Goal: Task Accomplishment & Management: Manage account settings

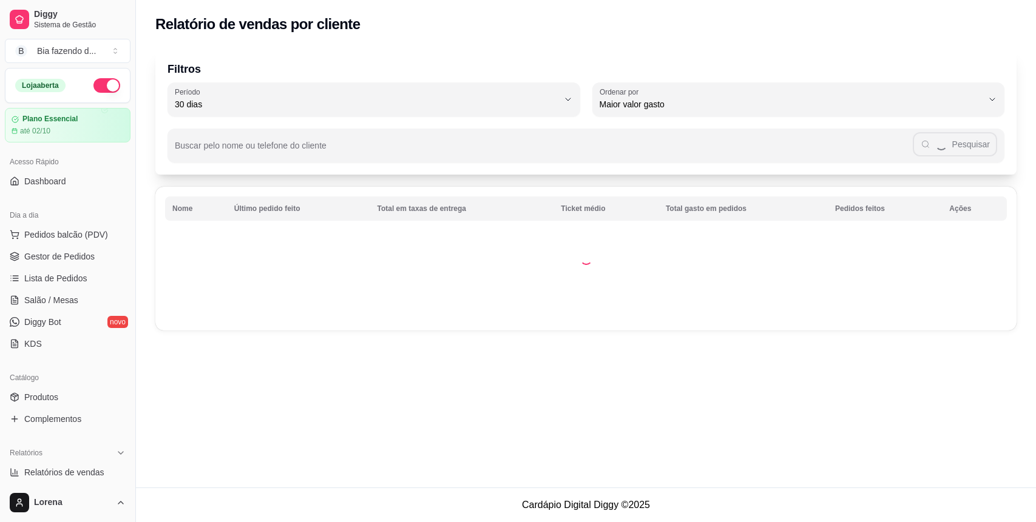
select select "30"
select select "HIGHEST_TOTAL_SPENT_WITH_ORDERS"
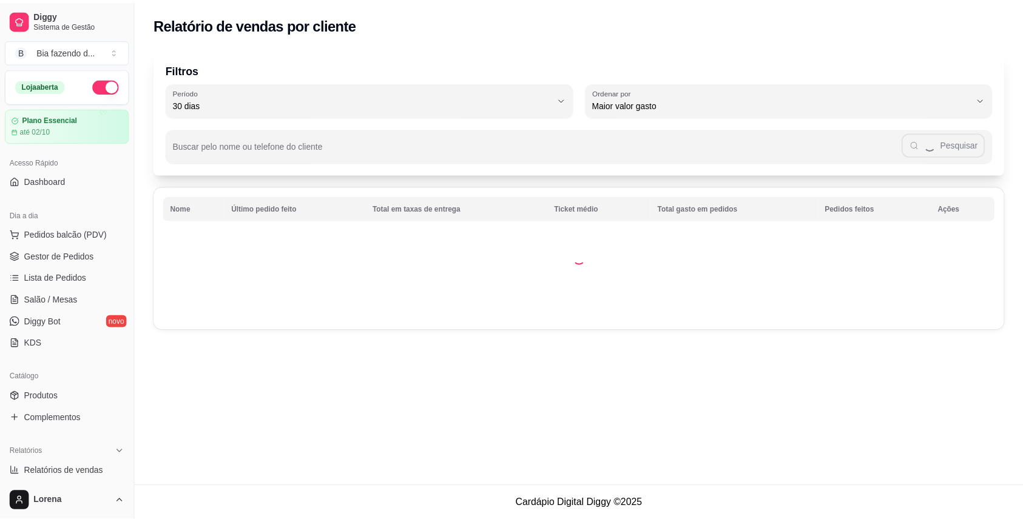
scroll to position [81, 0]
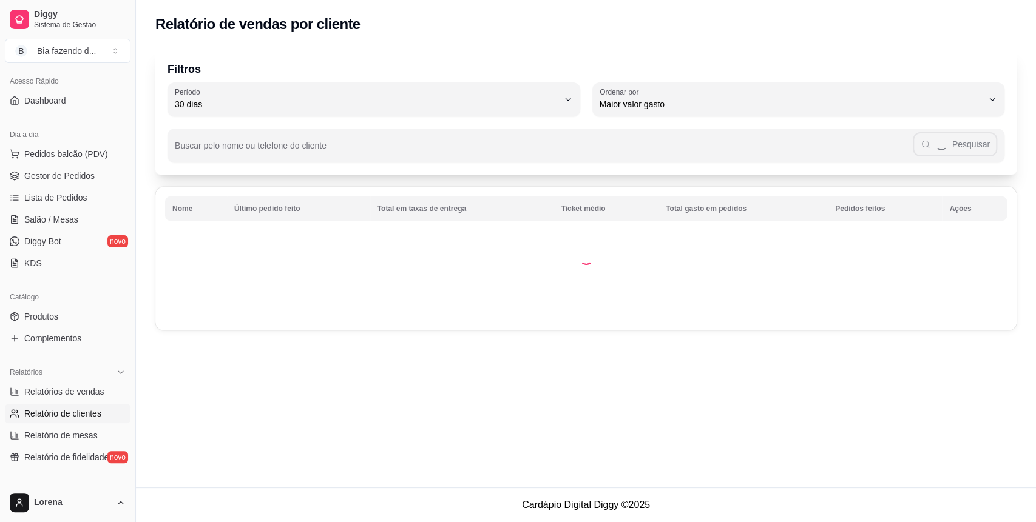
click at [74, 388] on span "Relatórios de vendas" at bounding box center [64, 392] width 80 height 12
select select "ALL"
select select "0"
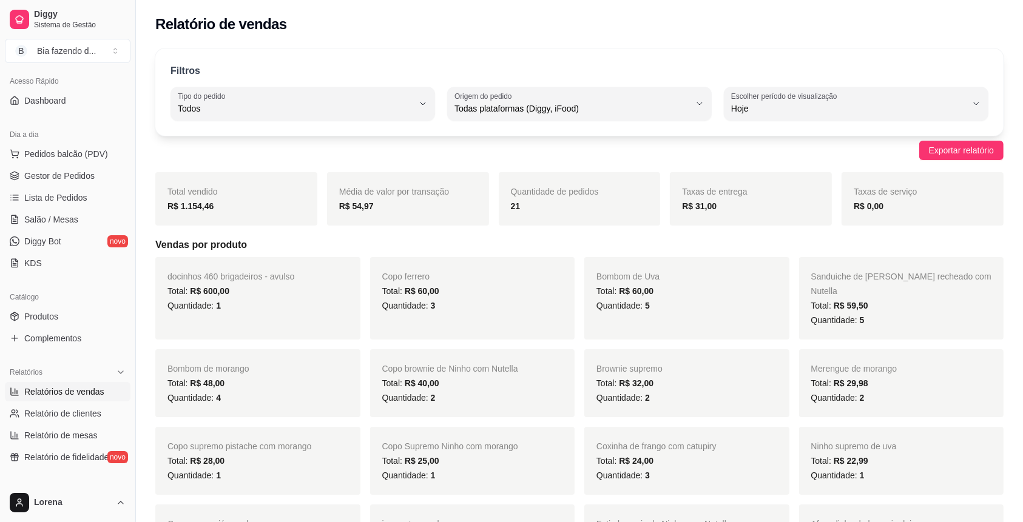
drag, startPoint x: 261, startPoint y: 208, endPoint x: 218, endPoint y: 209, distance: 43.1
click at [218, 209] on div "R$ 1.154,46" at bounding box center [236, 206] width 138 height 15
click at [205, 204] on strong "R$ 1.154,46" at bounding box center [190, 206] width 46 height 10
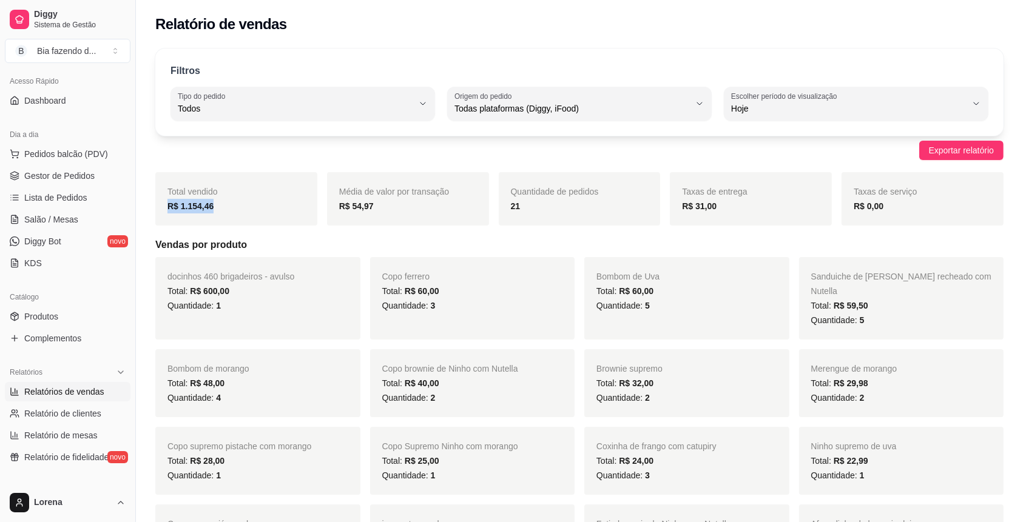
click at [205, 204] on strong "R$ 1.154,46" at bounding box center [190, 206] width 46 height 10
click at [236, 209] on div "R$ 1.154,46" at bounding box center [236, 206] width 138 height 15
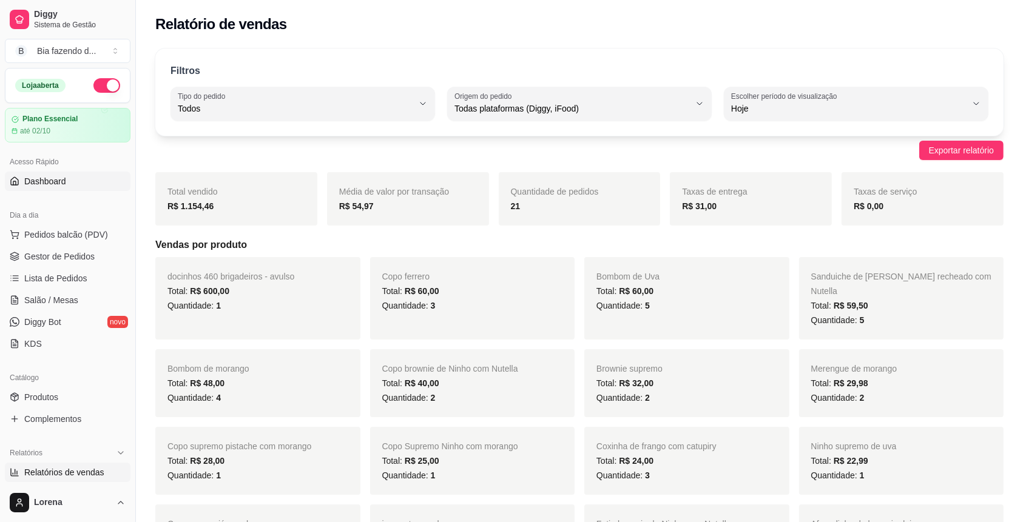
click at [90, 175] on link "Dashboard" at bounding box center [68, 181] width 126 height 19
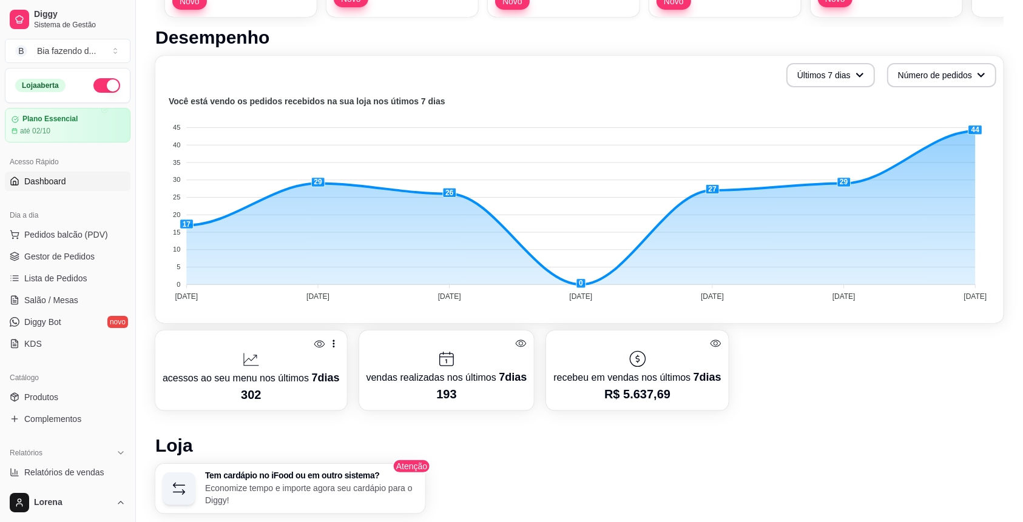
scroll to position [404, 0]
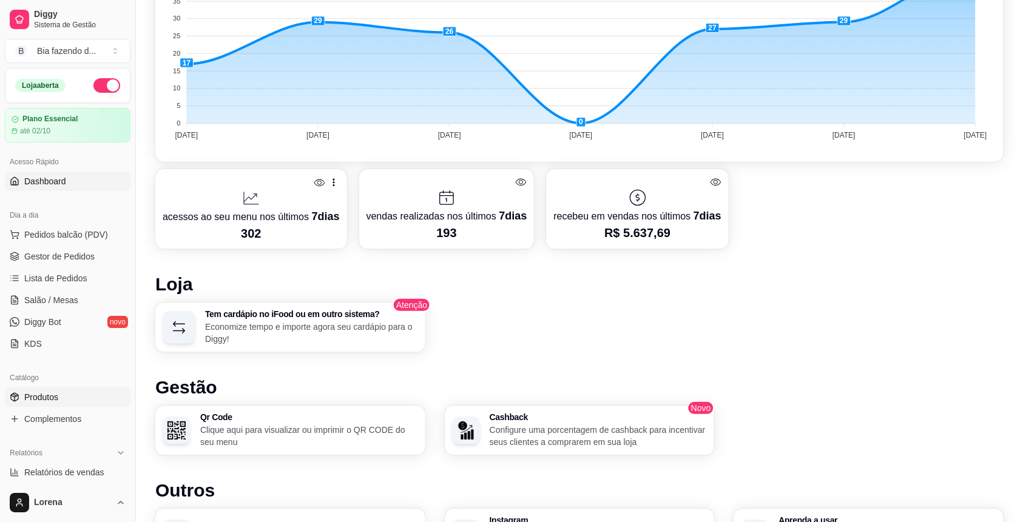
click at [13, 404] on link "Produtos" at bounding box center [68, 397] width 126 height 19
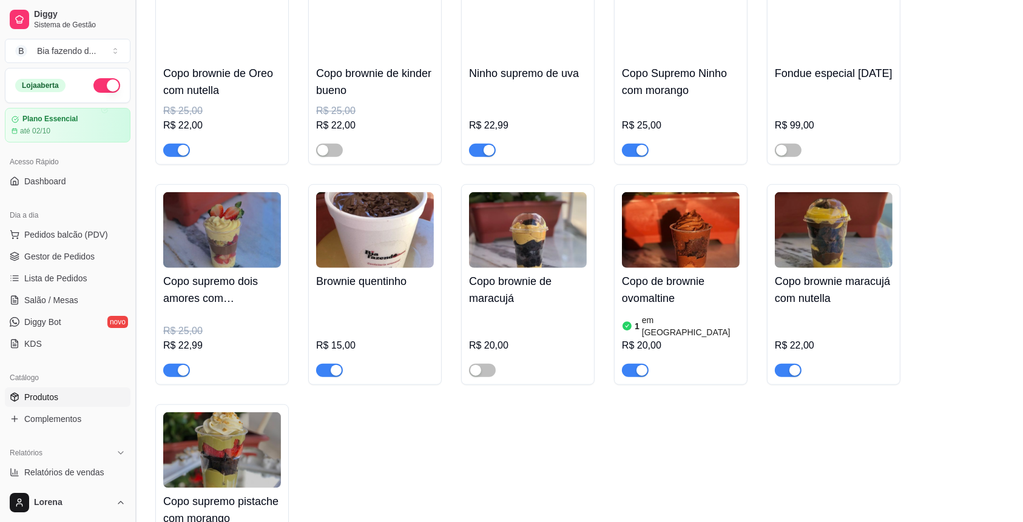
scroll to position [1294, 0]
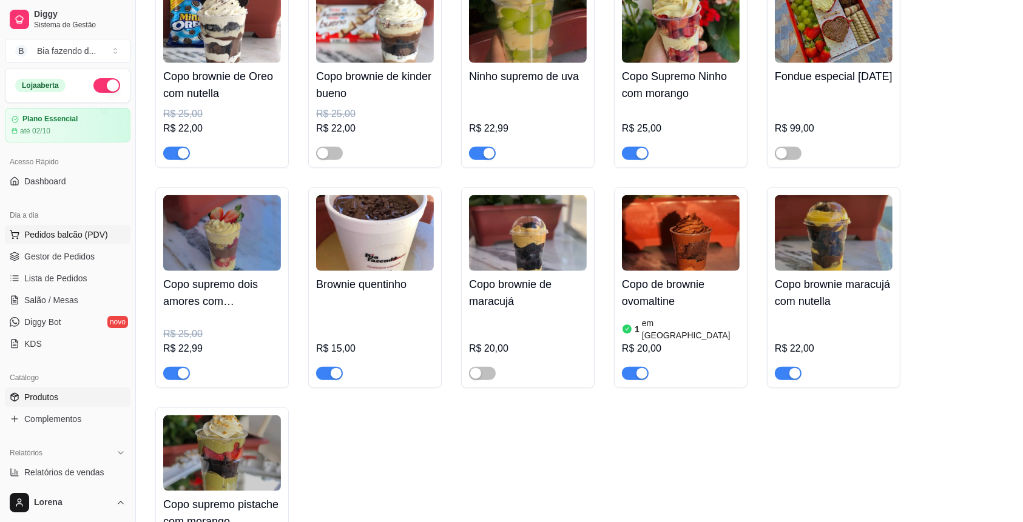
click at [79, 243] on button "Pedidos balcão (PDV)" at bounding box center [68, 234] width 126 height 19
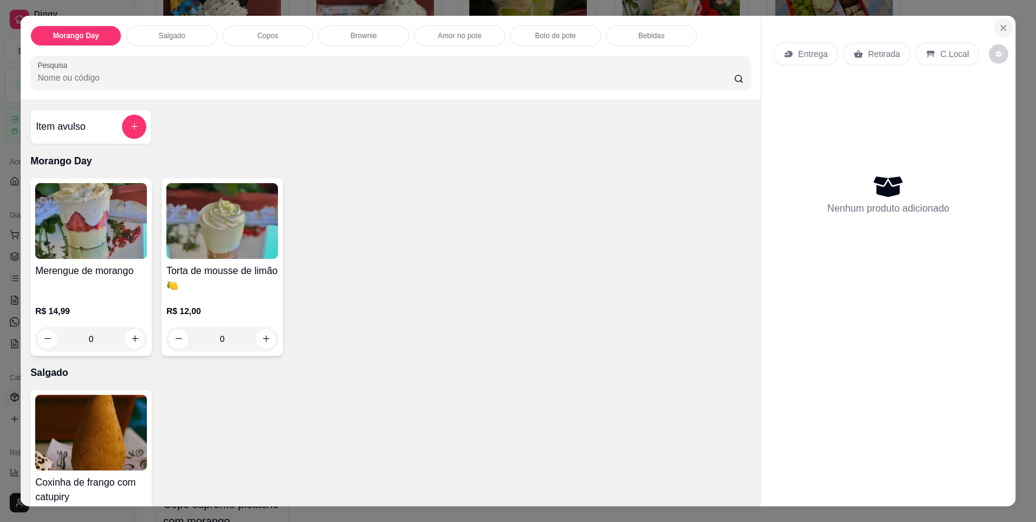
click at [999, 27] on icon "Close" at bounding box center [1003, 28] width 10 height 10
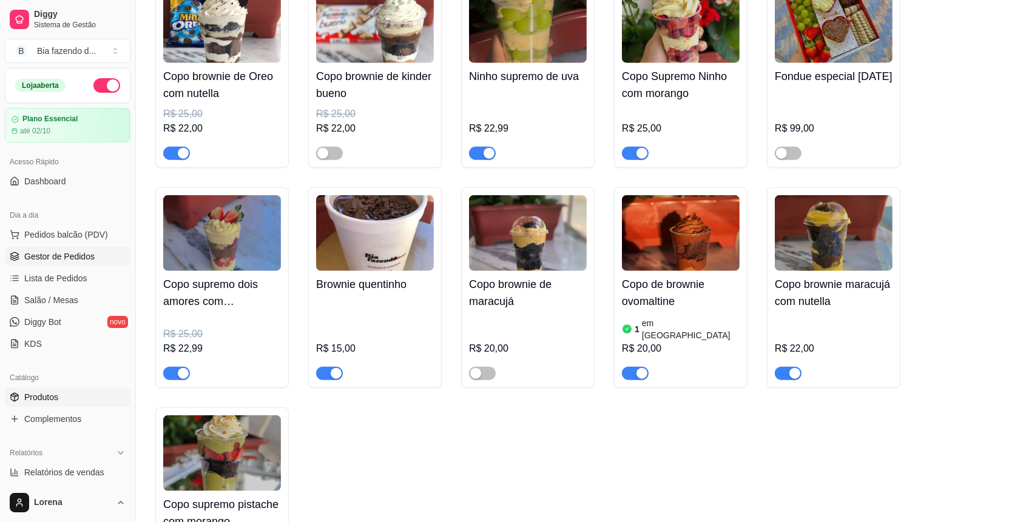
click at [79, 255] on span "Gestor de Pedidos" at bounding box center [59, 257] width 70 height 12
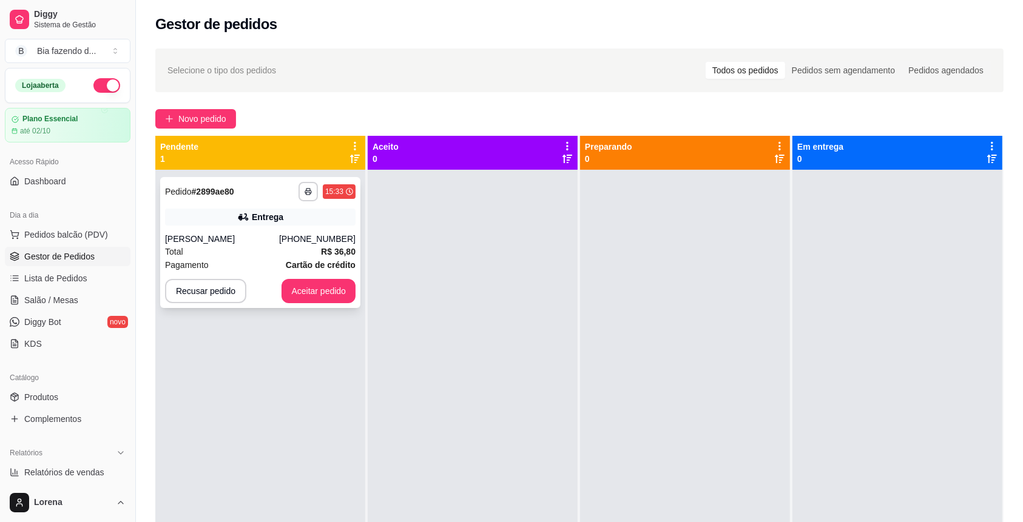
click at [206, 248] on div "Total R$ 36,80" at bounding box center [260, 251] width 191 height 13
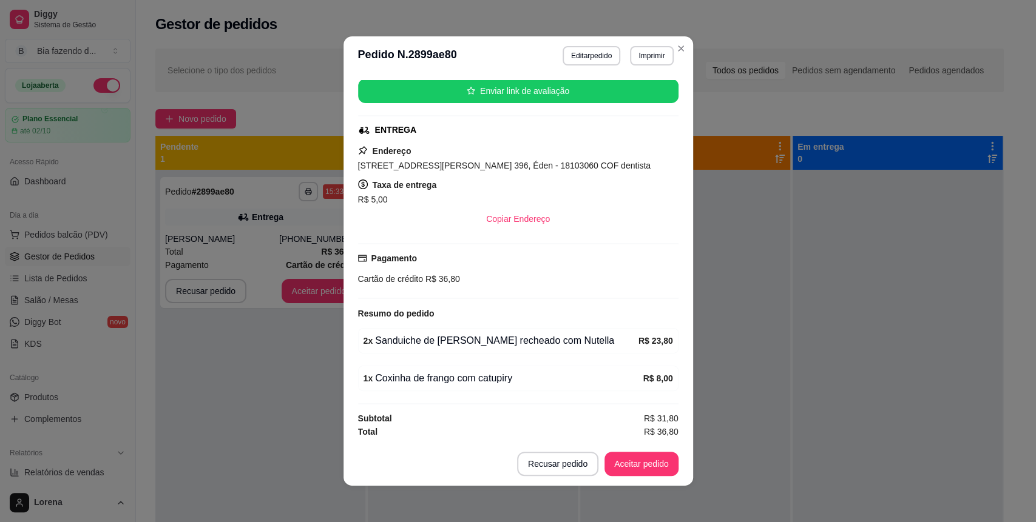
scroll to position [2, 0]
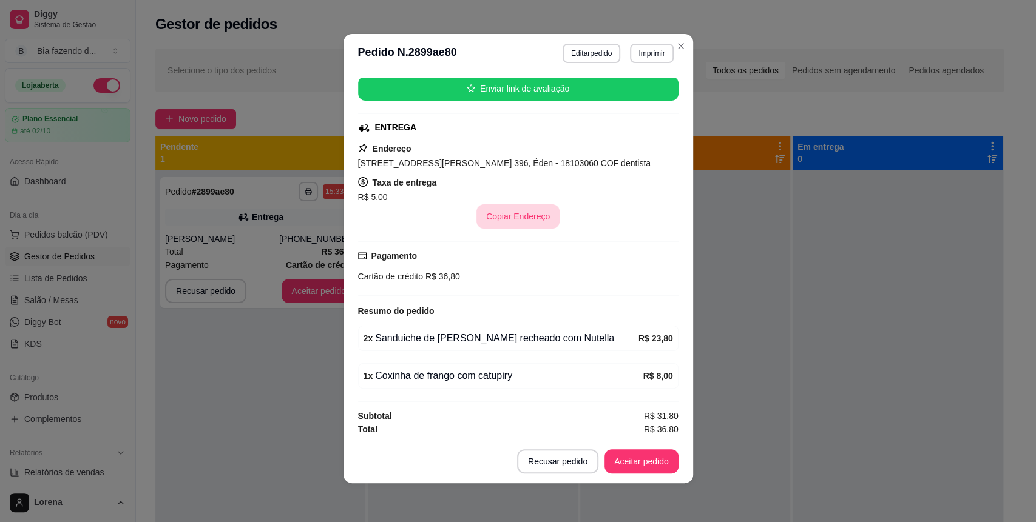
click at [495, 223] on button "Copiar Endereço" at bounding box center [517, 217] width 83 height 24
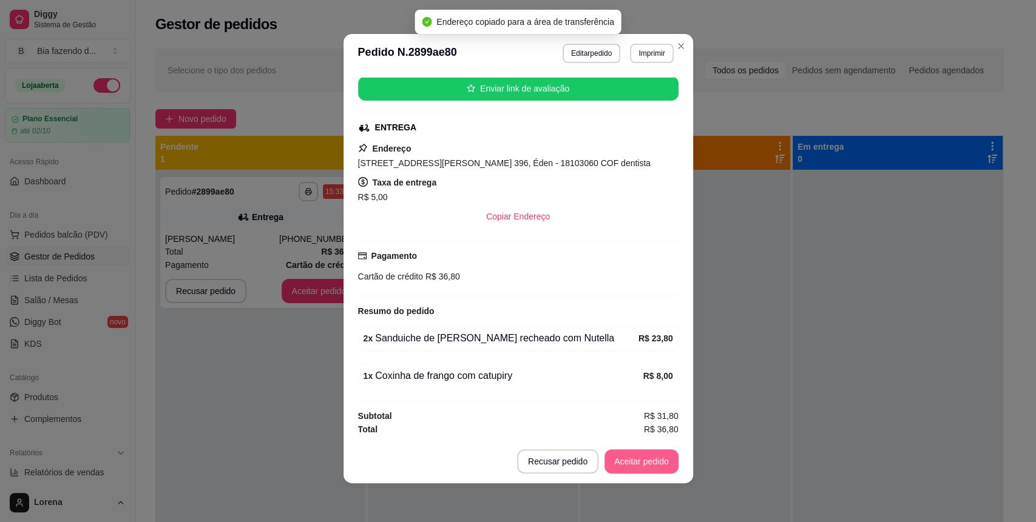
click at [639, 463] on button "Aceitar pedido" at bounding box center [641, 462] width 74 height 24
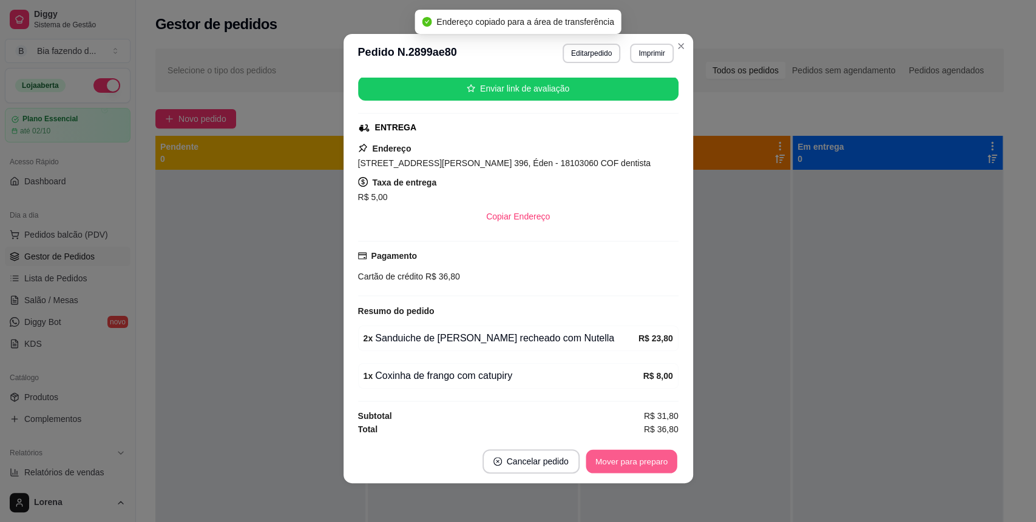
click at [640, 463] on button "Mover para preparo" at bounding box center [631, 462] width 91 height 24
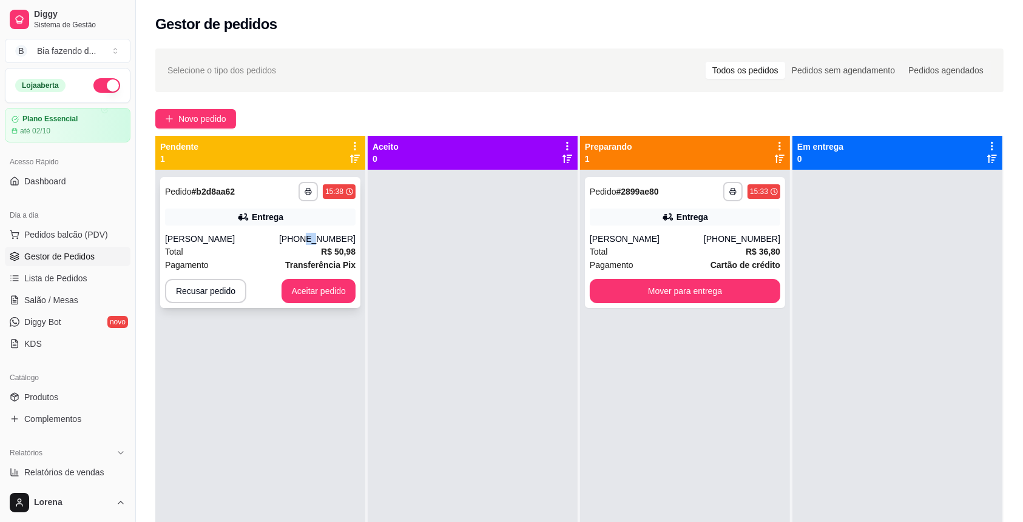
drag, startPoint x: 308, startPoint y: 229, endPoint x: 318, endPoint y: 228, distance: 10.4
click at [318, 228] on div "**********" at bounding box center [260, 242] width 200 height 131
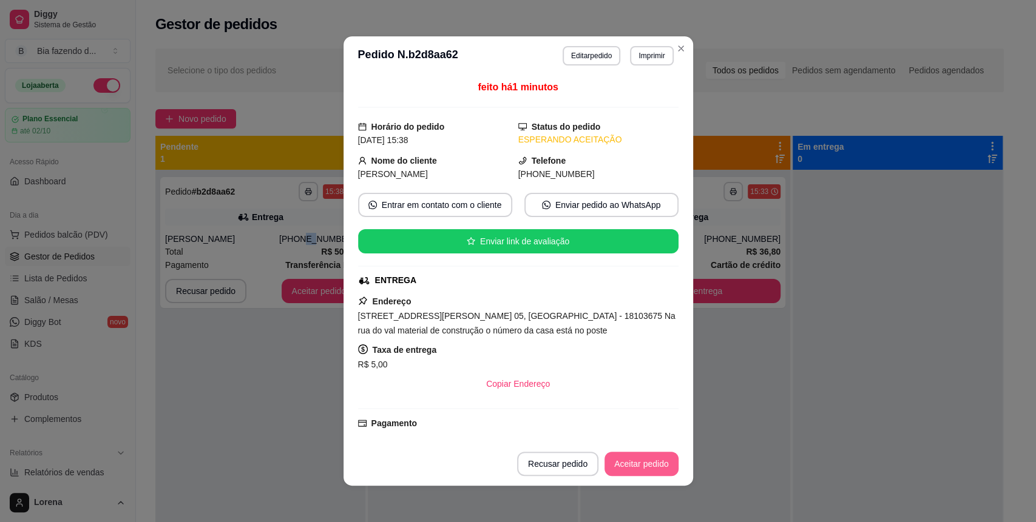
click at [654, 464] on button "Aceitar pedido" at bounding box center [641, 464] width 74 height 24
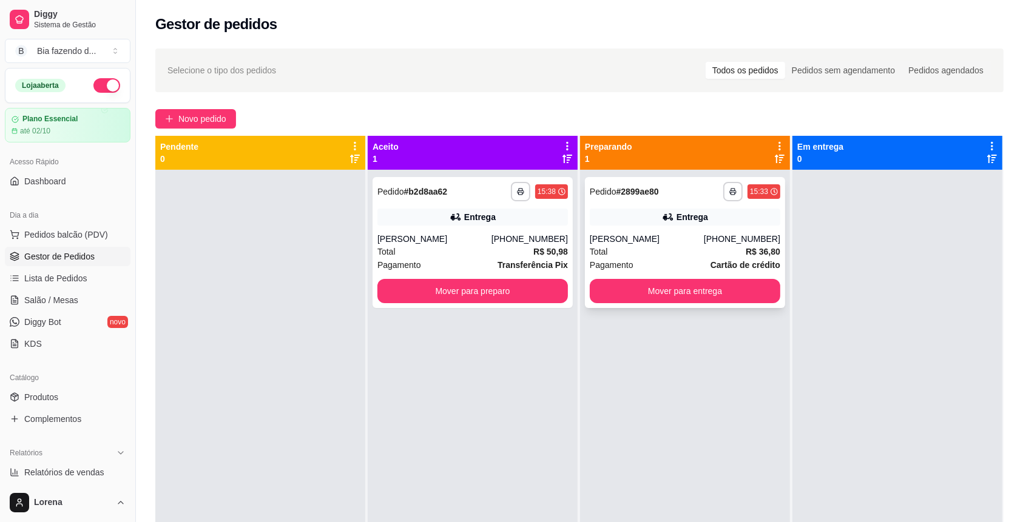
click at [652, 257] on div "Total R$ 36,80" at bounding box center [685, 251] width 191 height 13
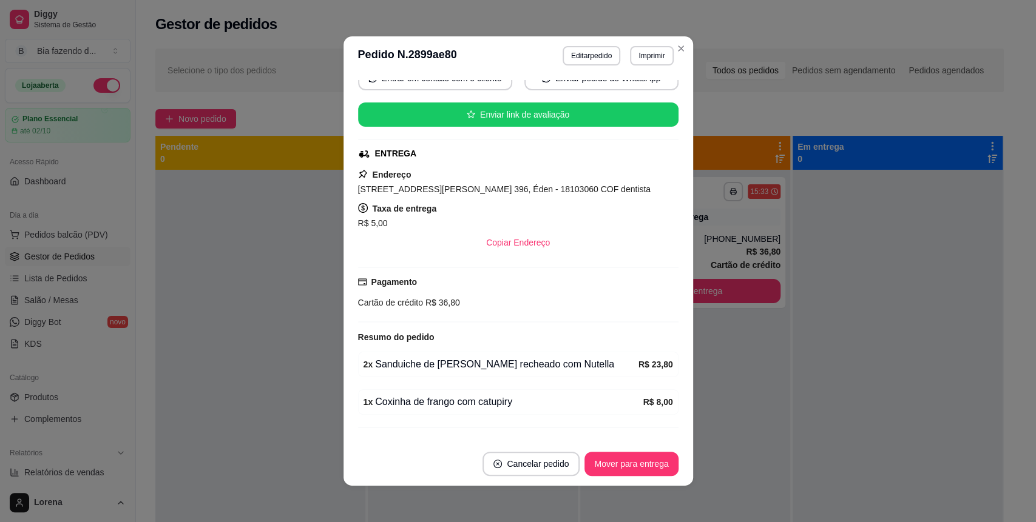
scroll to position [150, 0]
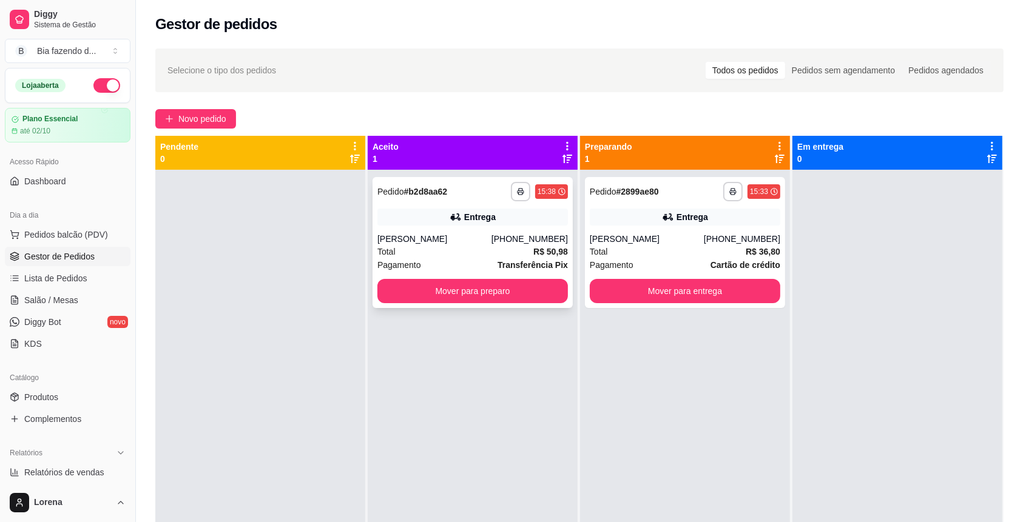
click at [484, 244] on div "[PERSON_NAME]" at bounding box center [434, 239] width 114 height 12
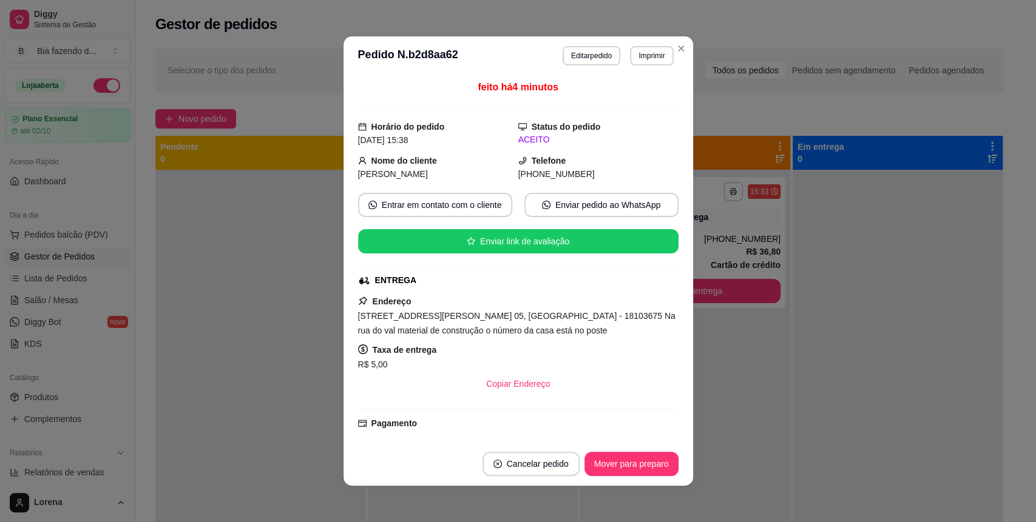
click at [374, 322] on div "[STREET_ADDRESS][PERSON_NAME] 05, [GEOGRAPHIC_DATA] - 18103675 Na rua do val ma…" at bounding box center [518, 323] width 320 height 29
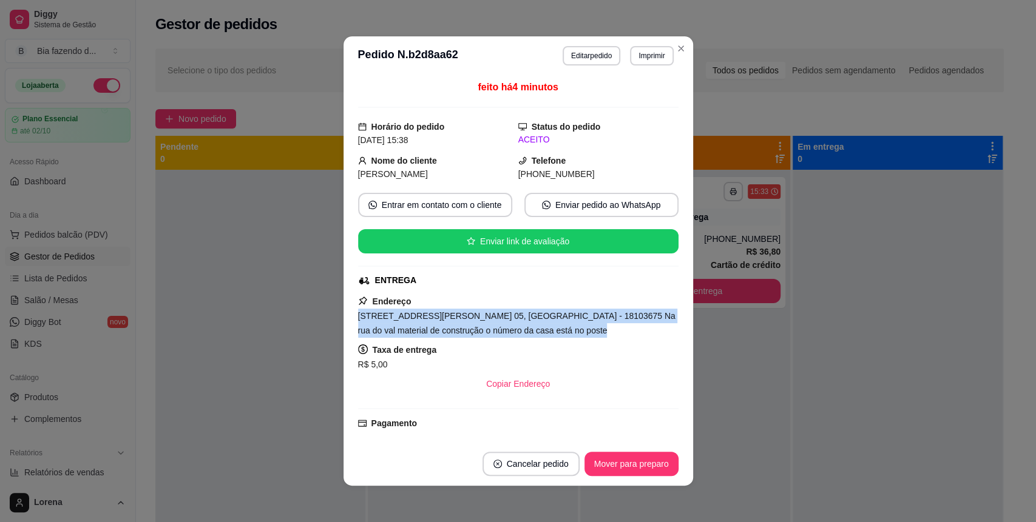
click at [374, 322] on div "[STREET_ADDRESS][PERSON_NAME] 05, [GEOGRAPHIC_DATA] - 18103675 Na rua do val ma…" at bounding box center [518, 323] width 320 height 29
copy span "[STREET_ADDRESS][PERSON_NAME] 05, [GEOGRAPHIC_DATA] - 18103675 Na rua do val ma…"
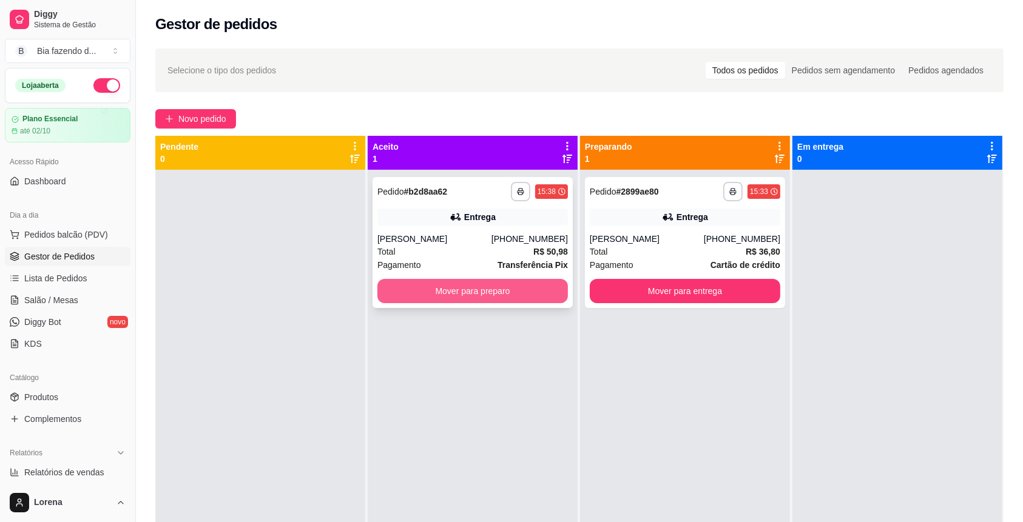
click at [480, 297] on button "Mover para preparo" at bounding box center [472, 291] width 191 height 24
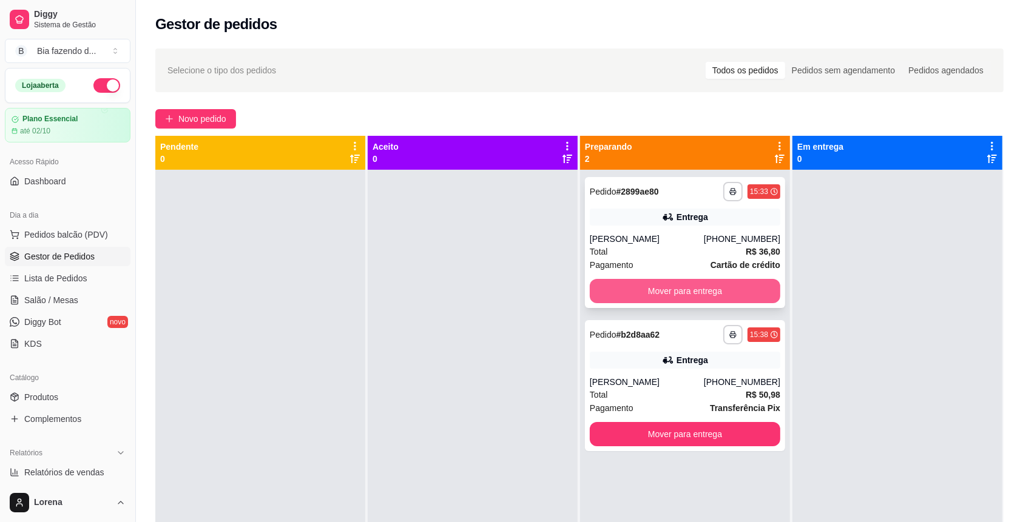
click at [653, 296] on button "Mover para entrega" at bounding box center [685, 291] width 191 height 24
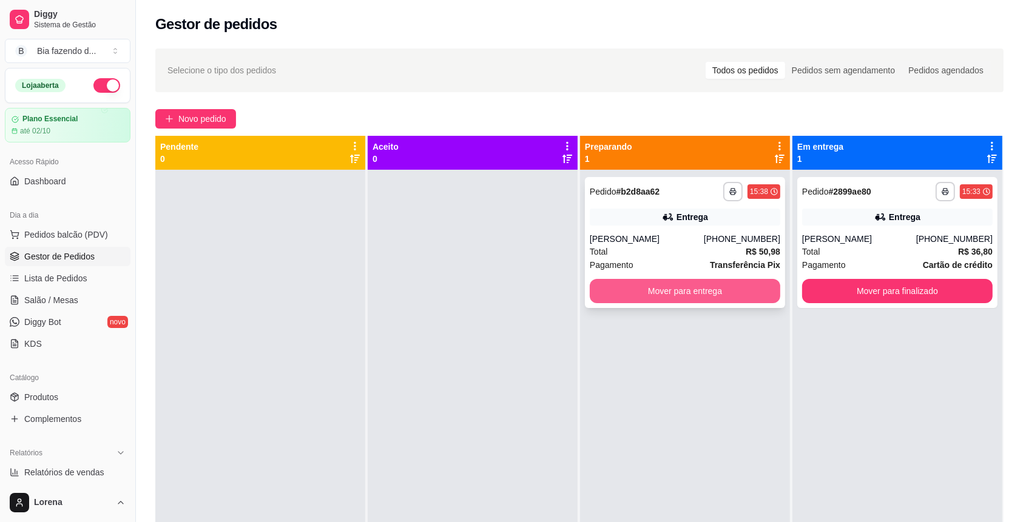
click at [719, 292] on button "Mover para entrega" at bounding box center [685, 291] width 191 height 24
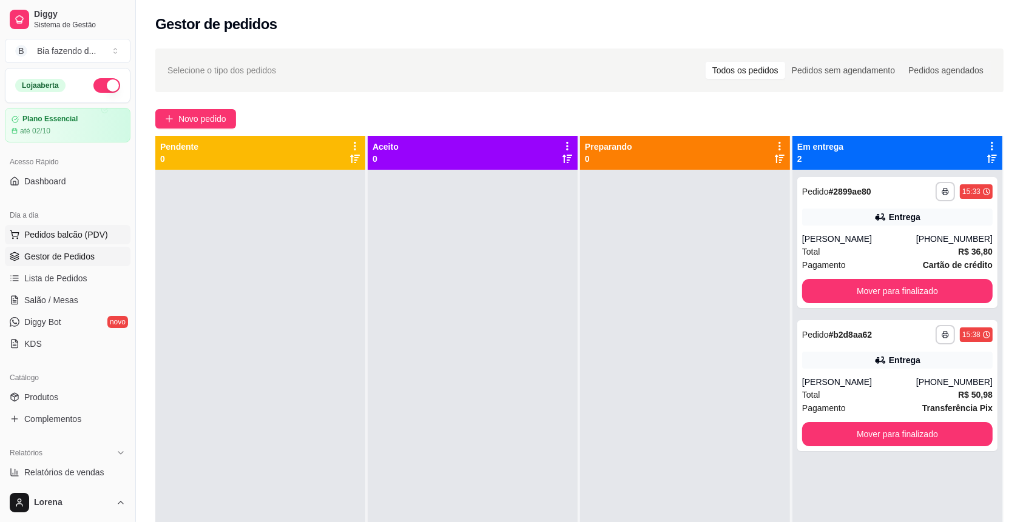
click at [56, 243] on button "Pedidos balcão (PDV)" at bounding box center [68, 234] width 126 height 19
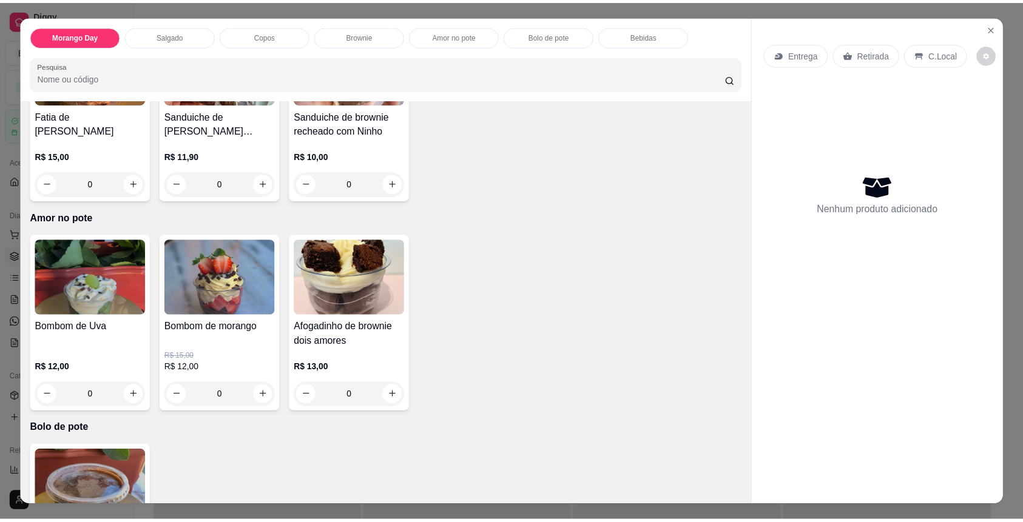
scroll to position [1375, 0]
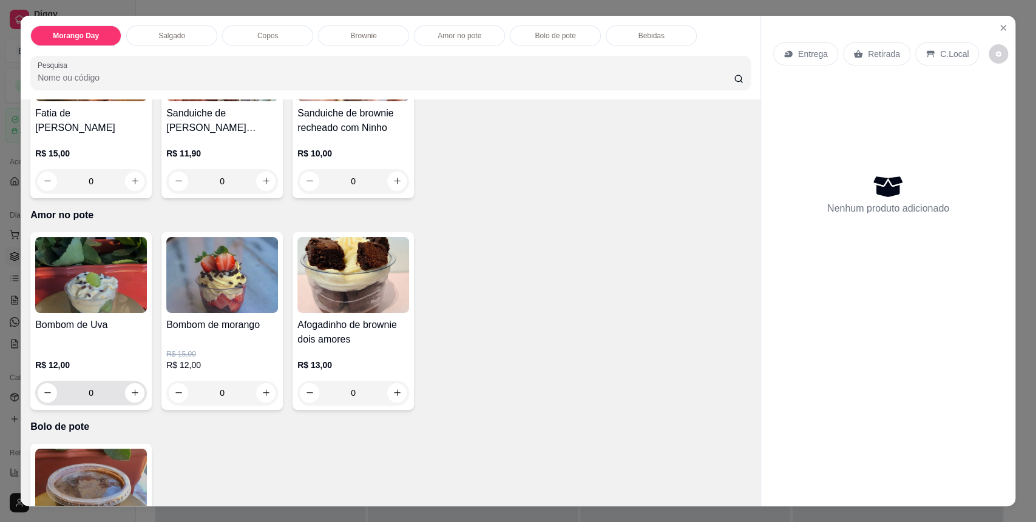
click at [138, 394] on div "0" at bounding box center [91, 393] width 107 height 24
click at [132, 393] on icon "increase-product-quantity" at bounding box center [135, 393] width 7 height 7
type input "1"
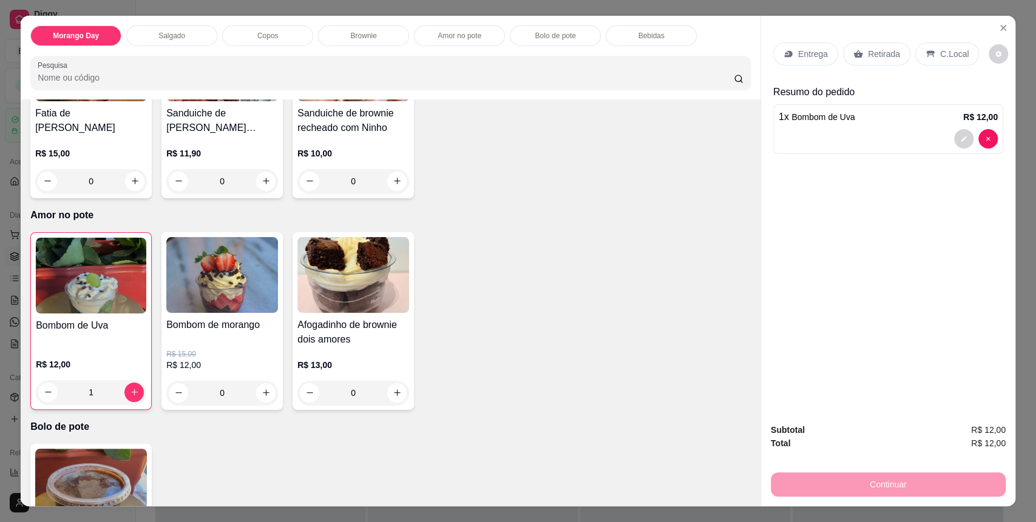
drag, startPoint x: 928, startPoint y: 50, endPoint x: 929, endPoint y: 58, distance: 8.0
click at [928, 50] on div "C.Local" at bounding box center [947, 53] width 64 height 23
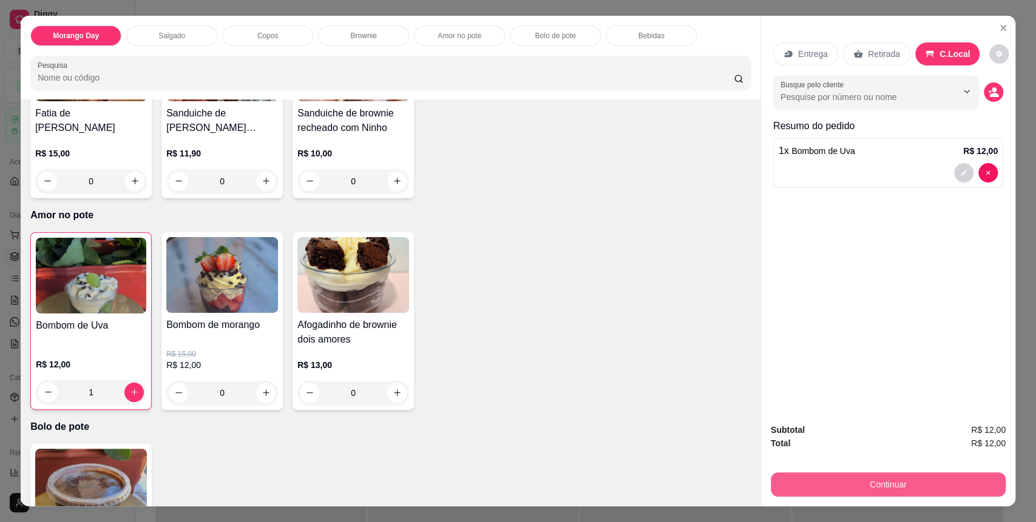
click at [859, 484] on button "Continuar" at bounding box center [888, 485] width 235 height 24
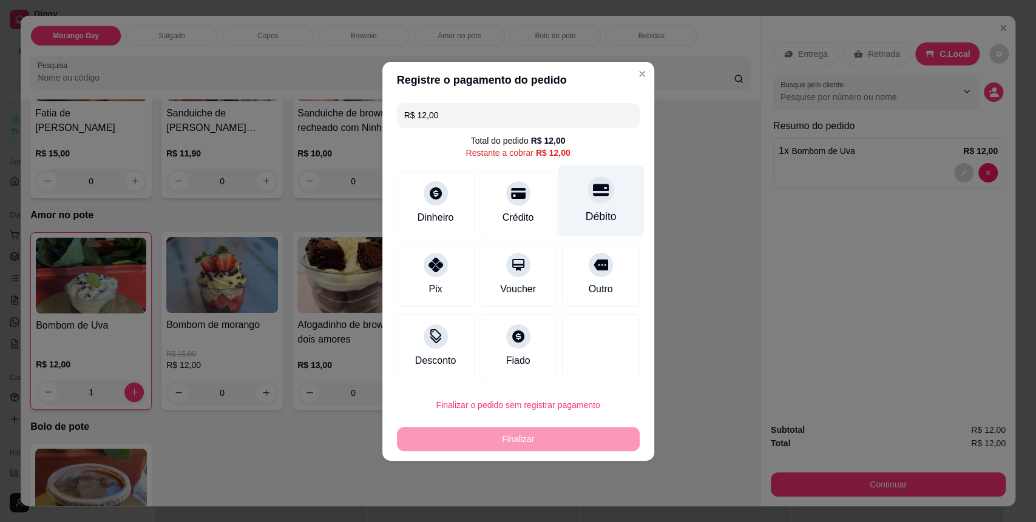
click at [558, 205] on div "Débito" at bounding box center [601, 200] width 86 height 71
type input "R$ 0,00"
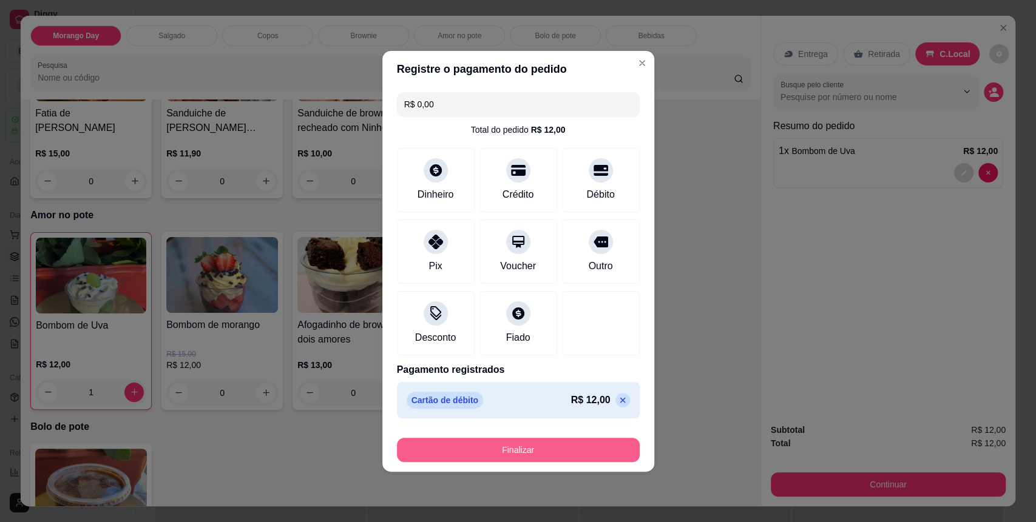
click at [481, 461] on button "Finalizar" at bounding box center [518, 450] width 243 height 24
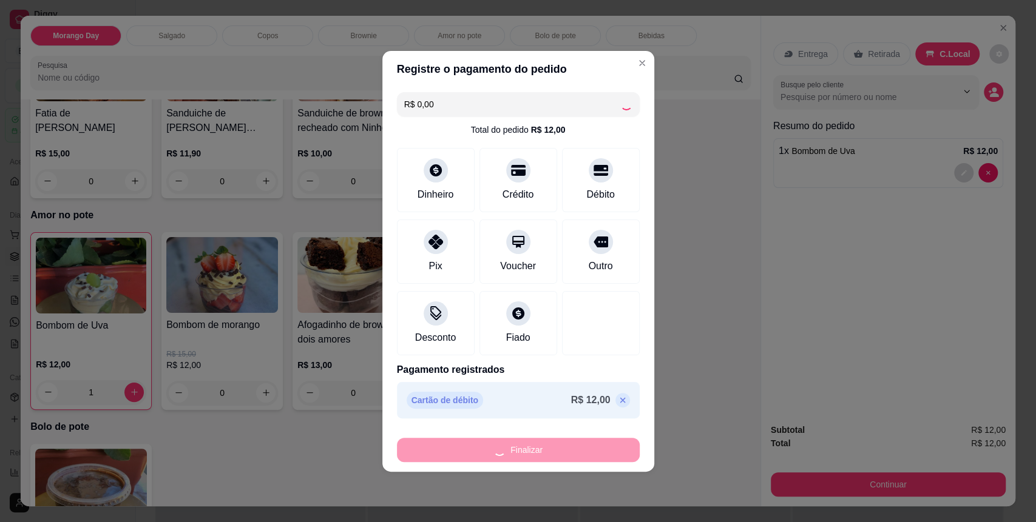
type input "0"
type input "-R$ 12,00"
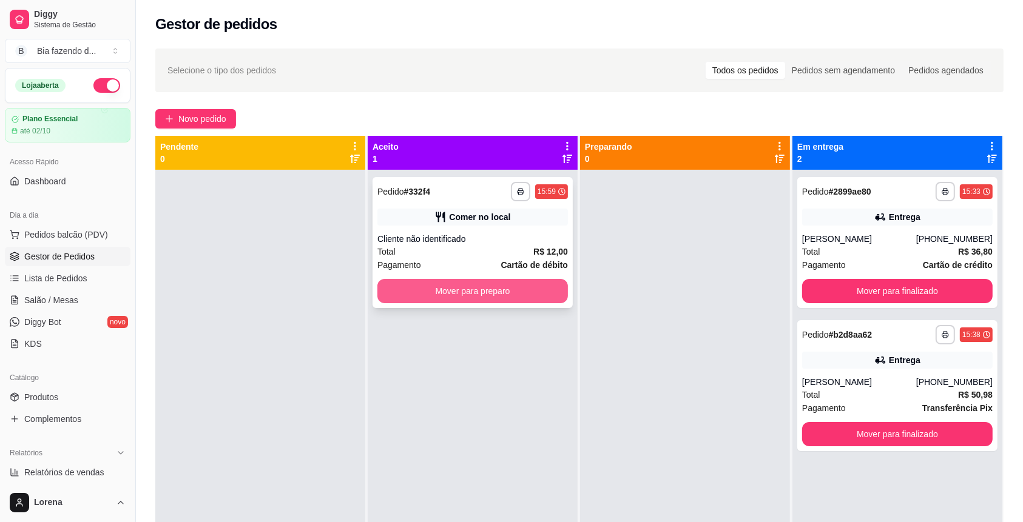
click at [492, 294] on button "Mover para preparo" at bounding box center [472, 291] width 191 height 24
drag, startPoint x: 891, startPoint y: 393, endPoint x: 471, endPoint y: 296, distance: 431.6
drag, startPoint x: 462, startPoint y: 314, endPoint x: 482, endPoint y: 303, distance: 22.8
click at [482, 303] on div "**********" at bounding box center [473, 431] width 210 height 522
click at [482, 303] on button "Mover para preparo" at bounding box center [472, 291] width 191 height 24
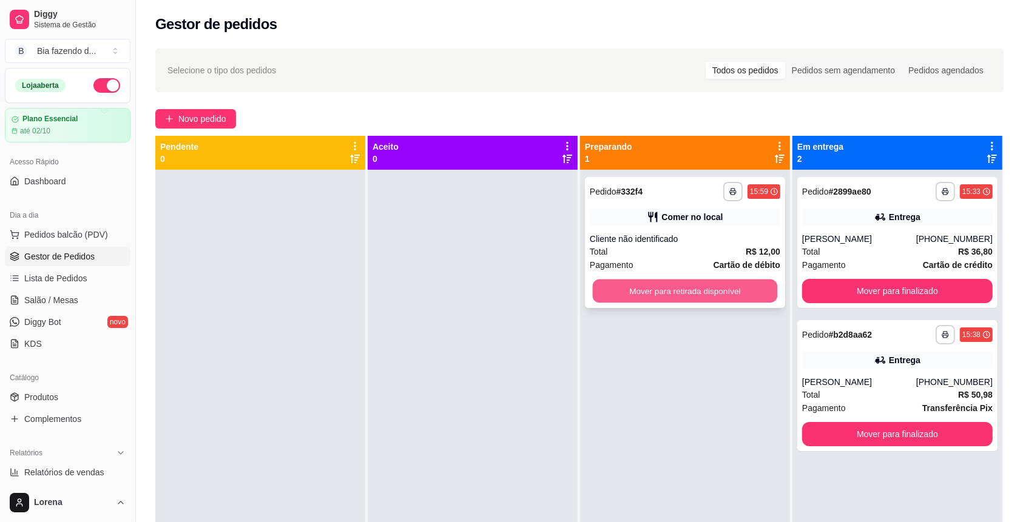
click at [761, 301] on button "Mover para retirada disponível" at bounding box center [685, 292] width 185 height 24
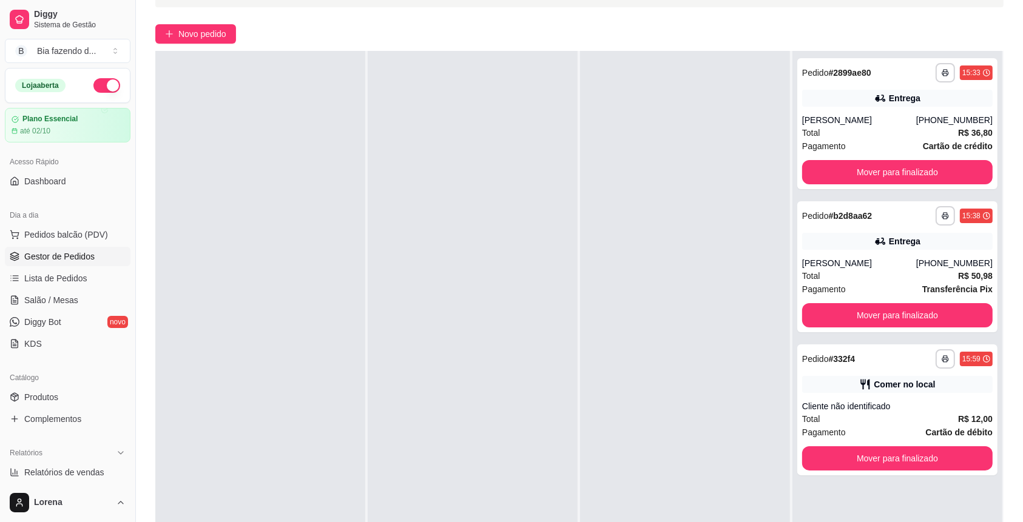
scroll to position [161, 0]
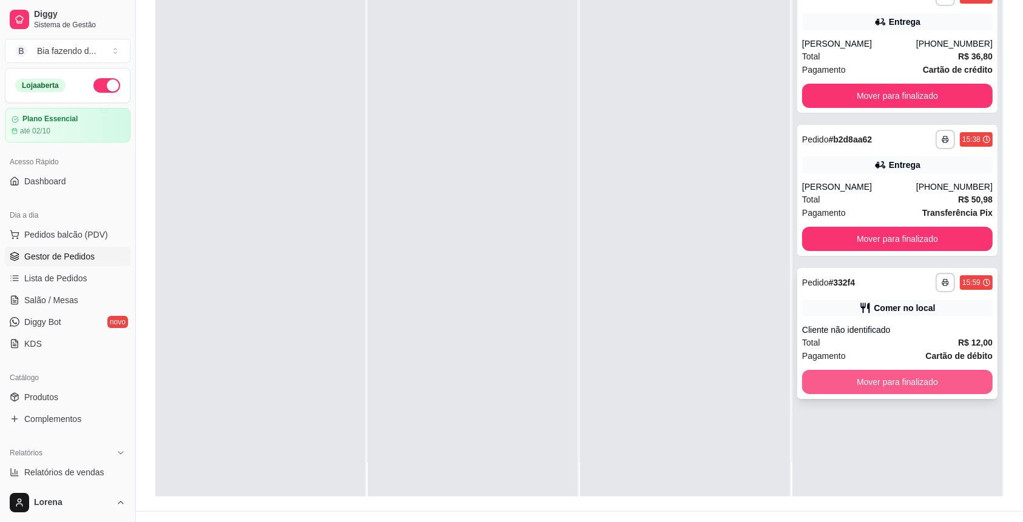
click at [929, 388] on button "Mover para finalizado" at bounding box center [897, 382] width 191 height 24
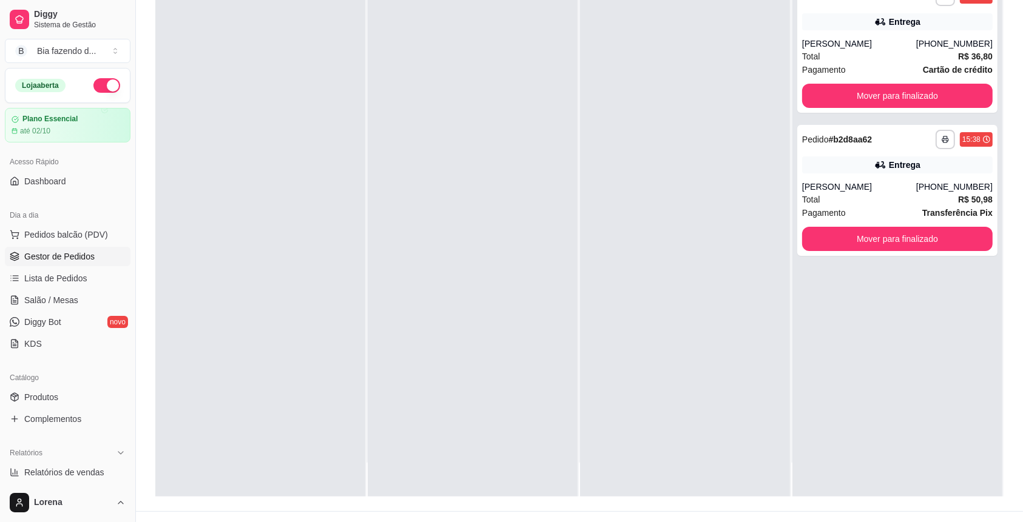
drag, startPoint x: 856, startPoint y: 431, endPoint x: 769, endPoint y: 404, distance: 90.8
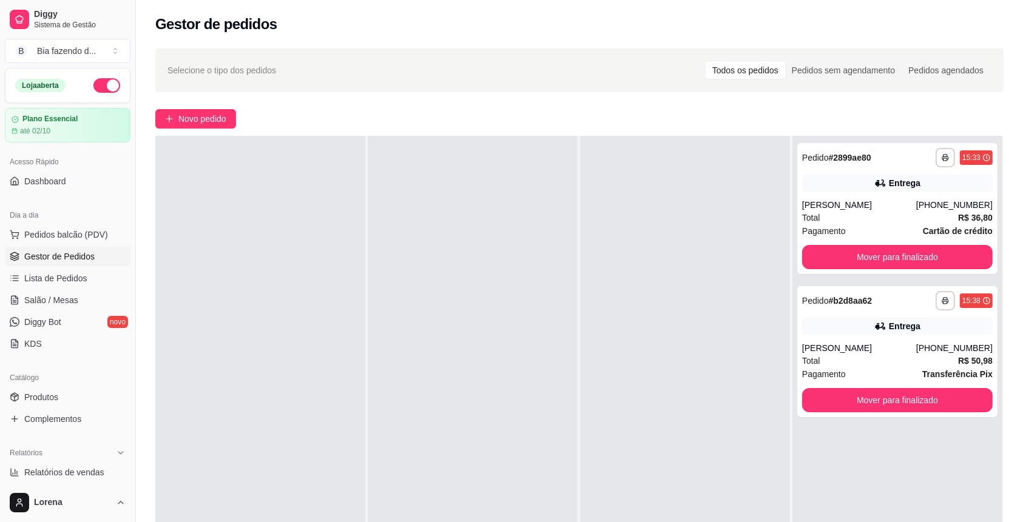
scroll to position [0, 0]
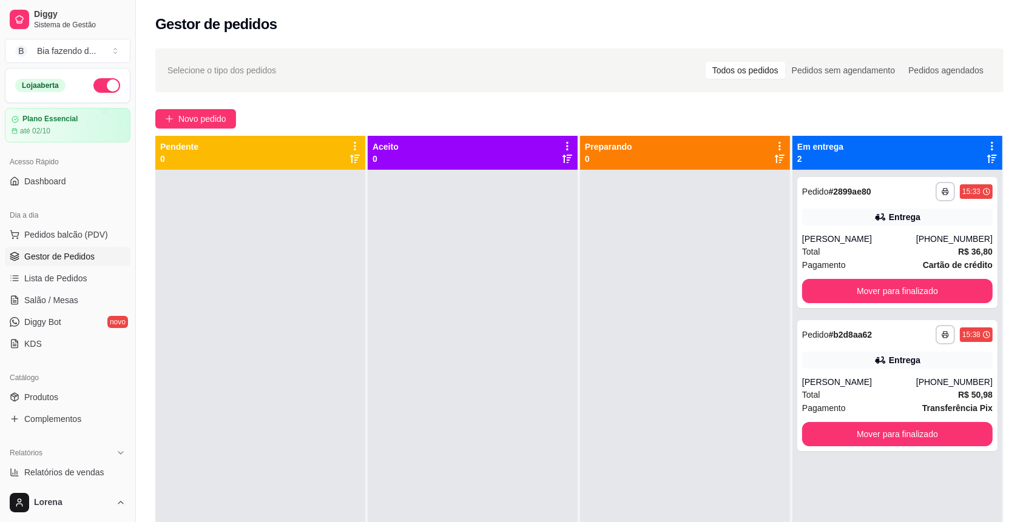
drag, startPoint x: 767, startPoint y: 542, endPoint x: 945, endPoint y: -7, distance: 576.7
click at [922, 295] on button "Mover para finalizado" at bounding box center [897, 291] width 191 height 24
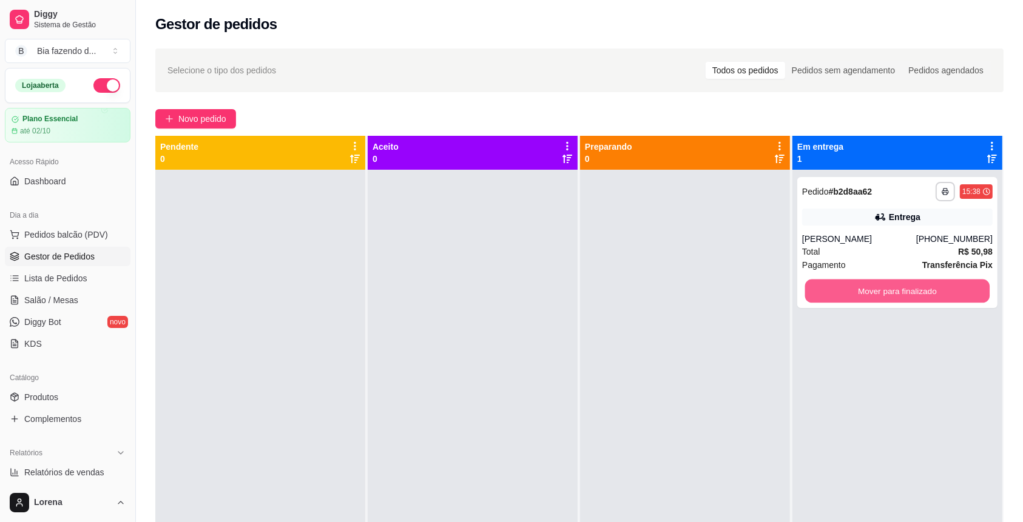
click at [922, 295] on button "Mover para finalizado" at bounding box center [897, 292] width 185 height 24
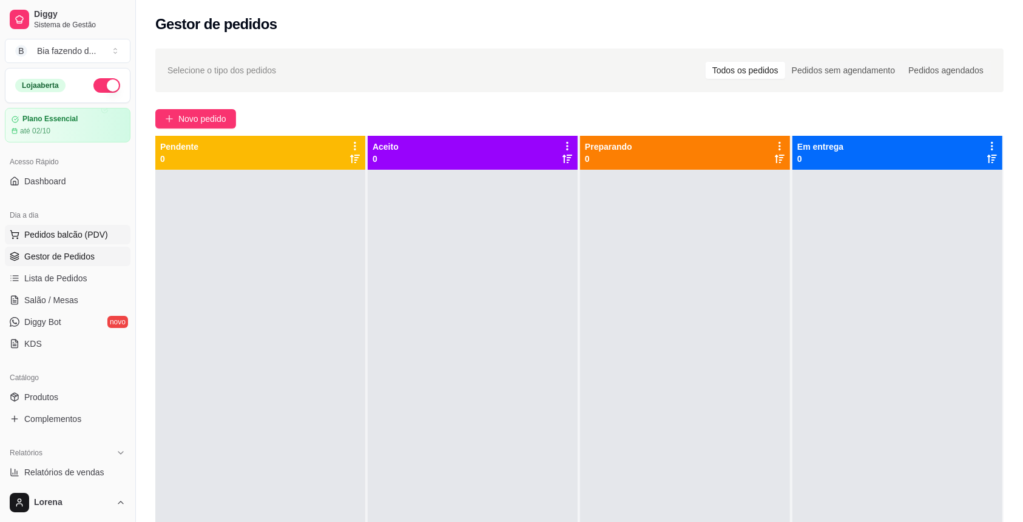
click at [60, 234] on span "Pedidos balcão (PDV)" at bounding box center [66, 235] width 84 height 12
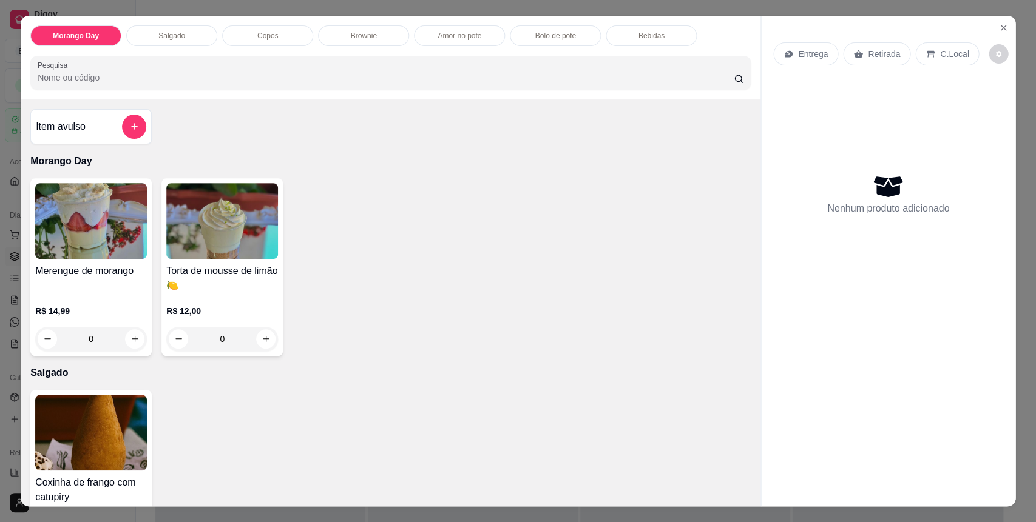
click at [69, 286] on div "Merengue de morango" at bounding box center [91, 278] width 112 height 29
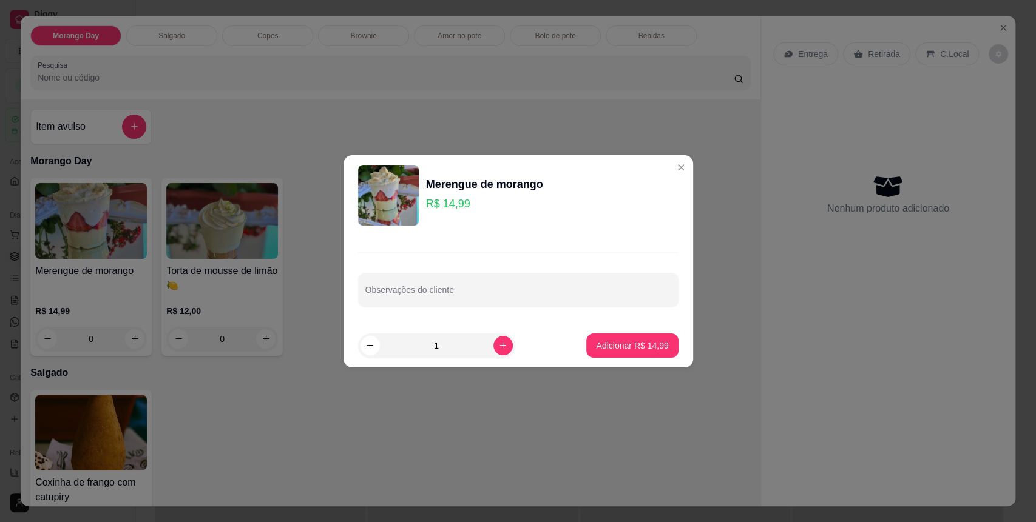
click at [654, 174] on div "Merengue de morango R$ 14,99" at bounding box center [518, 195] width 320 height 61
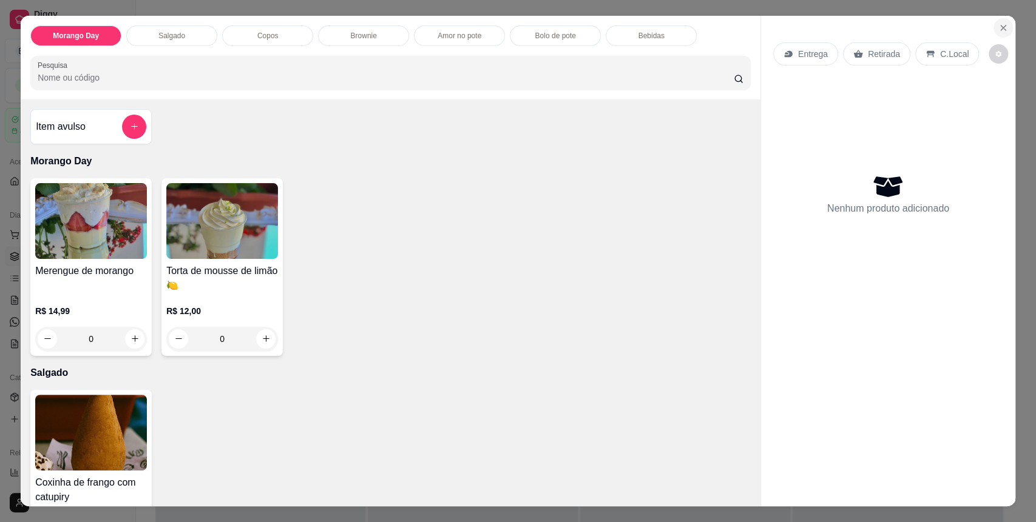
click at [998, 32] on icon "Close" at bounding box center [1003, 28] width 10 height 10
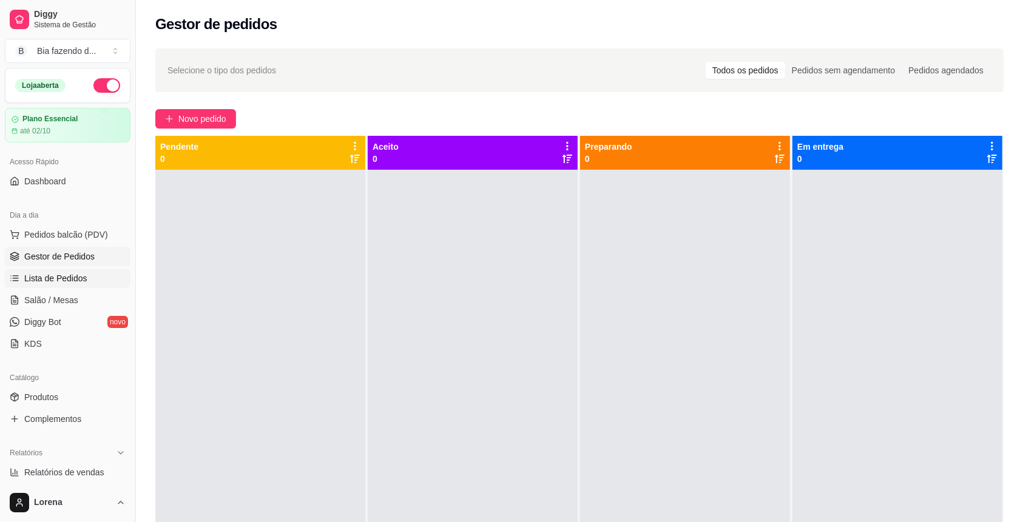
click at [28, 282] on span "Lista de Pedidos" at bounding box center [55, 278] width 63 height 12
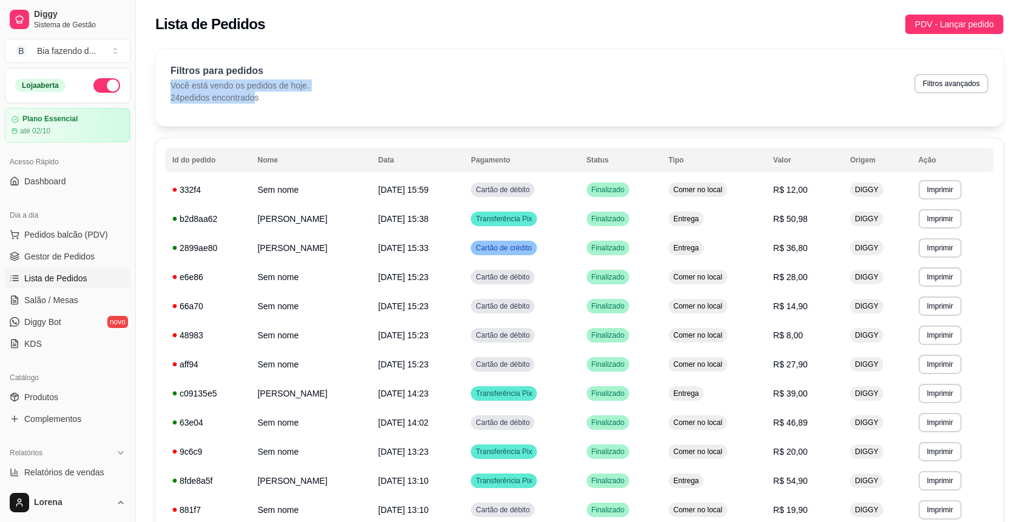
drag, startPoint x: 235, startPoint y: 97, endPoint x: 157, endPoint y: 88, distance: 78.8
click at [157, 88] on div "Filtros para pedidos Você está vendo os pedidos de hoje. 24 pedidos encontrados…" at bounding box center [579, 88] width 848 height 78
click at [178, 92] on p "24 pedidos encontrados" at bounding box center [240, 98] width 139 height 12
click at [104, 239] on button "Pedidos balcão (PDV)" at bounding box center [68, 234] width 126 height 19
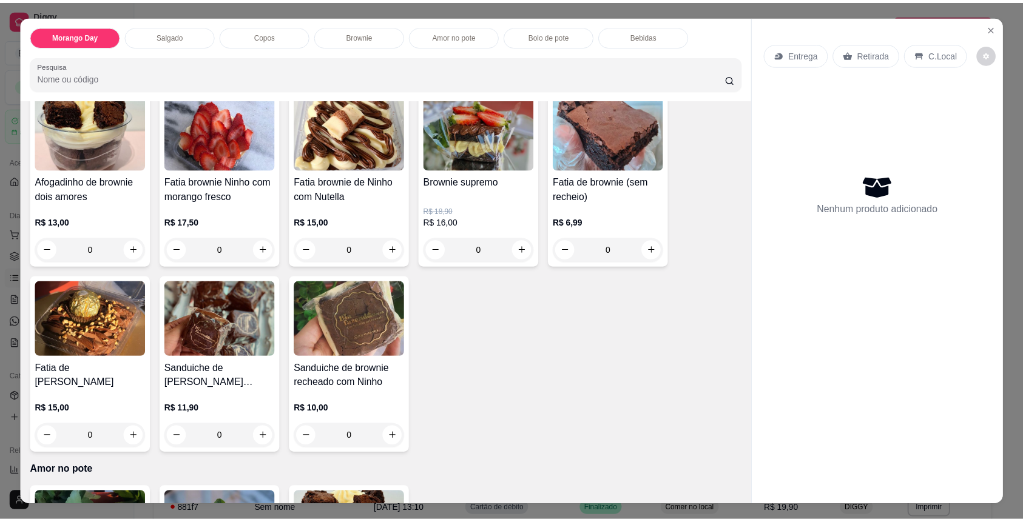
scroll to position [1141, 0]
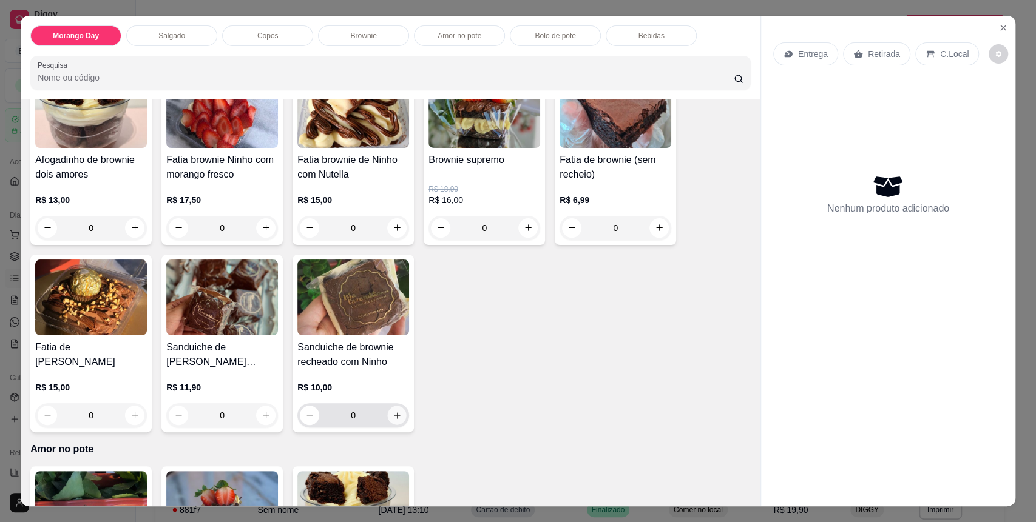
click at [393, 418] on icon "increase-product-quantity" at bounding box center [397, 415] width 9 height 9
type input "1"
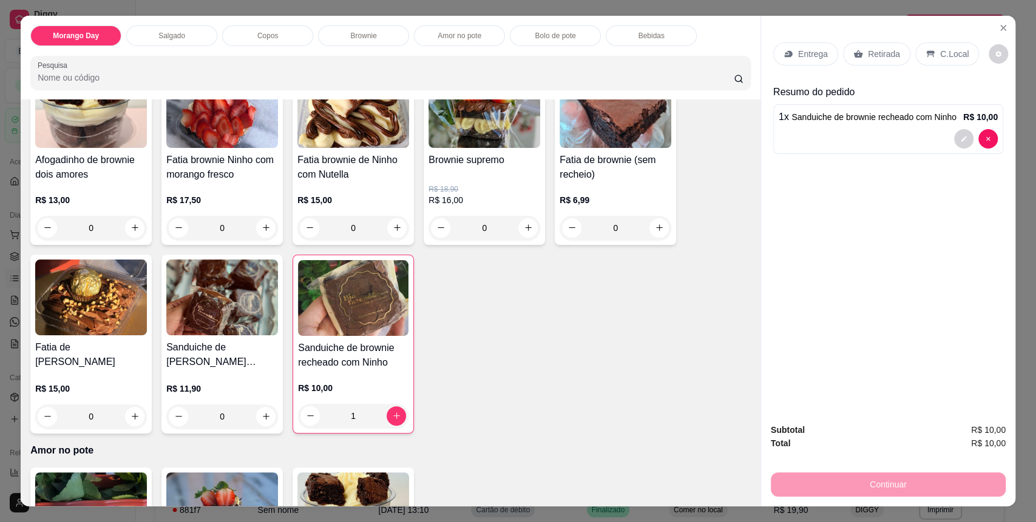
click at [915, 53] on div "C.Local" at bounding box center [947, 53] width 64 height 23
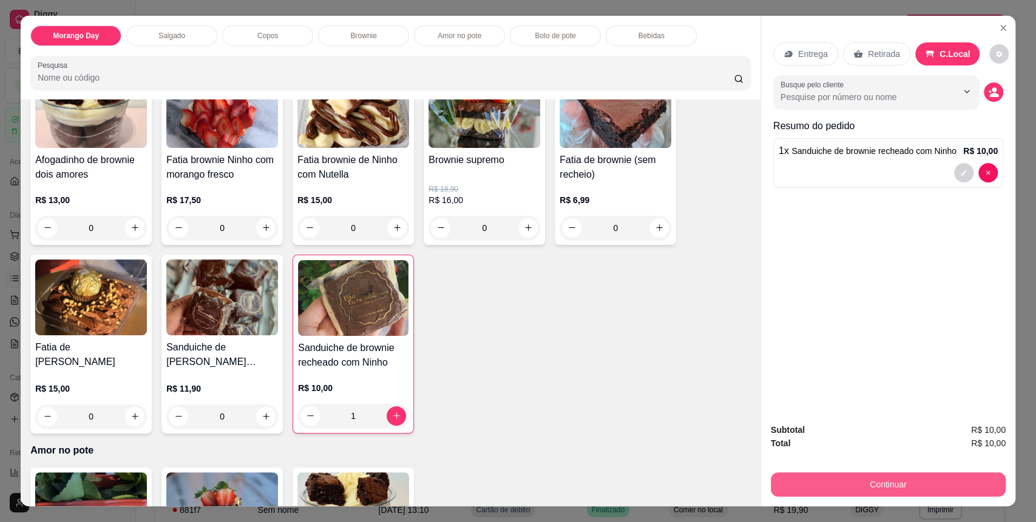
click at [902, 489] on button "Continuar" at bounding box center [888, 485] width 235 height 24
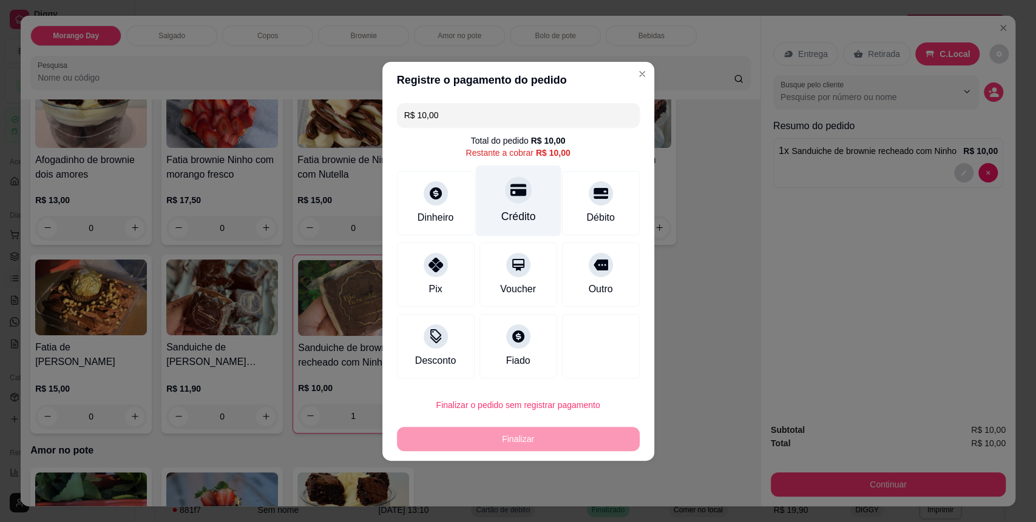
click at [501, 212] on div "Crédito" at bounding box center [518, 217] width 35 height 16
type input "R$ 0,00"
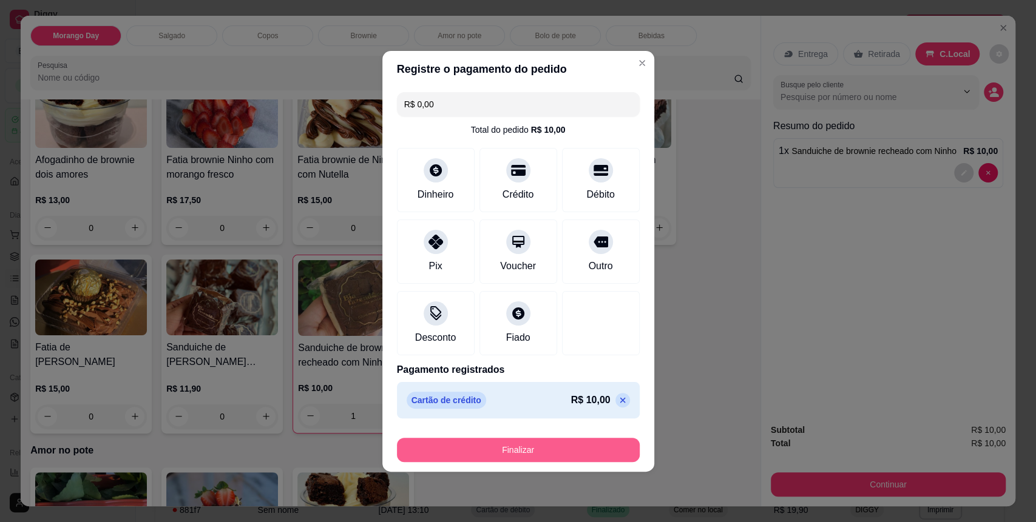
click at [583, 448] on button "Finalizar" at bounding box center [518, 450] width 243 height 24
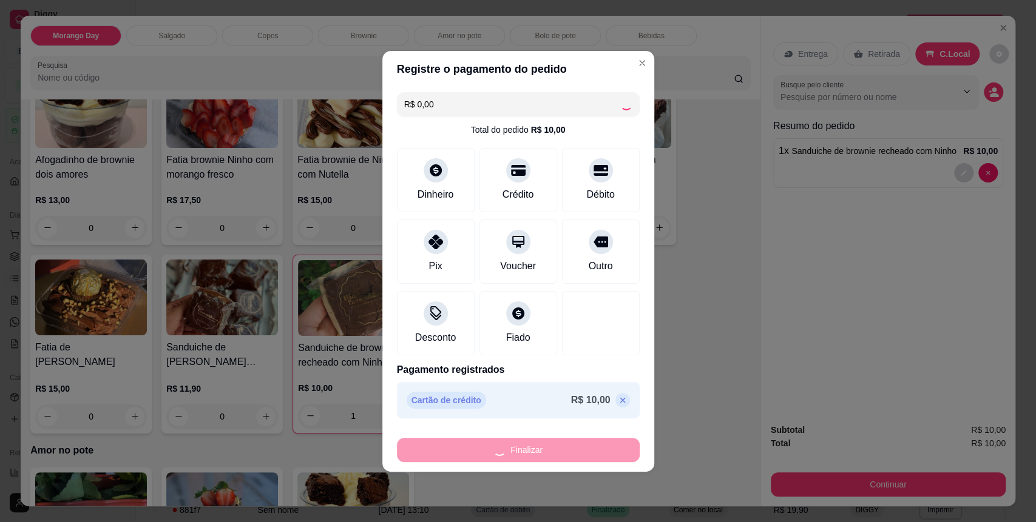
type input "0"
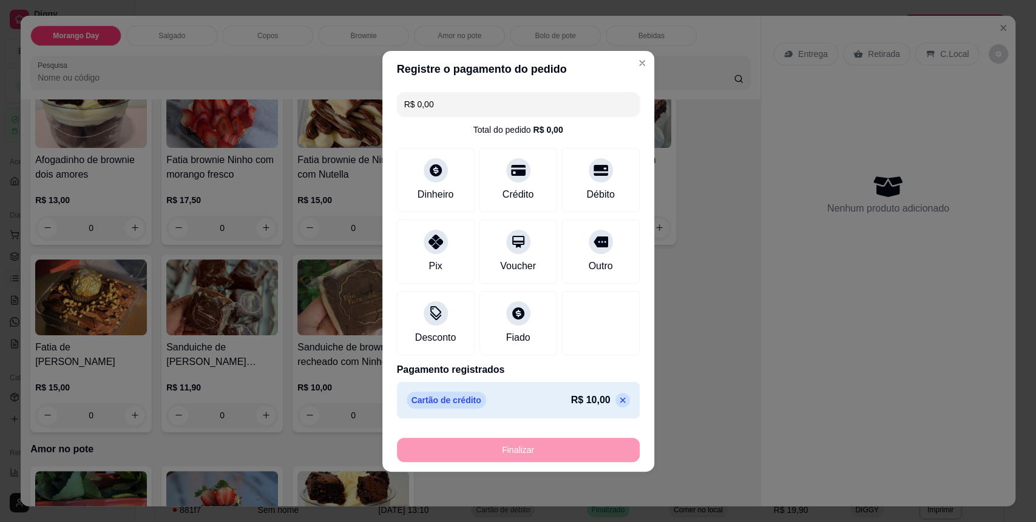
type input "-R$ 10,00"
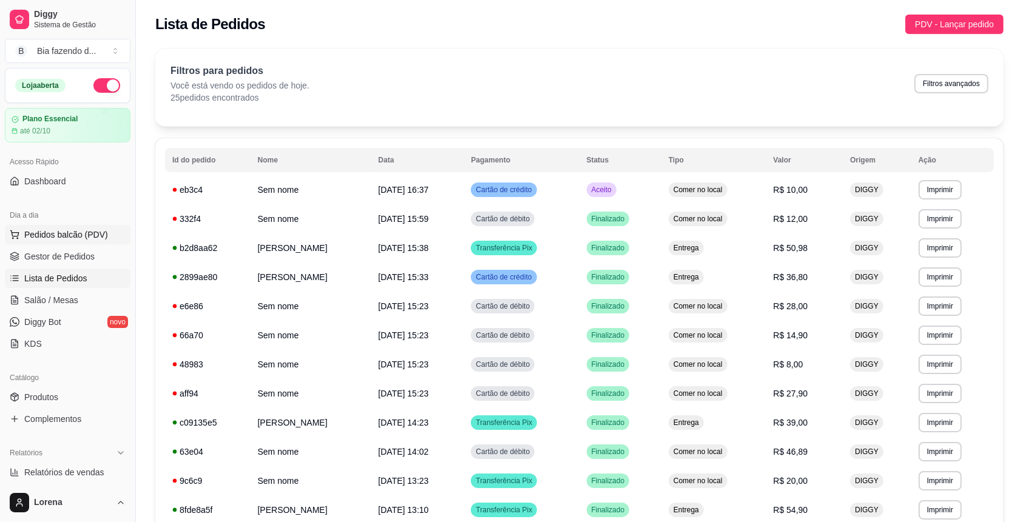
click at [76, 233] on span "Pedidos balcão (PDV)" at bounding box center [66, 235] width 84 height 12
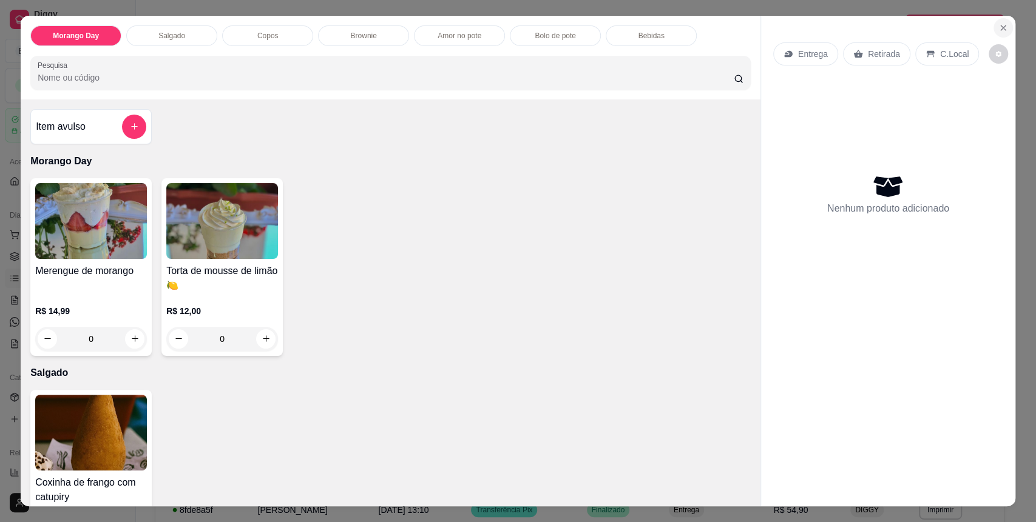
click at [998, 29] on icon "Close" at bounding box center [1003, 28] width 10 height 10
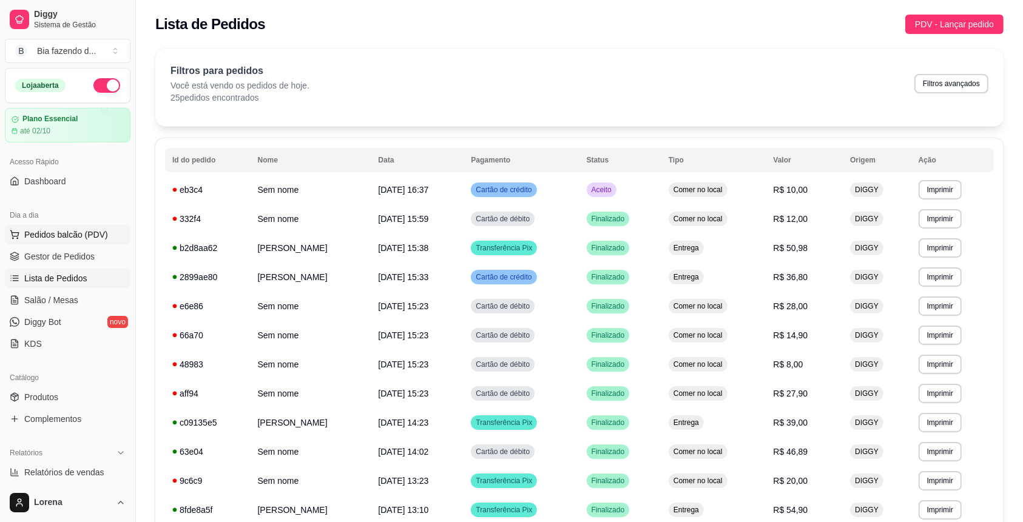
click at [85, 234] on span "Pedidos balcão (PDV)" at bounding box center [66, 235] width 84 height 12
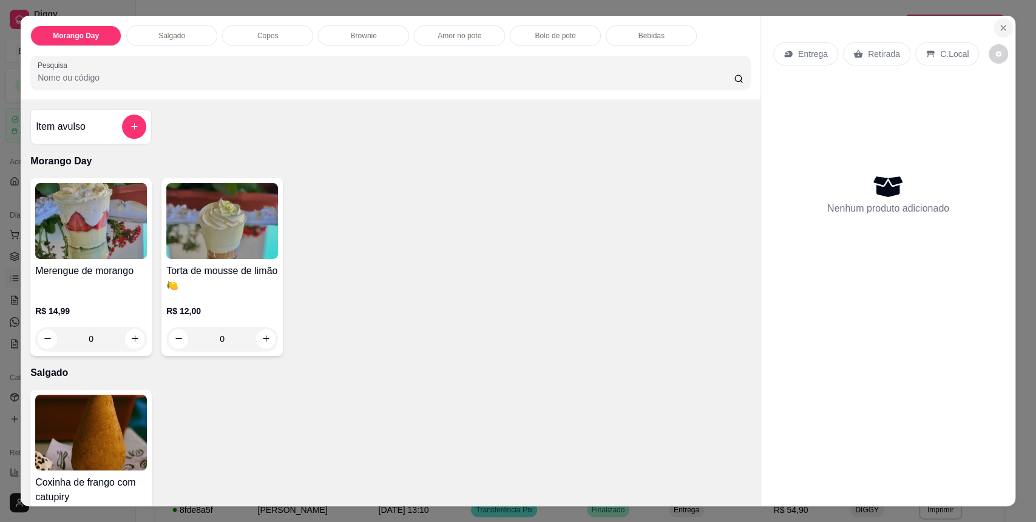
click at [998, 19] on button "Close" at bounding box center [1002, 27] width 19 height 19
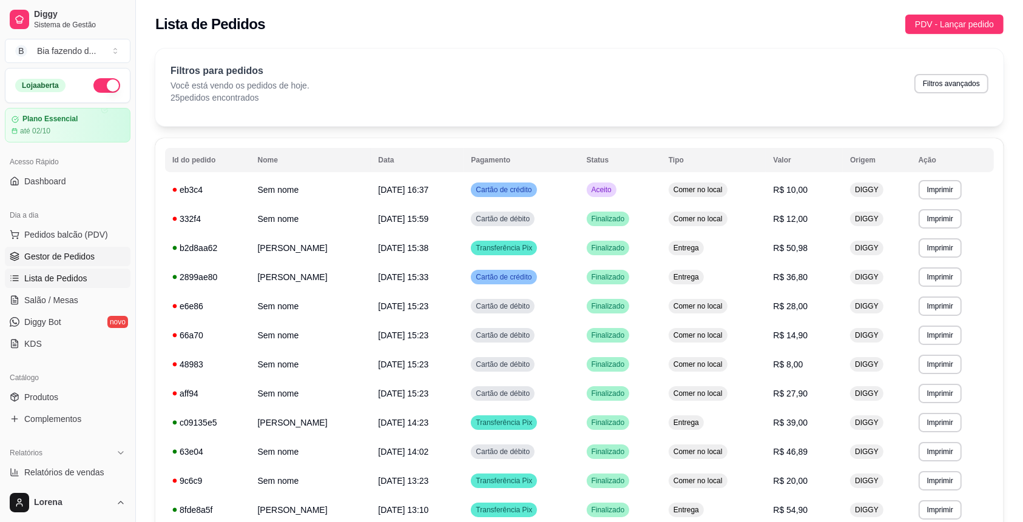
click at [83, 257] on span "Gestor de Pedidos" at bounding box center [59, 257] width 70 height 12
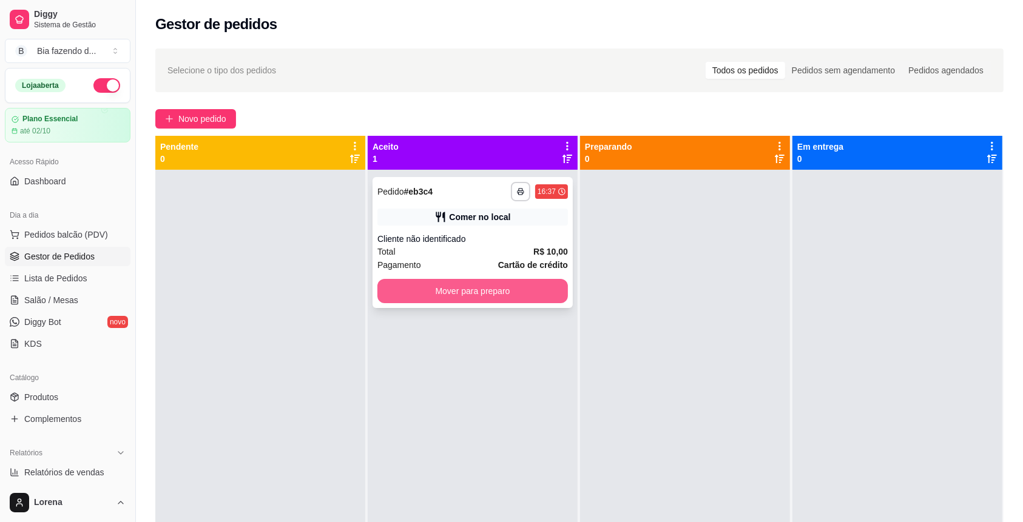
click at [418, 286] on button "Mover para preparo" at bounding box center [472, 291] width 191 height 24
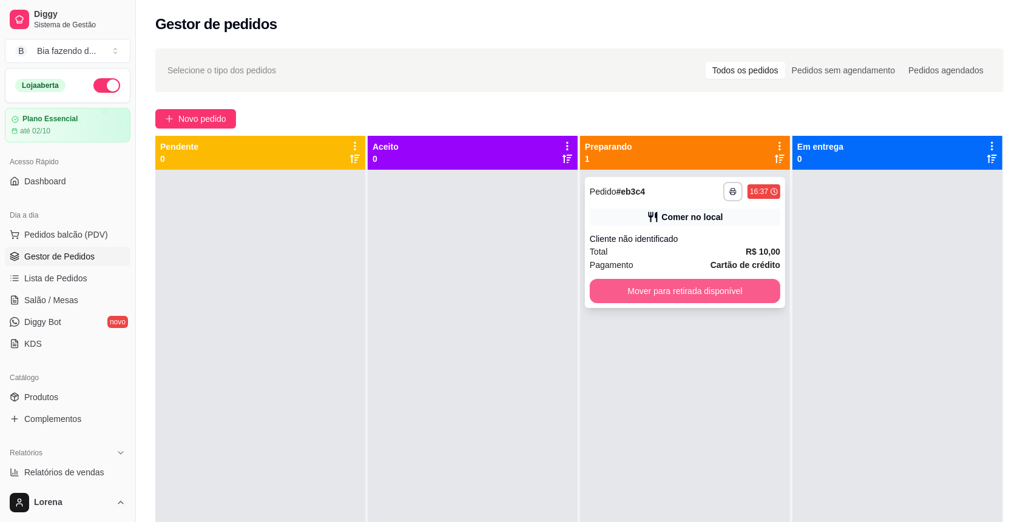
click at [717, 288] on button "Mover para retirada disponível" at bounding box center [685, 291] width 191 height 24
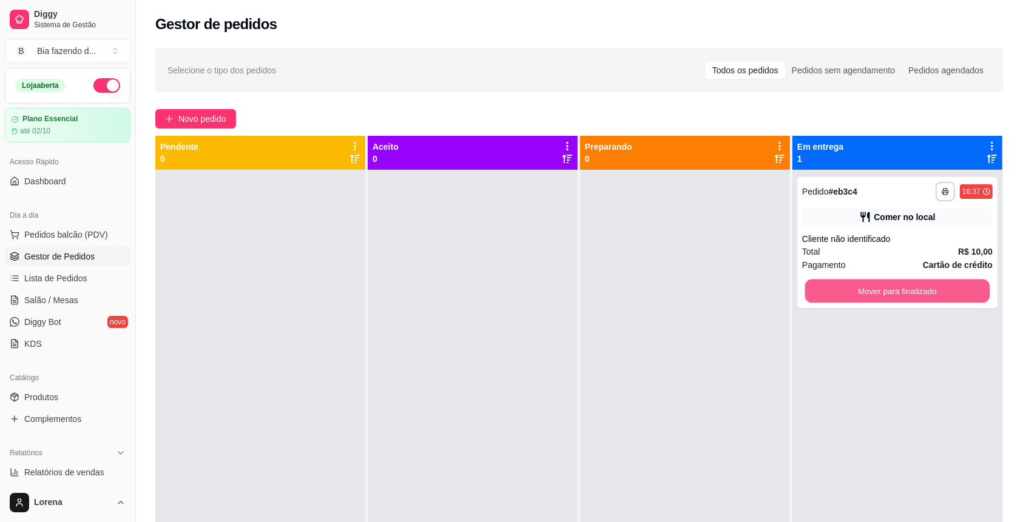
click at [840, 289] on button "Mover para finalizado" at bounding box center [897, 292] width 185 height 24
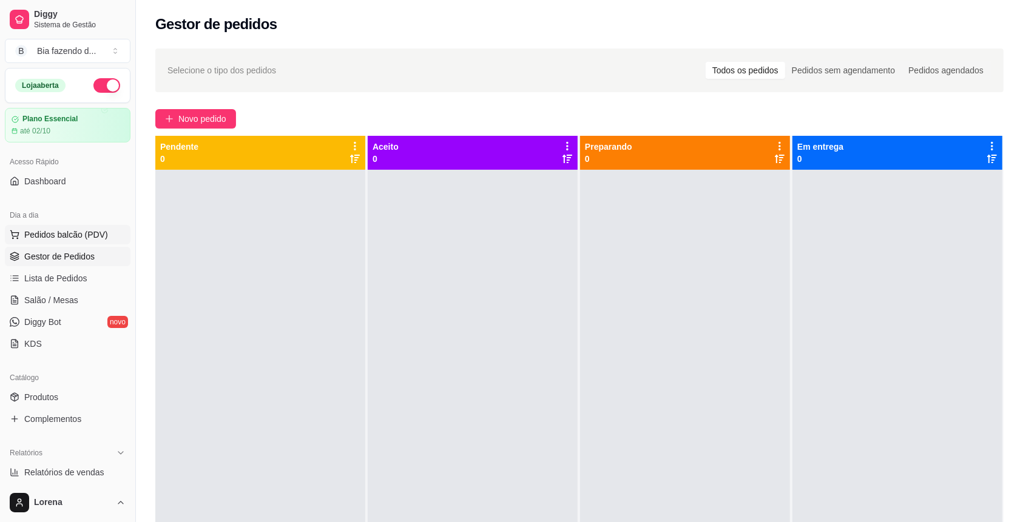
click at [38, 230] on span "Pedidos balcão (PDV)" at bounding box center [66, 235] width 84 height 12
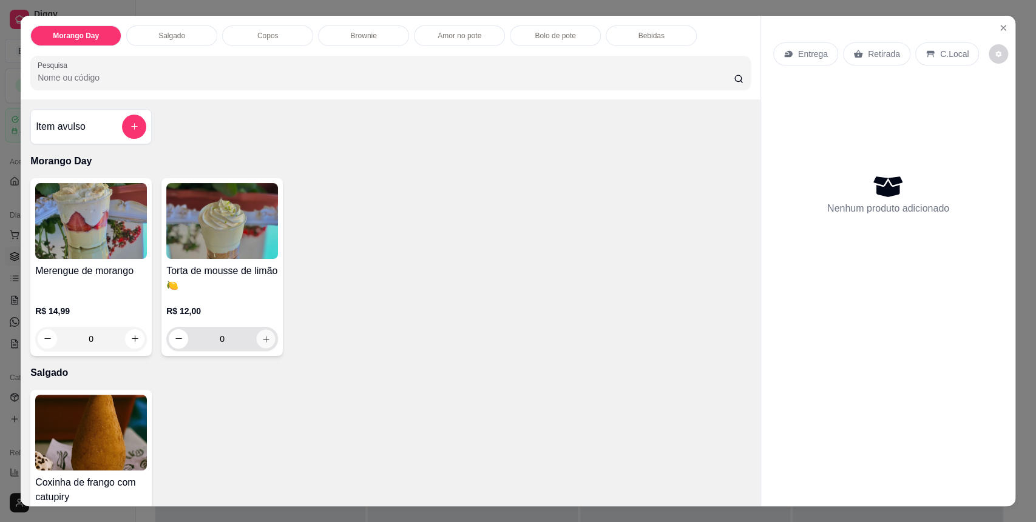
click at [263, 342] on icon "increase-product-quantity" at bounding box center [266, 339] width 9 height 9
type input "1"
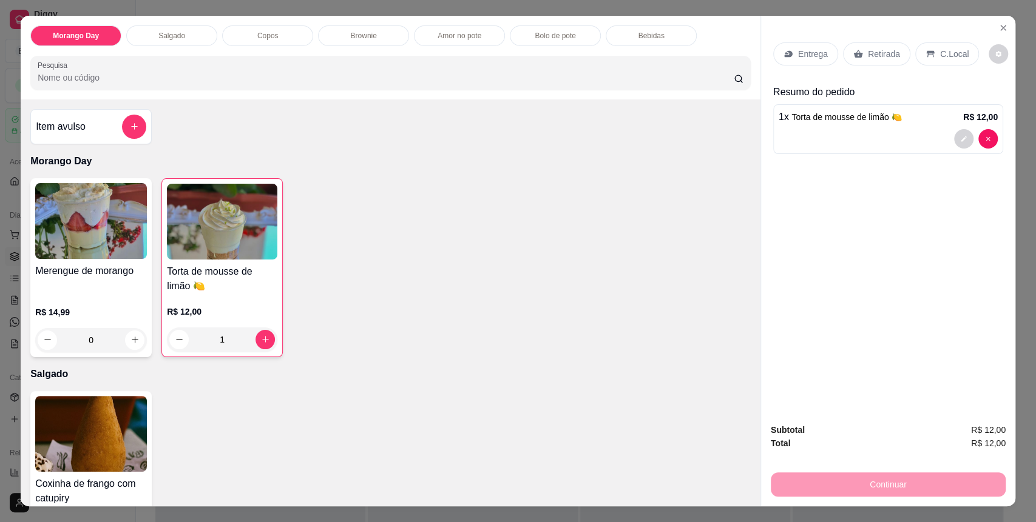
click at [940, 56] on p "C.Local" at bounding box center [954, 54] width 29 height 12
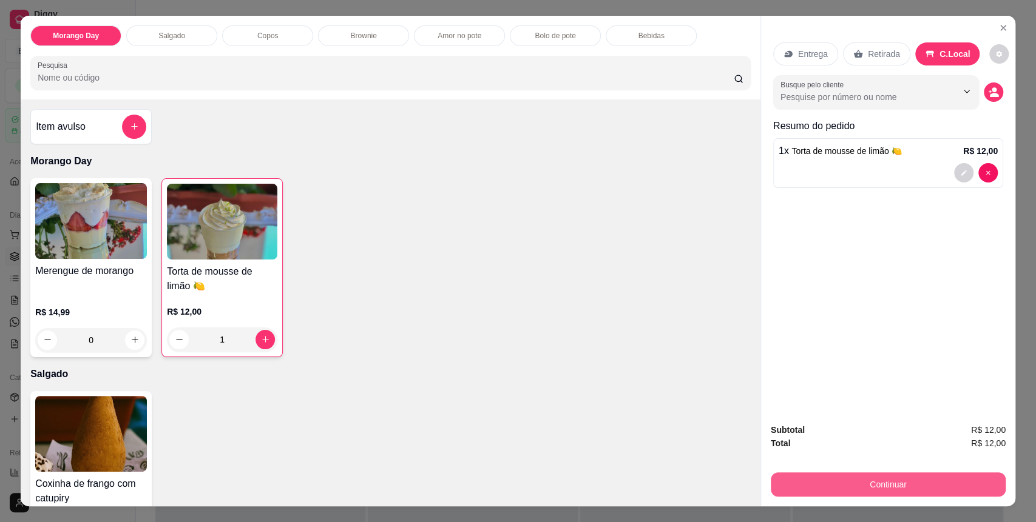
click at [893, 480] on button "Continuar" at bounding box center [888, 485] width 235 height 24
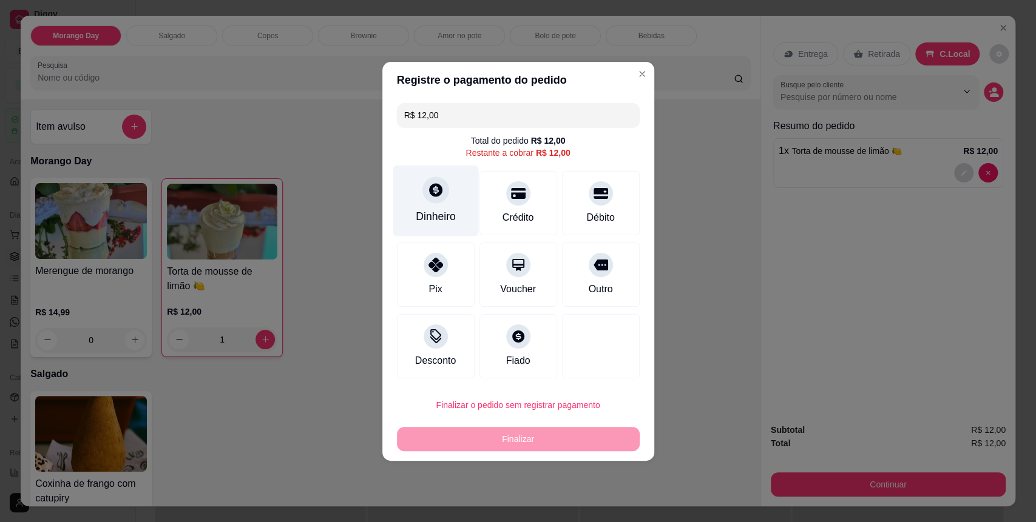
click at [405, 206] on div "Dinheiro" at bounding box center [436, 200] width 86 height 71
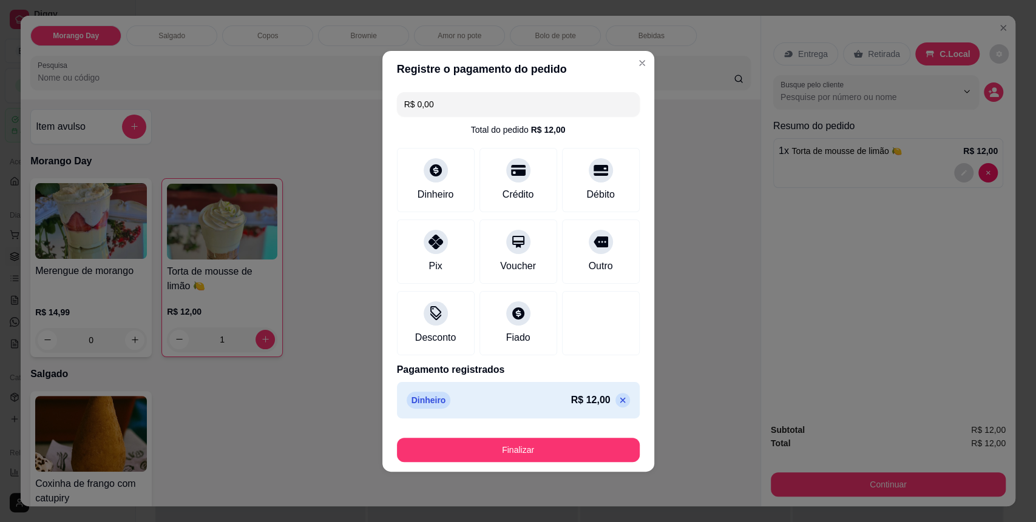
type input "R$ 0,00"
click at [563, 447] on button "Finalizar" at bounding box center [518, 450] width 243 height 24
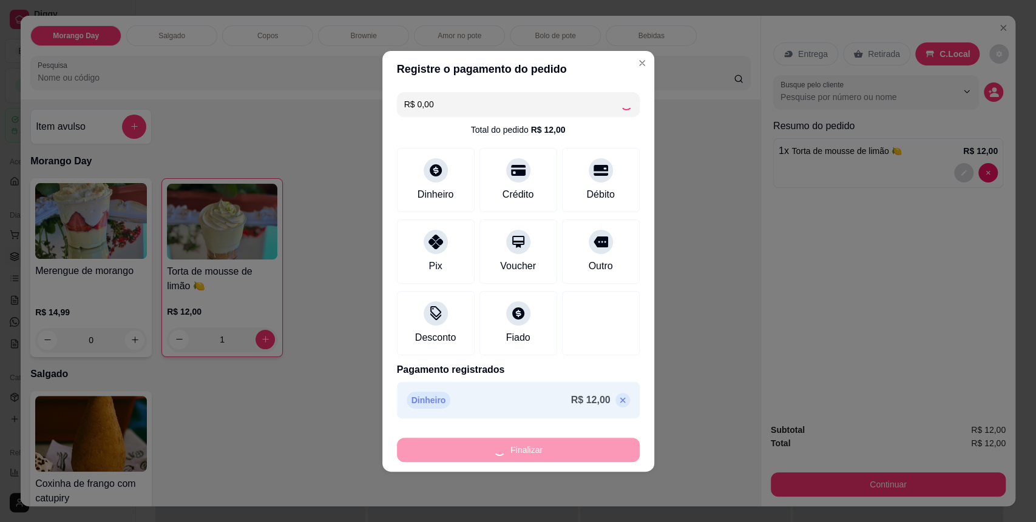
type input "0"
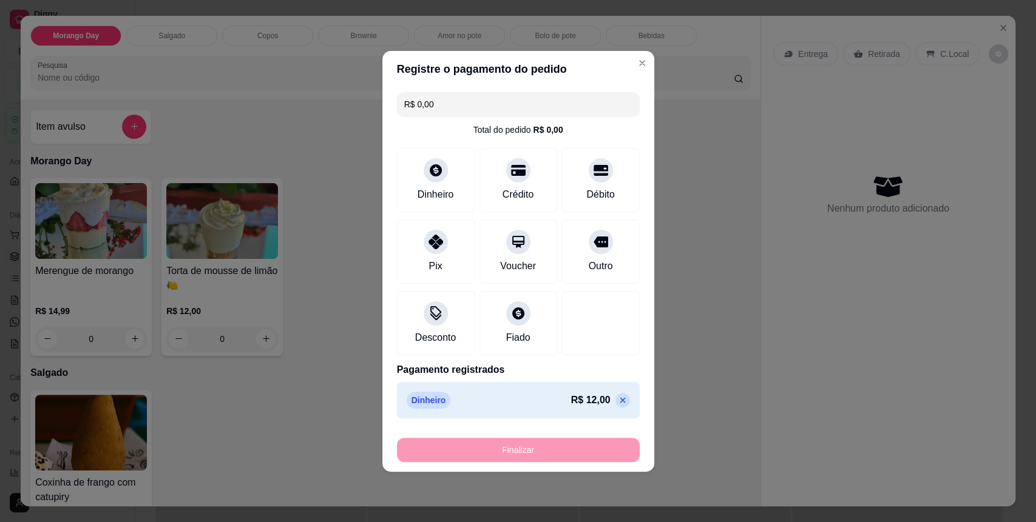
type input "-R$ 12,00"
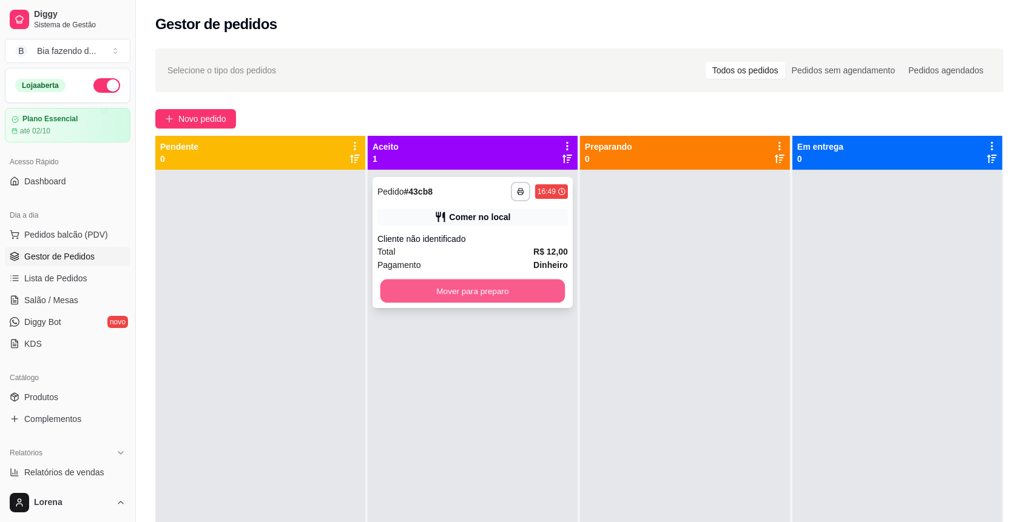
click at [555, 282] on button "Mover para preparo" at bounding box center [472, 292] width 185 height 24
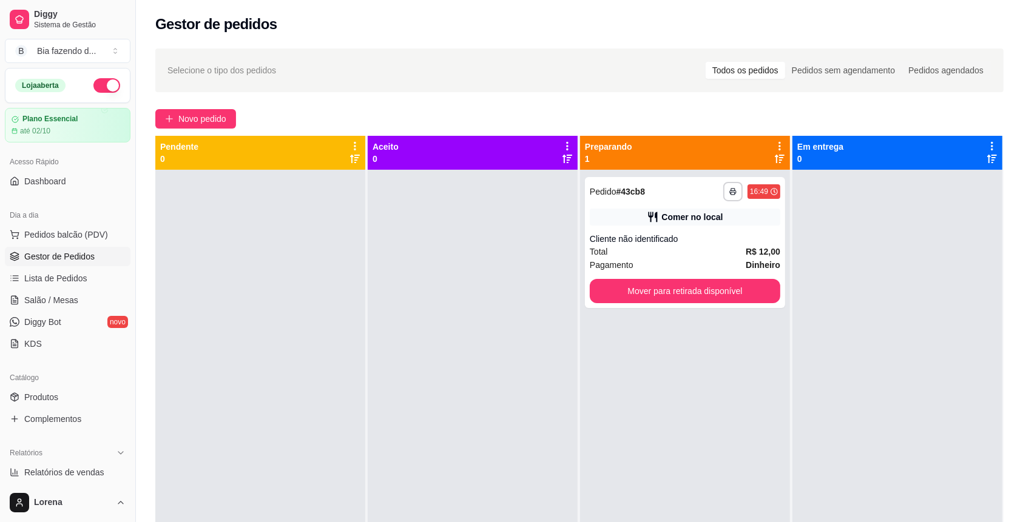
click at [555, 282] on div at bounding box center [473, 431] width 210 height 522
click at [683, 293] on button "Mover para retirada disponível" at bounding box center [685, 291] width 191 height 24
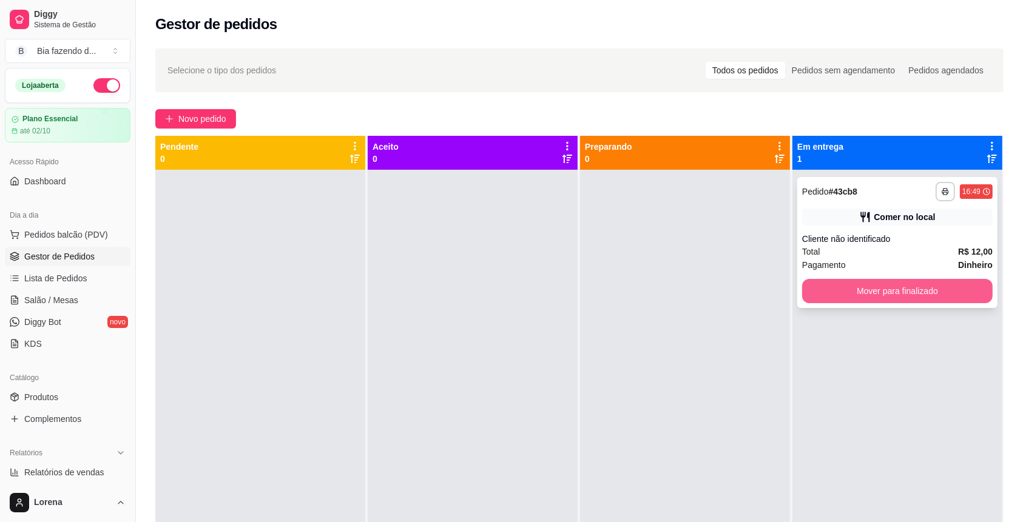
click at [870, 300] on button "Mover para finalizado" at bounding box center [897, 291] width 191 height 24
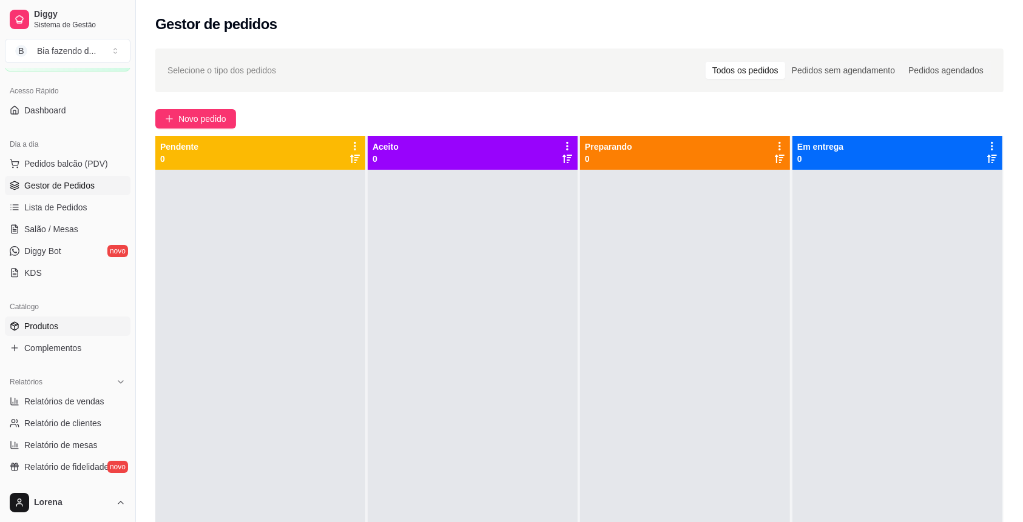
scroll to position [243, 0]
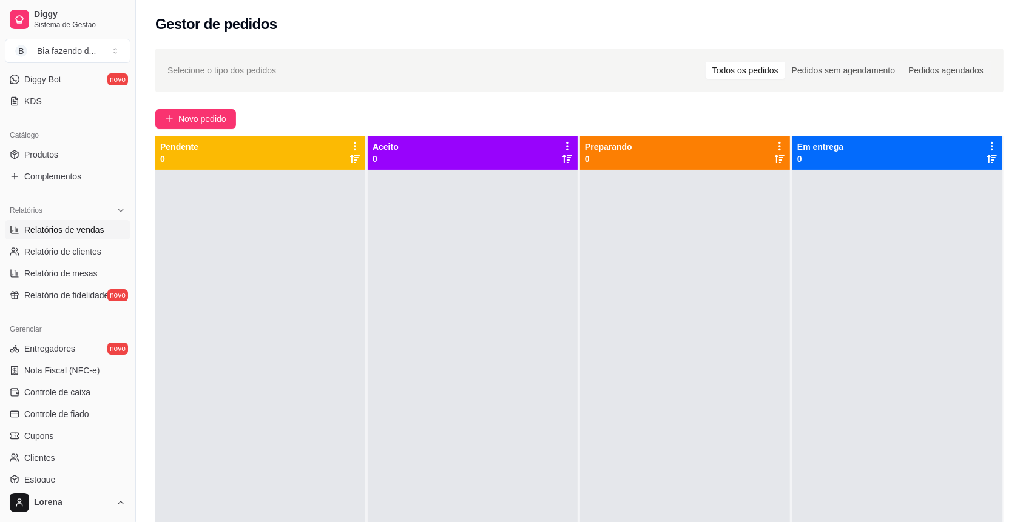
click at [94, 224] on span "Relatórios de vendas" at bounding box center [64, 230] width 80 height 12
select select "ALL"
select select "0"
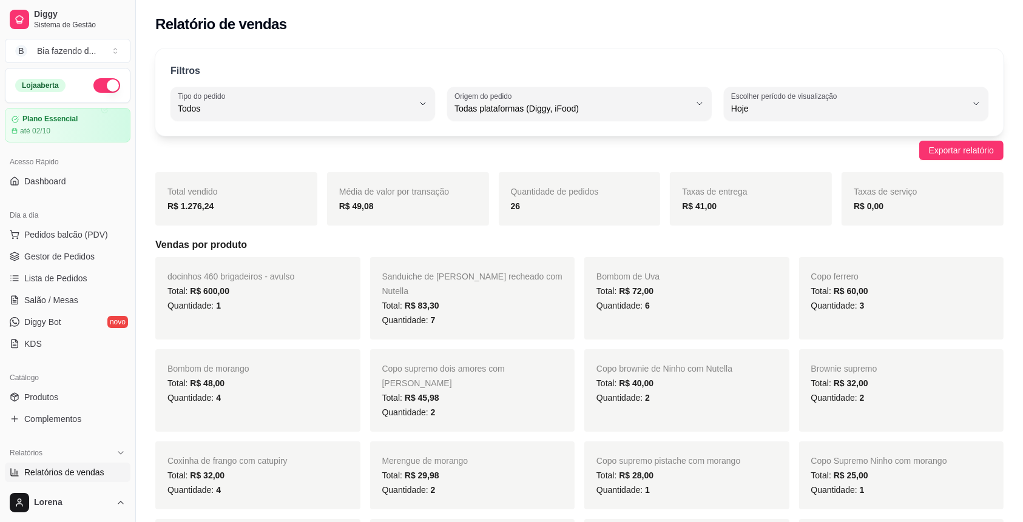
drag, startPoint x: 79, startPoint y: 229, endPoint x: 76, endPoint y: 246, distance: 16.7
click at [79, 232] on span "Pedidos balcão (PDV)" at bounding box center [66, 235] width 84 height 12
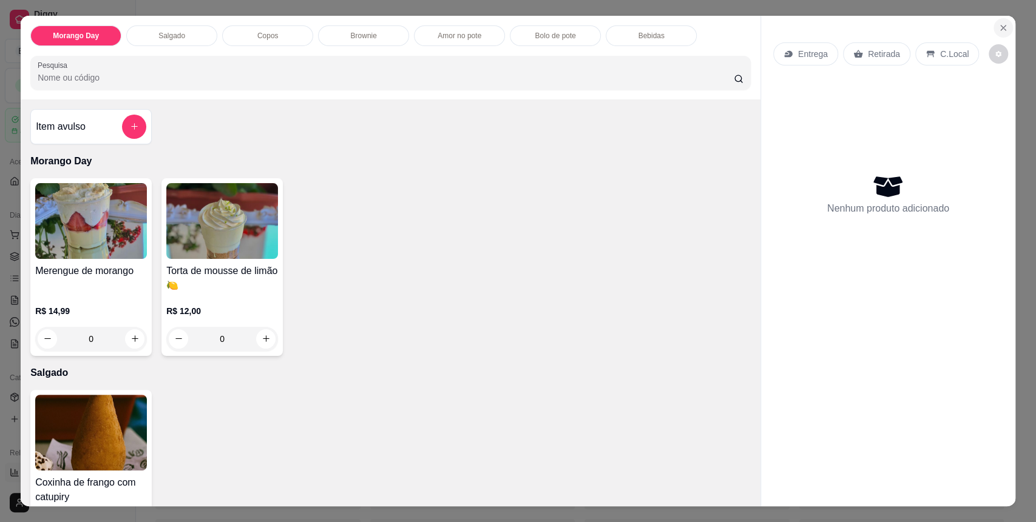
click at [1001, 24] on icon "Close" at bounding box center [1003, 28] width 10 height 10
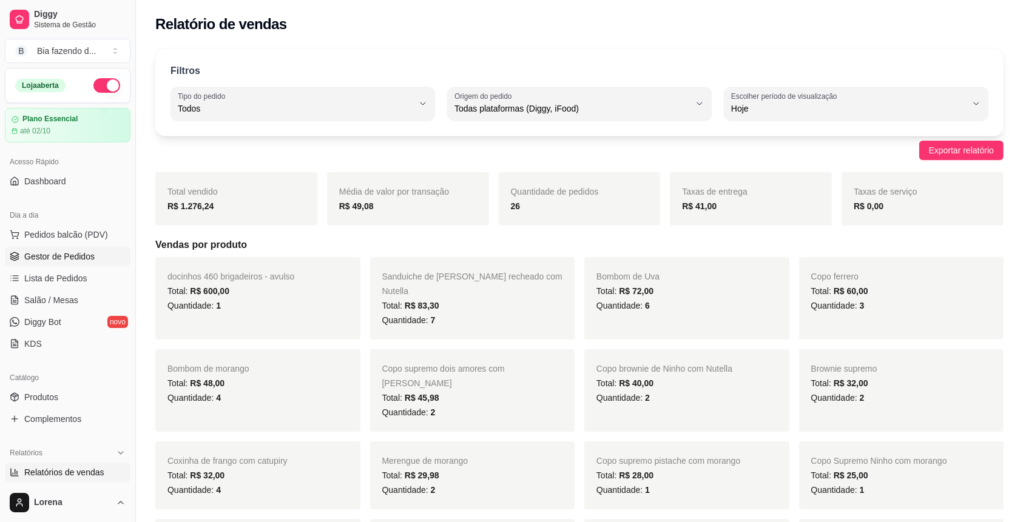
click at [77, 248] on link "Gestor de Pedidos" at bounding box center [68, 256] width 126 height 19
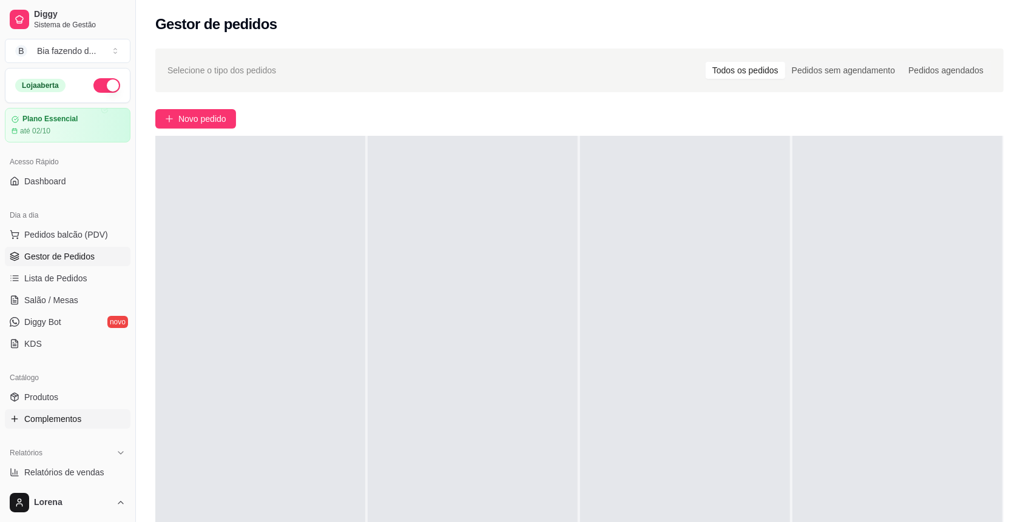
scroll to position [161, 0]
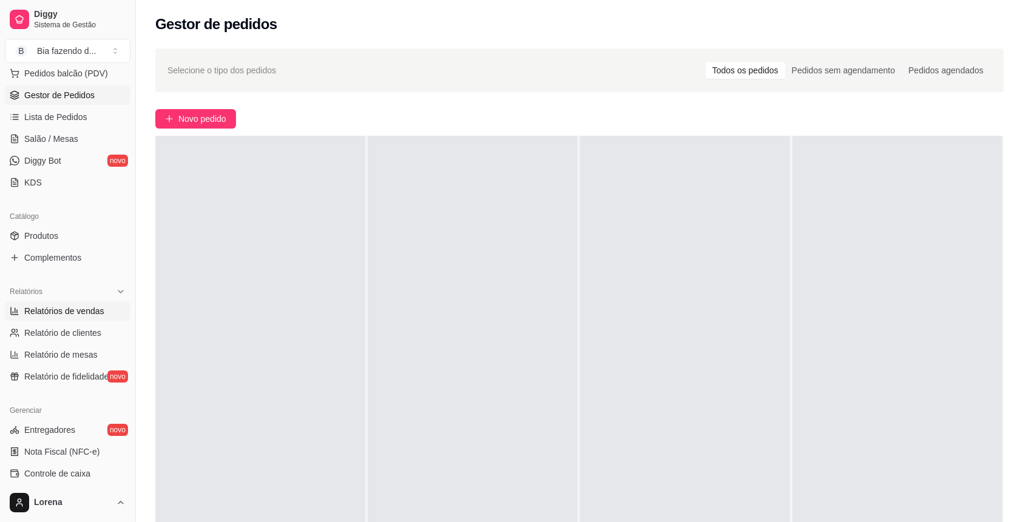
click at [112, 309] on link "Relatórios de vendas" at bounding box center [68, 311] width 126 height 19
select select "ALL"
select select "0"
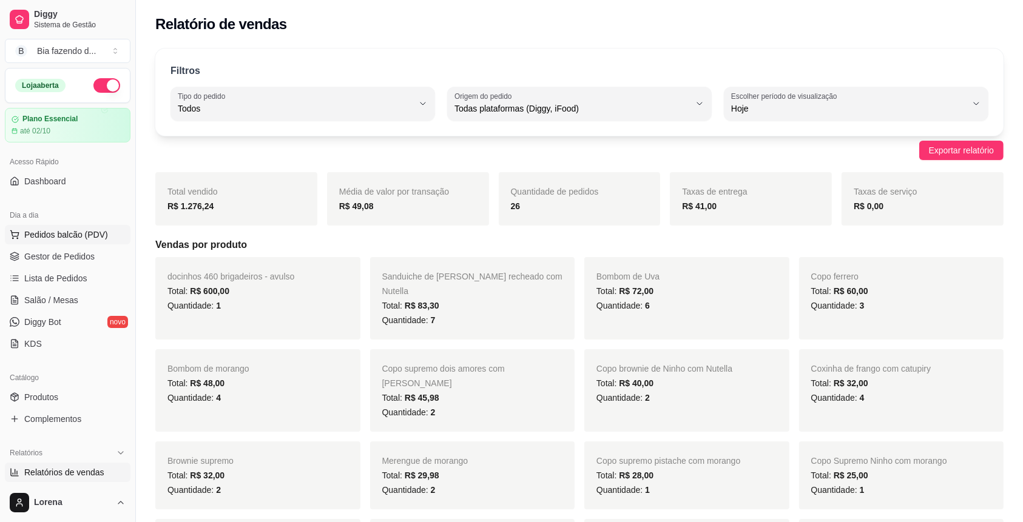
click at [79, 240] on span "Pedidos balcão (PDV)" at bounding box center [66, 235] width 84 height 12
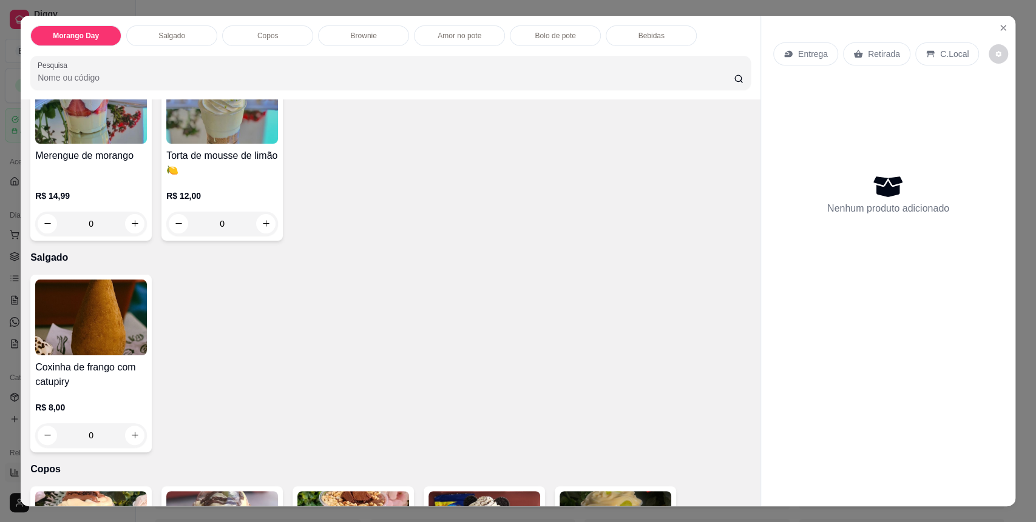
scroll to position [243, 0]
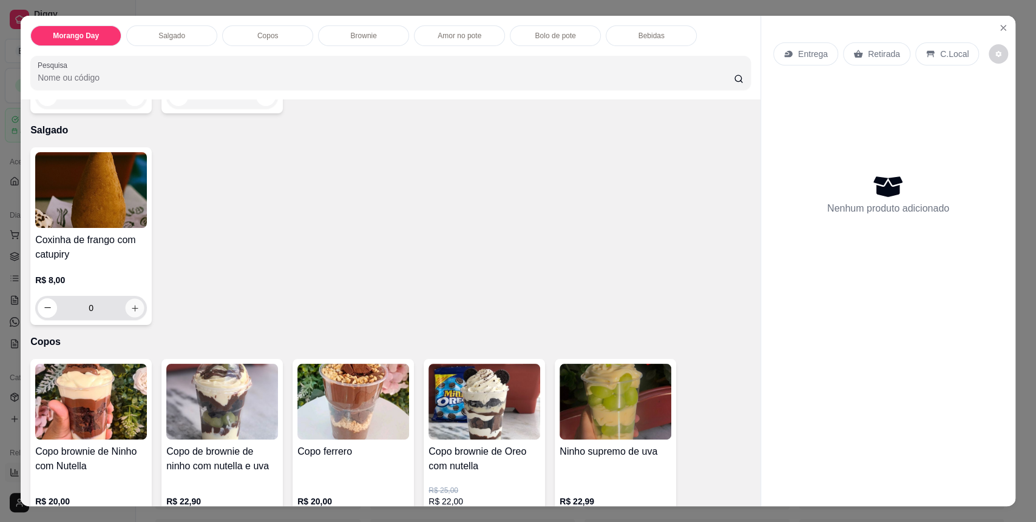
click at [126, 303] on button "increase-product-quantity" at bounding box center [135, 308] width 19 height 19
type input "1"
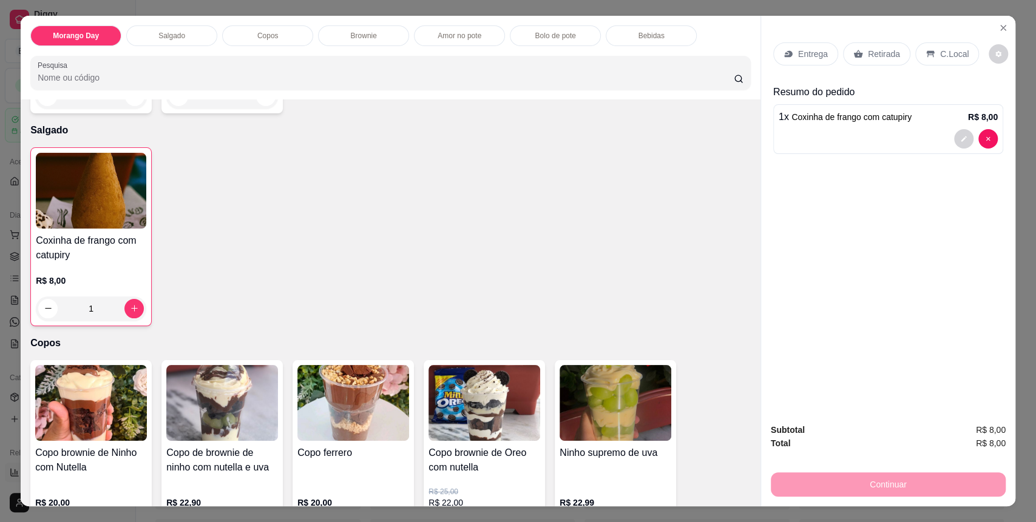
scroll to position [0, 0]
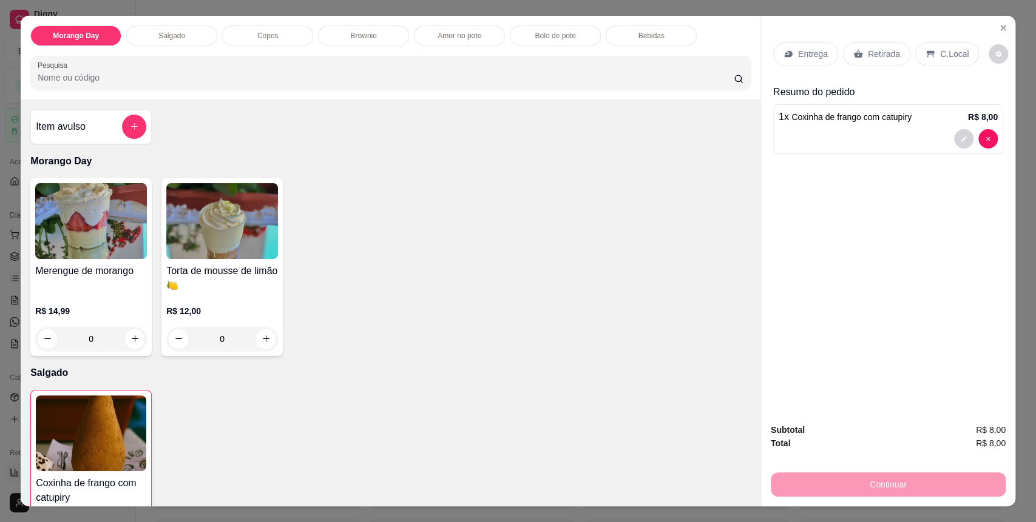
click at [112, 119] on div "Item avulso" at bounding box center [91, 127] width 110 height 24
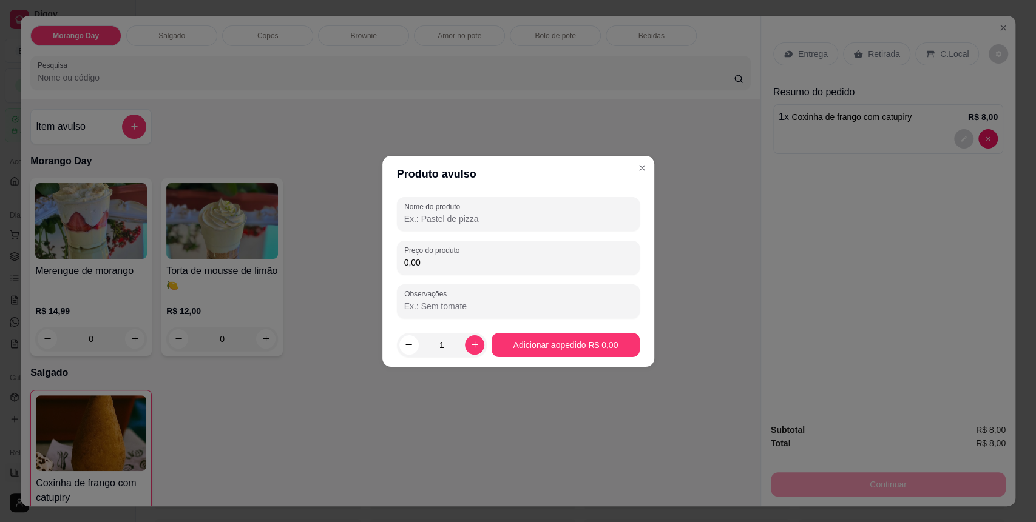
click at [428, 218] on input "Nome do produto" at bounding box center [518, 219] width 228 height 12
type input "o"
type input "coca 200 ml"
click at [451, 268] on input "0,00" at bounding box center [518, 263] width 228 height 12
type input "3,00"
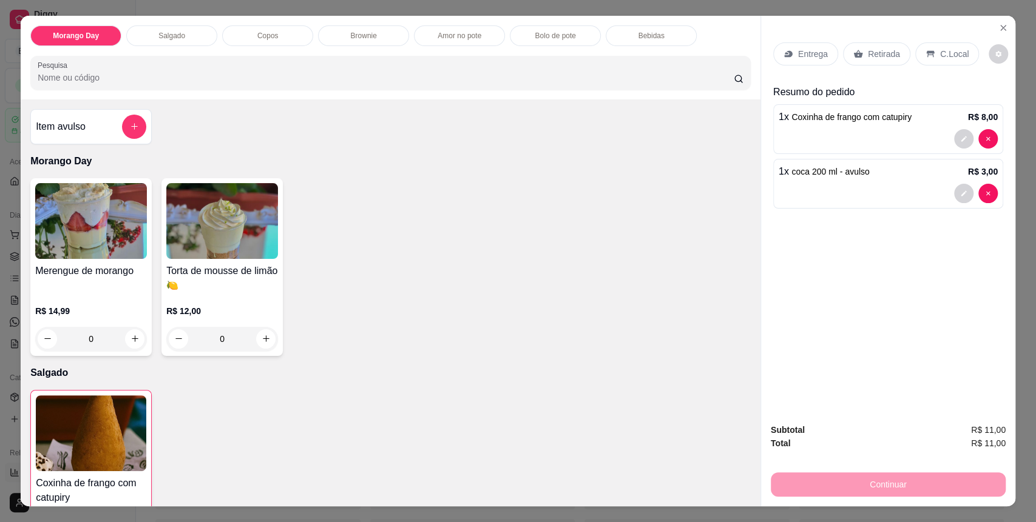
click at [940, 52] on p "C.Local" at bounding box center [954, 54] width 29 height 12
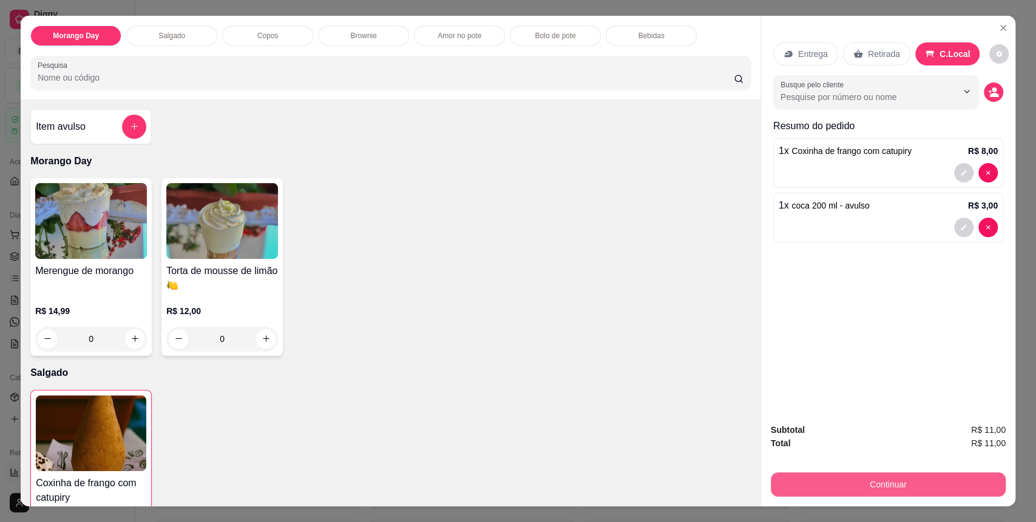
click at [935, 482] on button "Continuar" at bounding box center [888, 485] width 235 height 24
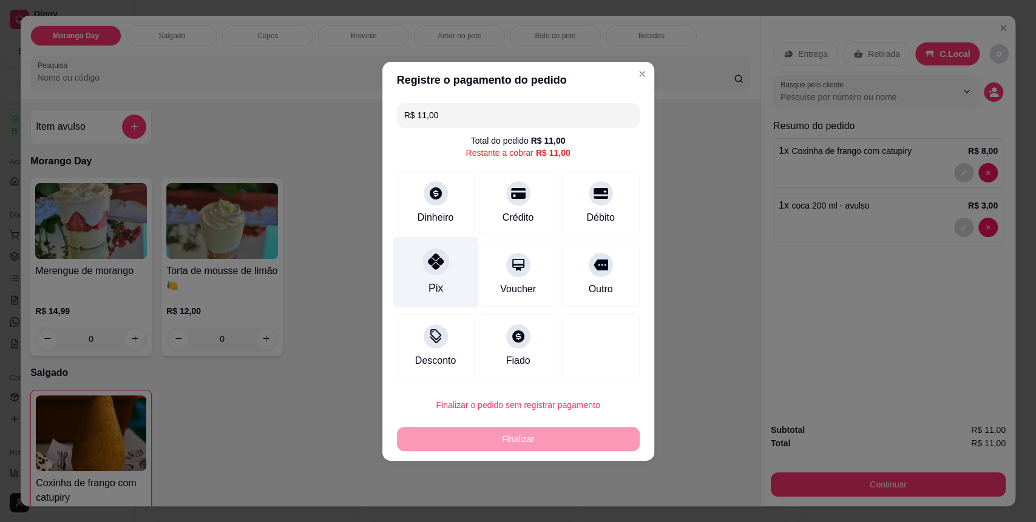
click at [432, 283] on div "Pix" at bounding box center [435, 288] width 15 height 16
type input "R$ 0,00"
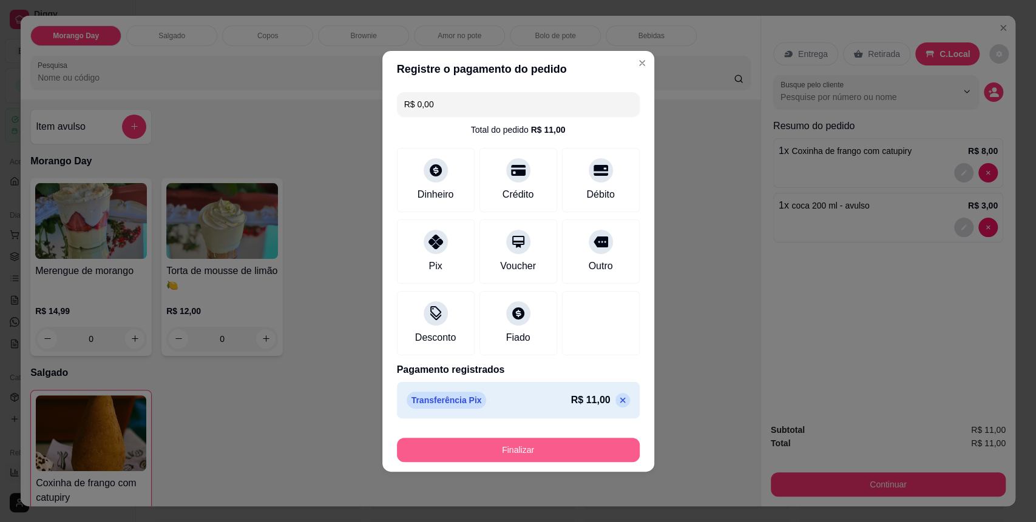
click at [550, 450] on button "Finalizar" at bounding box center [518, 450] width 243 height 24
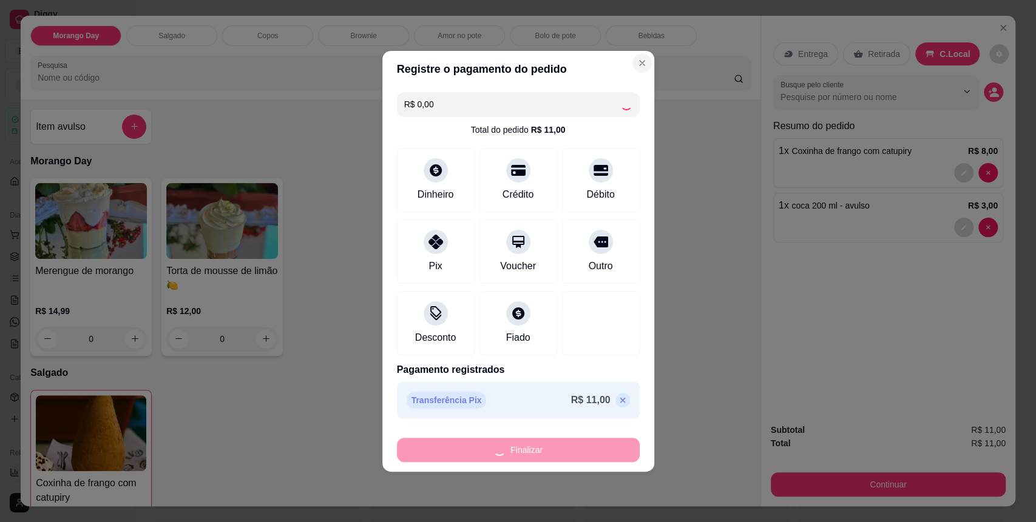
type input "0"
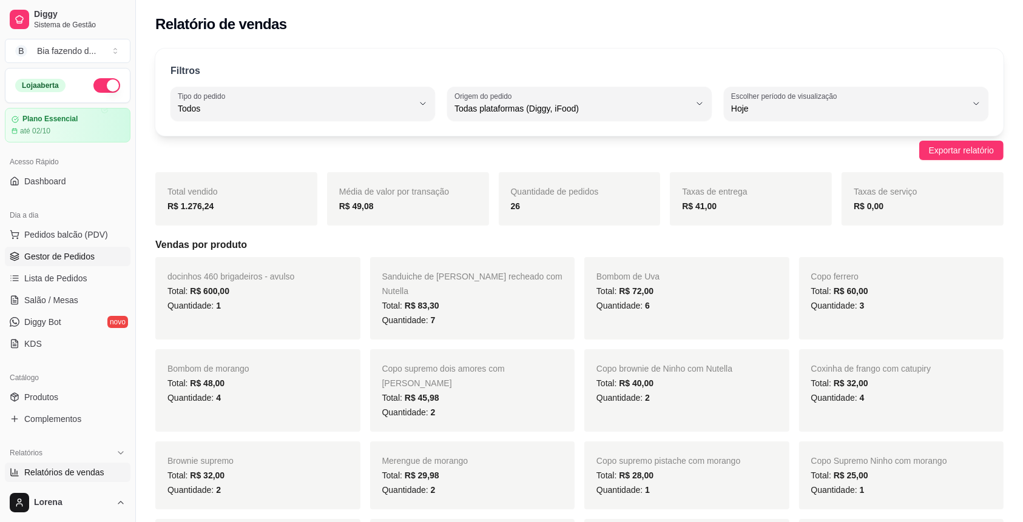
click at [88, 258] on span "Gestor de Pedidos" at bounding box center [59, 257] width 70 height 12
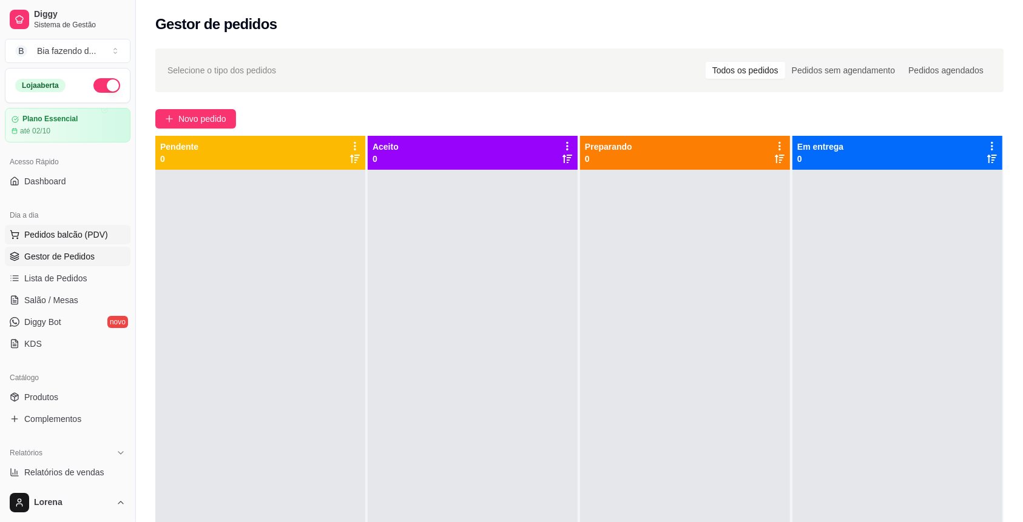
click at [90, 226] on button "Pedidos balcão (PDV)" at bounding box center [68, 234] width 126 height 19
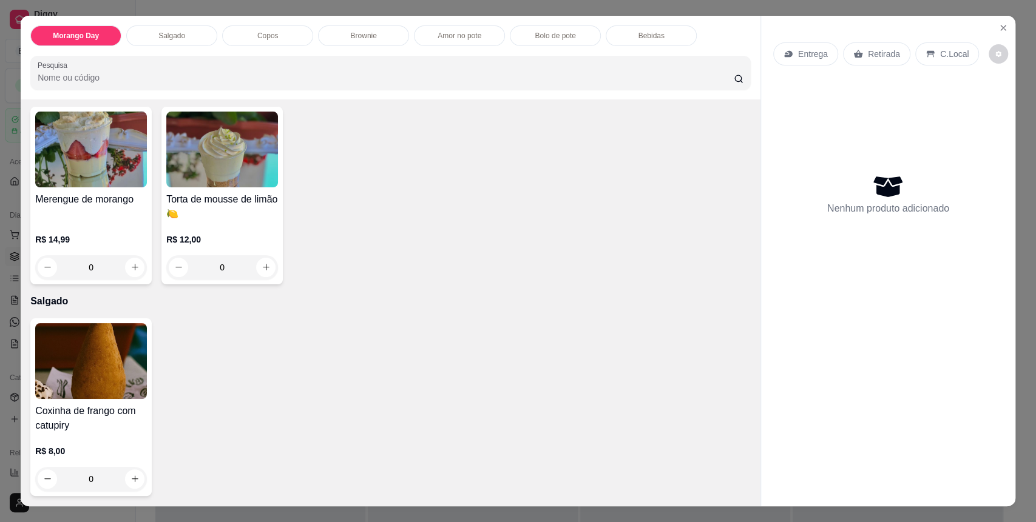
scroll to position [161, 0]
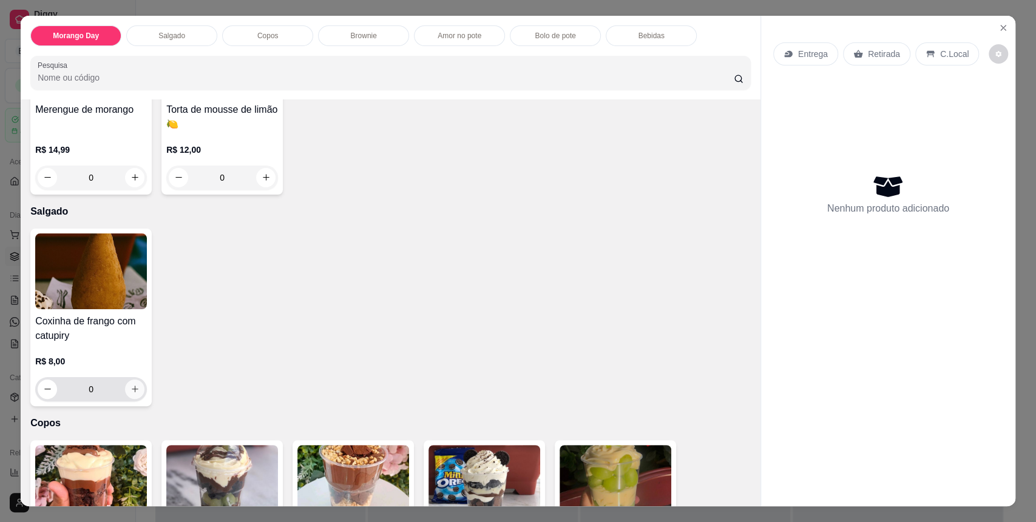
click at [131, 383] on button "increase-product-quantity" at bounding box center [134, 389] width 19 height 19
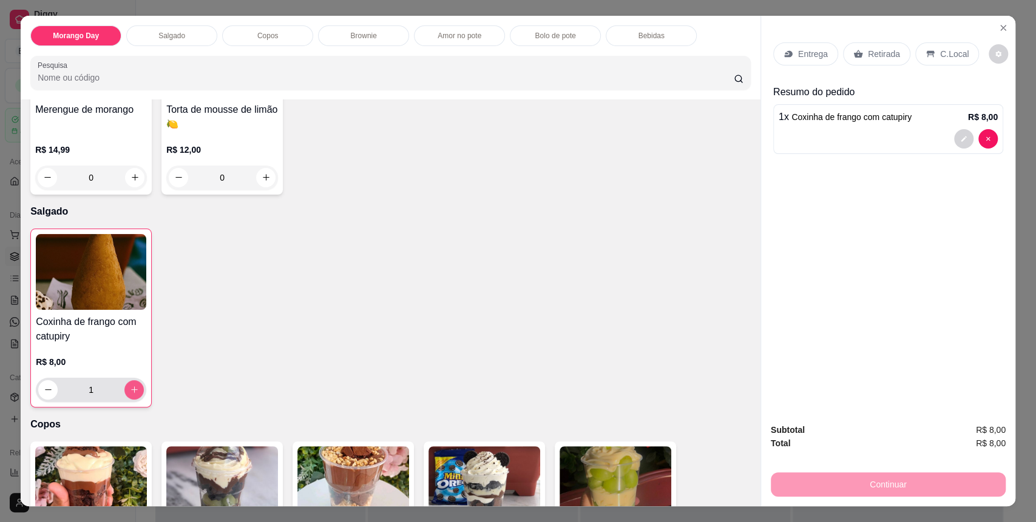
click at [131, 383] on button "increase-product-quantity" at bounding box center [133, 389] width 19 height 19
type input "2"
click at [915, 52] on div "C.Local" at bounding box center [947, 53] width 64 height 23
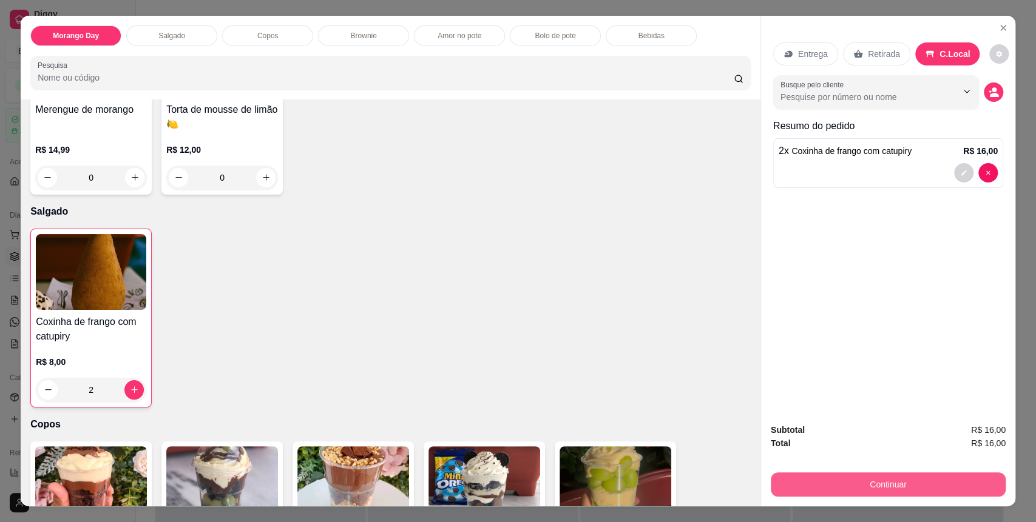
click at [838, 472] on div "Continuar" at bounding box center [888, 483] width 235 height 27
click at [917, 482] on button "Continuar" at bounding box center [888, 485] width 235 height 24
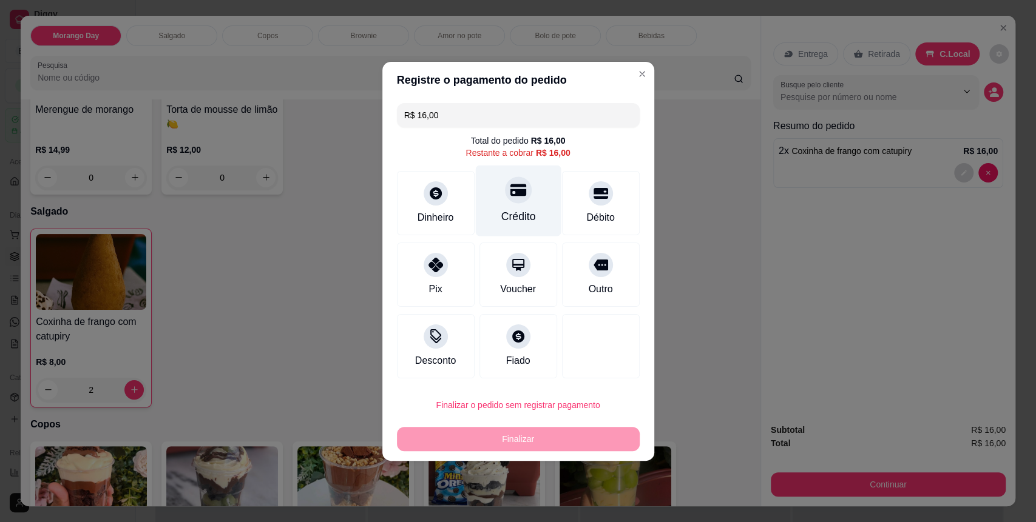
click at [544, 215] on div "Crédito" at bounding box center [518, 200] width 86 height 71
type input "R$ 0,00"
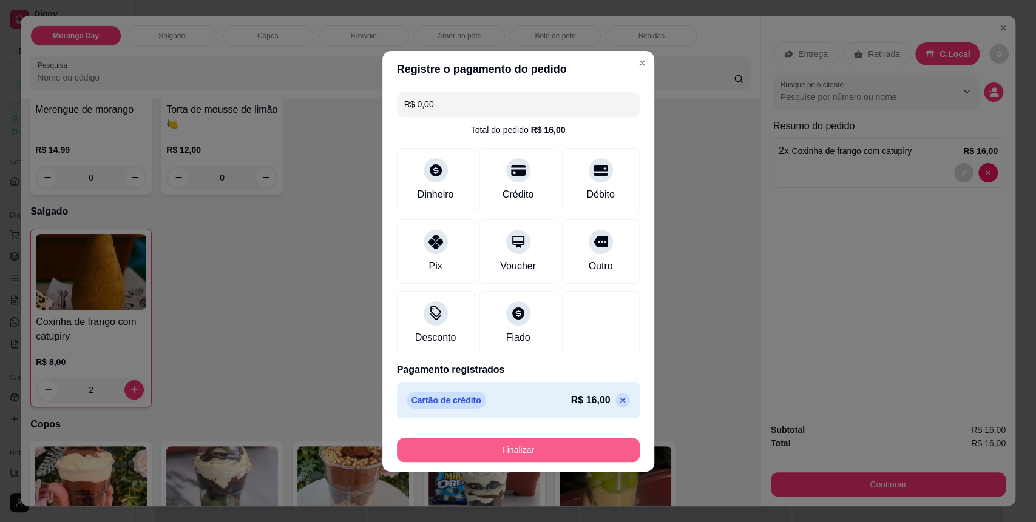
click at [592, 456] on button "Finalizar" at bounding box center [518, 450] width 243 height 24
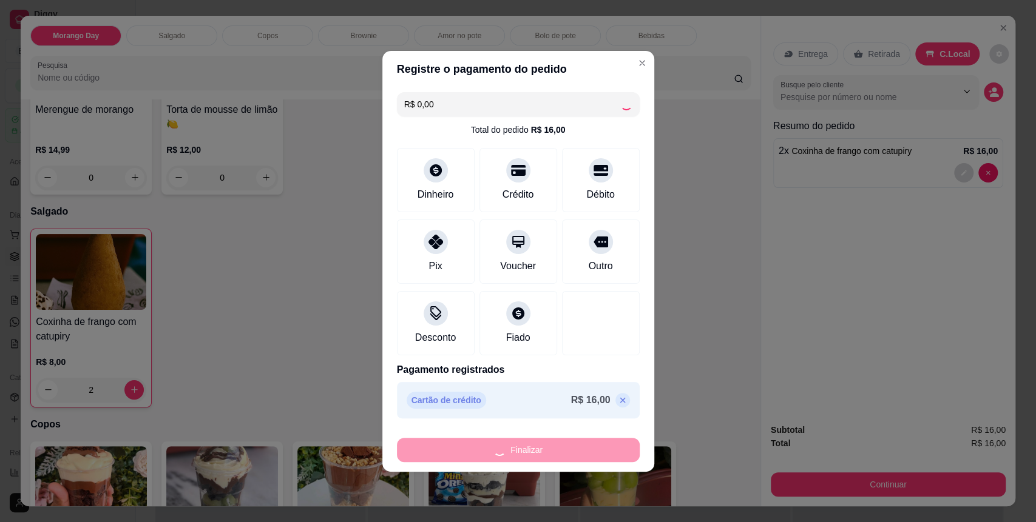
type input "0"
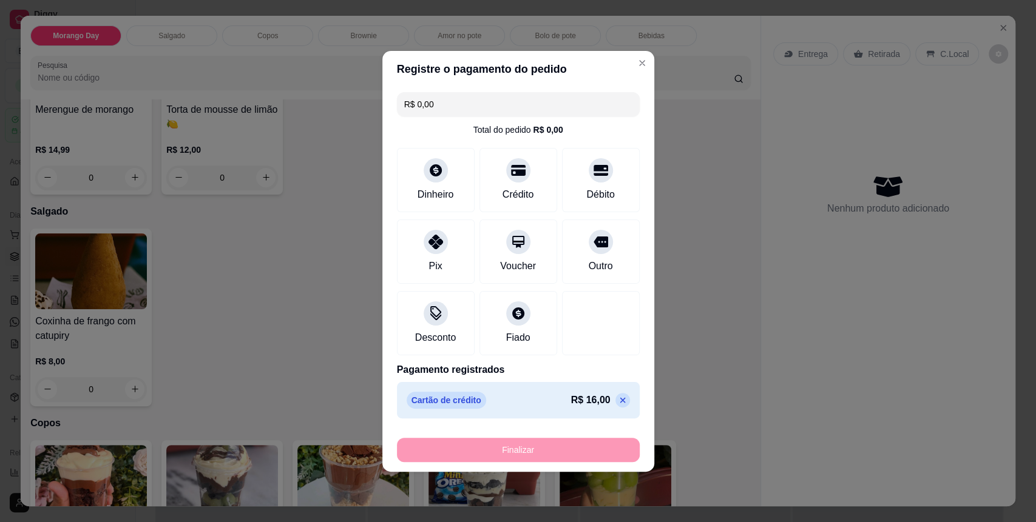
type input "-R$ 16,00"
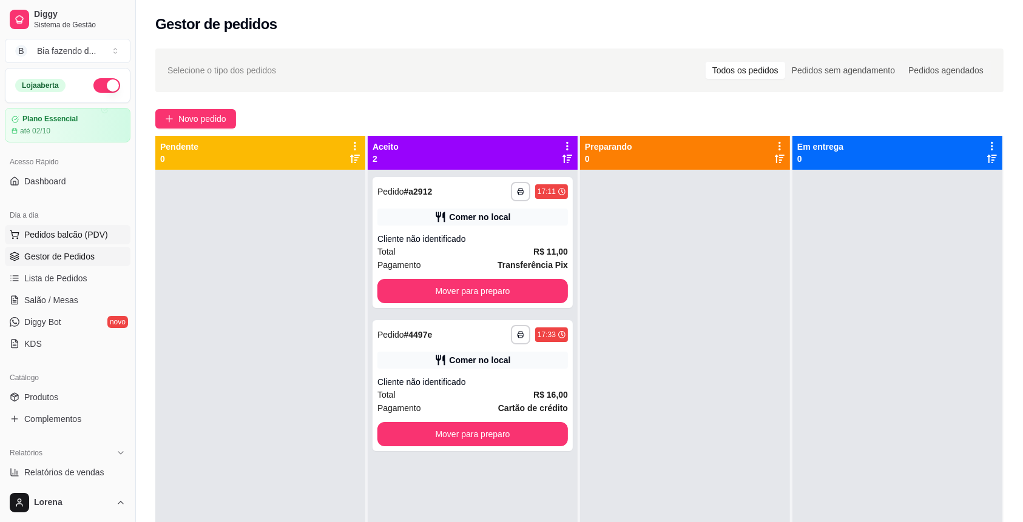
click at [78, 228] on button "Pedidos balcão (PDV)" at bounding box center [68, 234] width 126 height 19
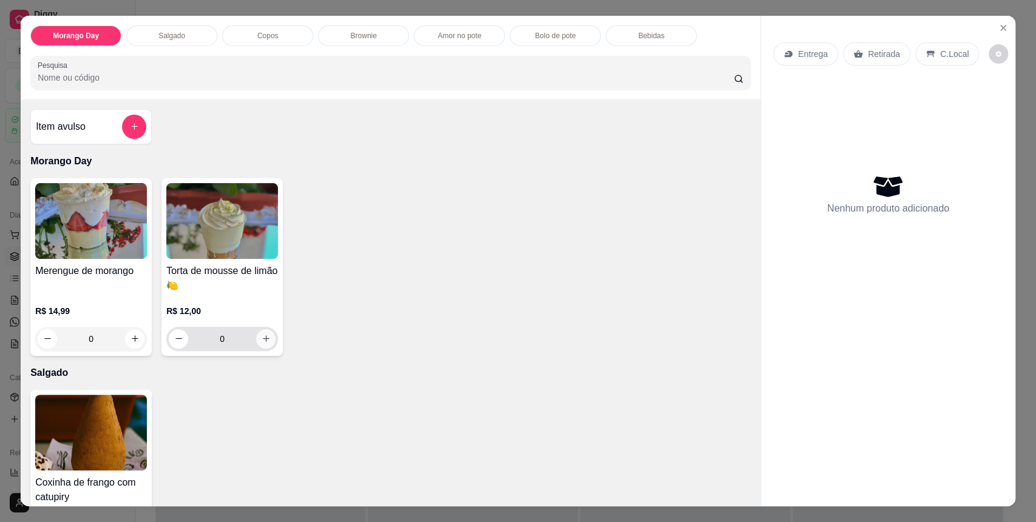
click at [266, 339] on button "increase-product-quantity" at bounding box center [265, 339] width 19 height 19
type input "1"
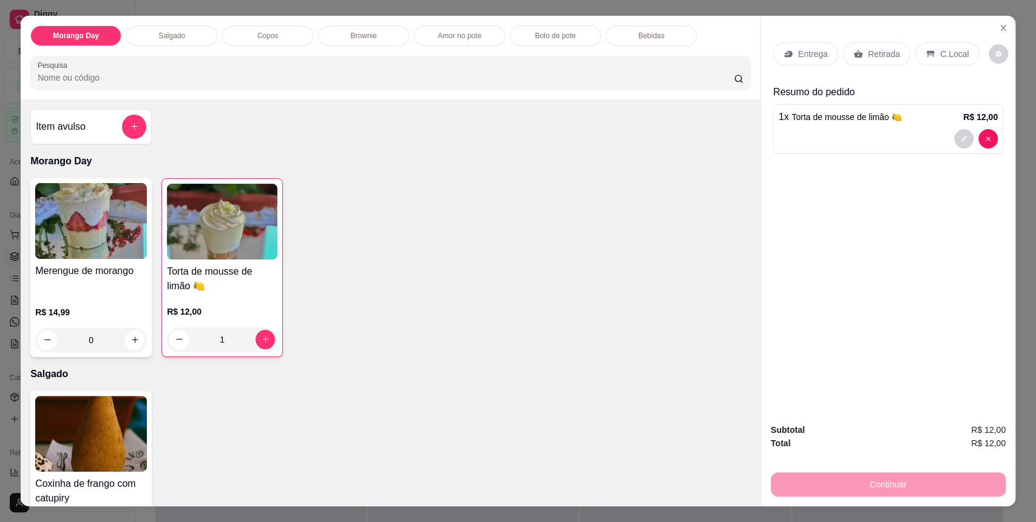
click at [543, 37] on p "Bolo de pote" at bounding box center [555, 36] width 41 height 10
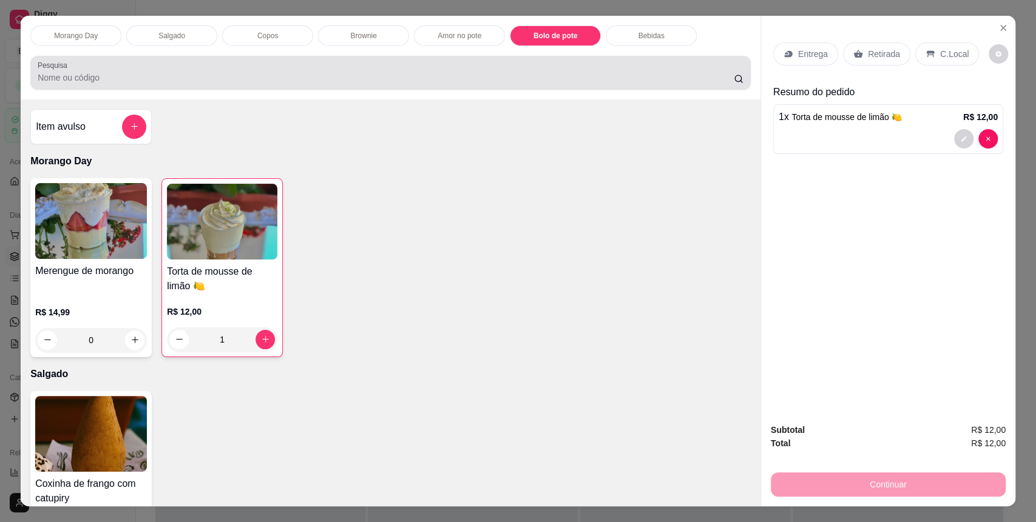
scroll to position [23, 0]
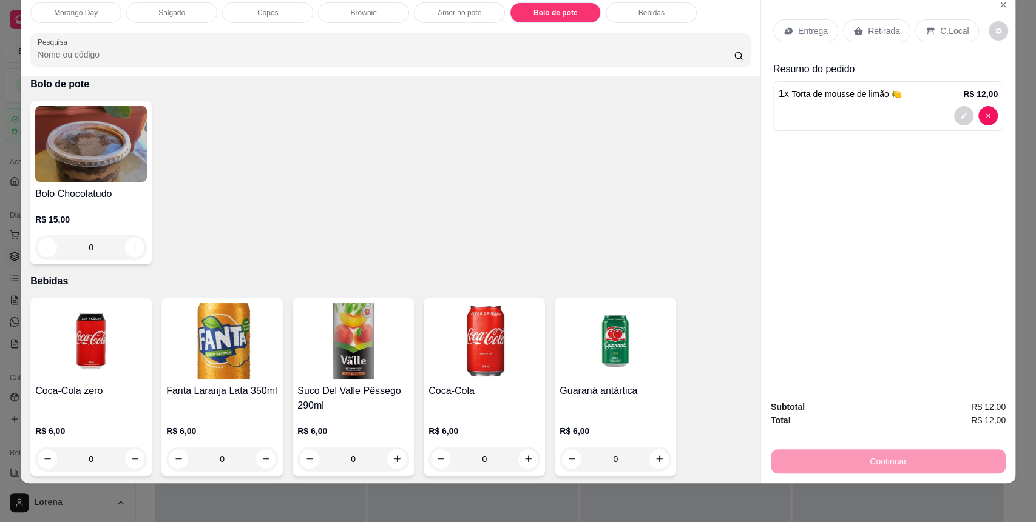
click at [129, 244] on div "0" at bounding box center [91, 247] width 112 height 24
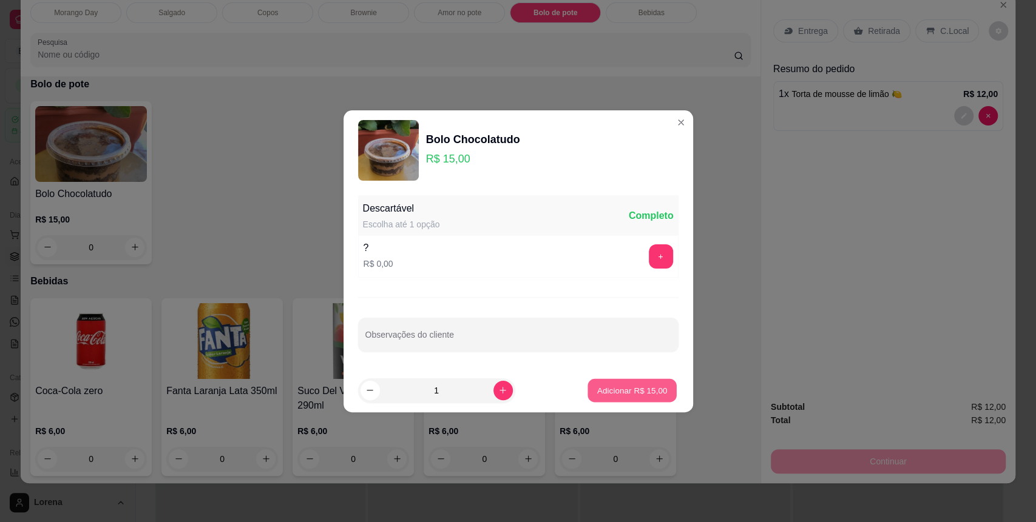
click at [597, 391] on p "Adicionar R$ 15,00" at bounding box center [632, 391] width 70 height 12
type input "1"
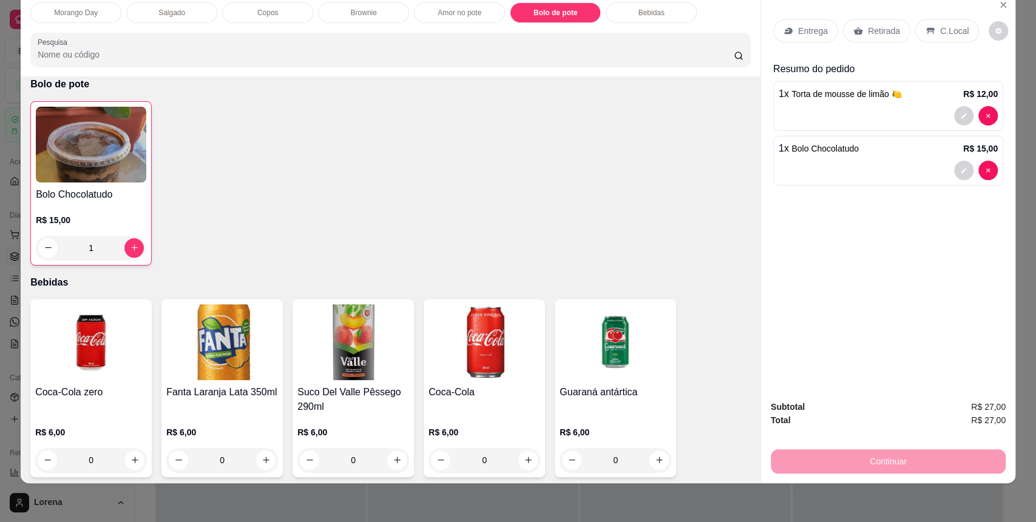
click at [941, 27] on p "C.Local" at bounding box center [954, 31] width 29 height 12
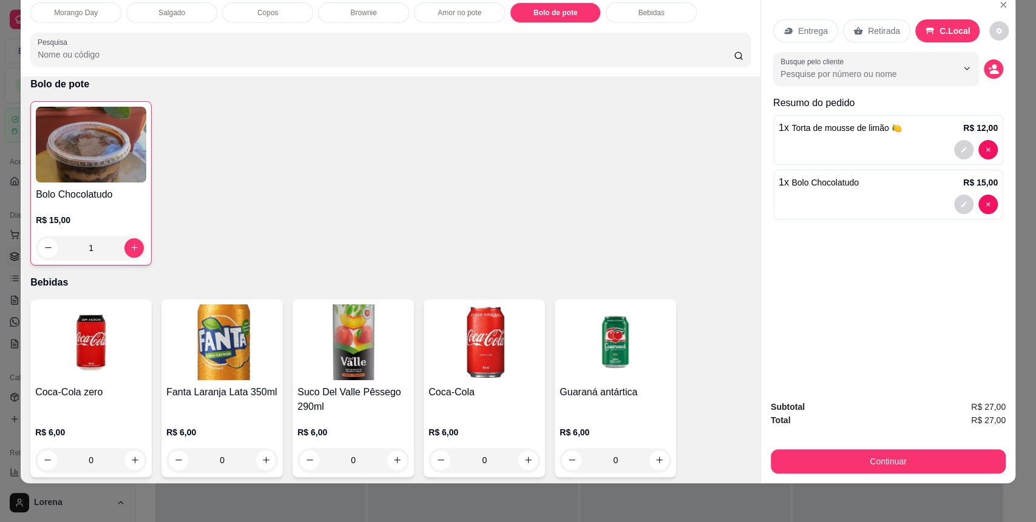
click at [856, 458] on button "Continuar" at bounding box center [888, 462] width 235 height 24
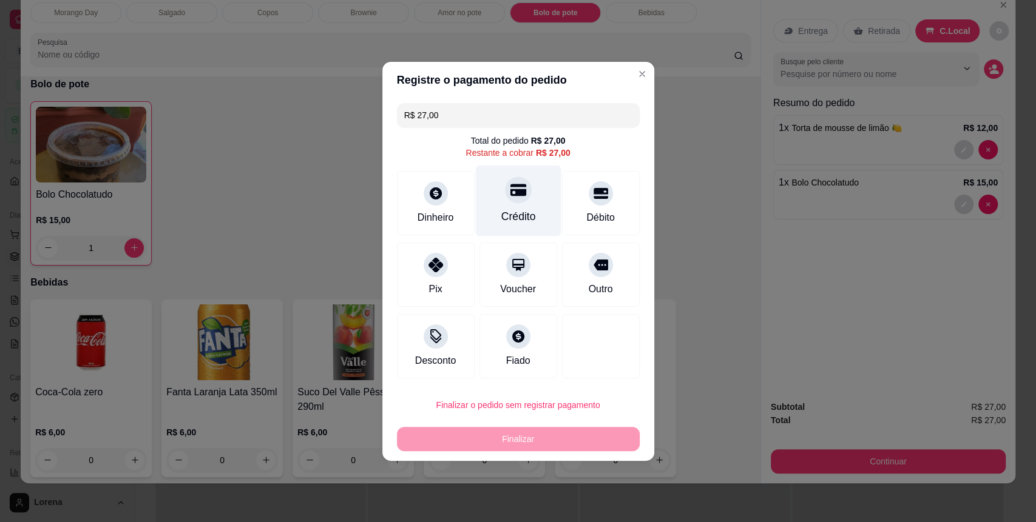
click at [515, 207] on div "Crédito" at bounding box center [518, 200] width 86 height 71
type input "R$ 0,00"
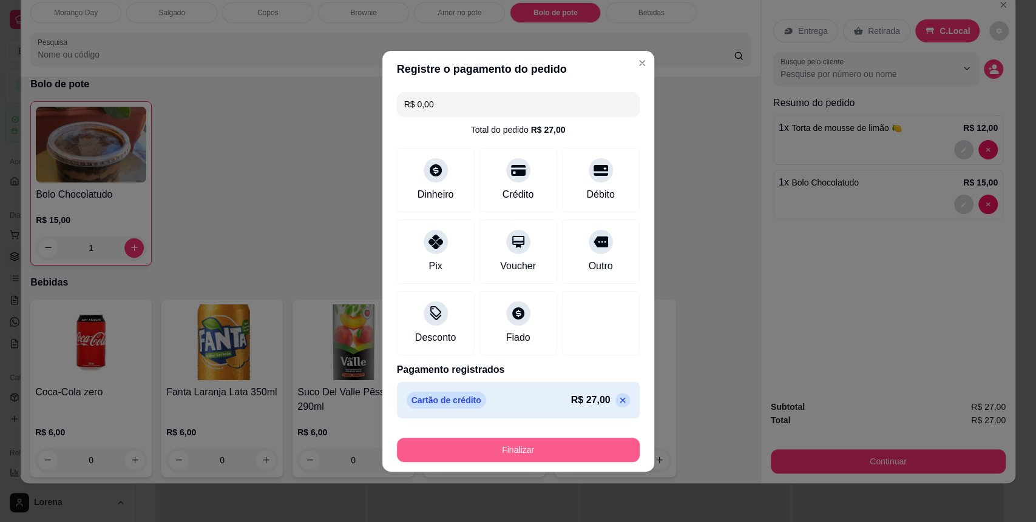
click at [513, 461] on button "Finalizar" at bounding box center [518, 450] width 243 height 24
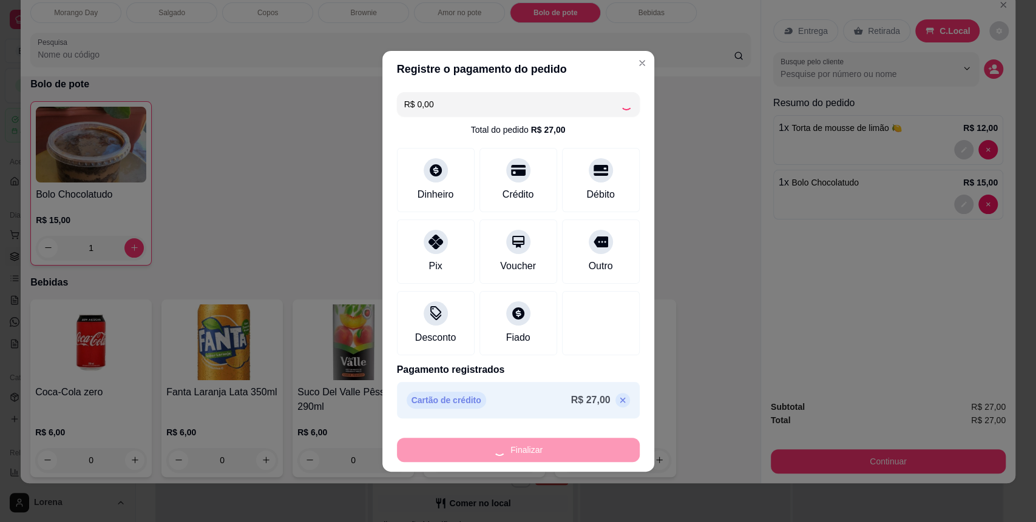
type input "0"
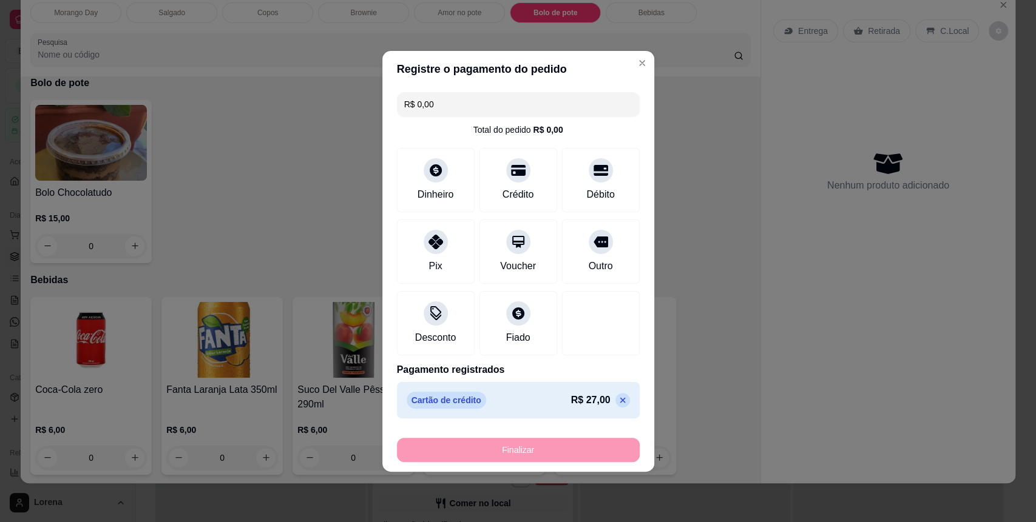
type input "-R$ 27,00"
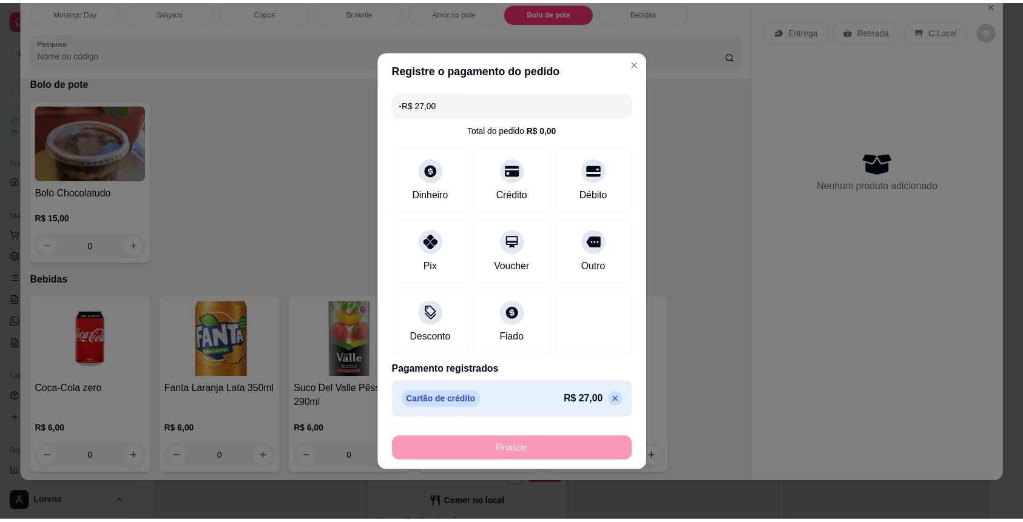
scroll to position [1695, 0]
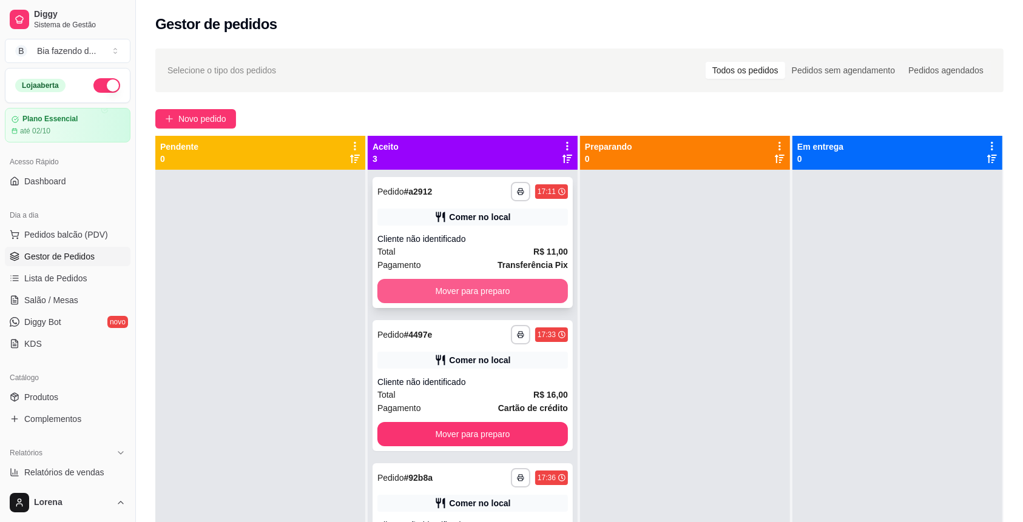
click at [476, 288] on button "Mover para preparo" at bounding box center [472, 291] width 191 height 24
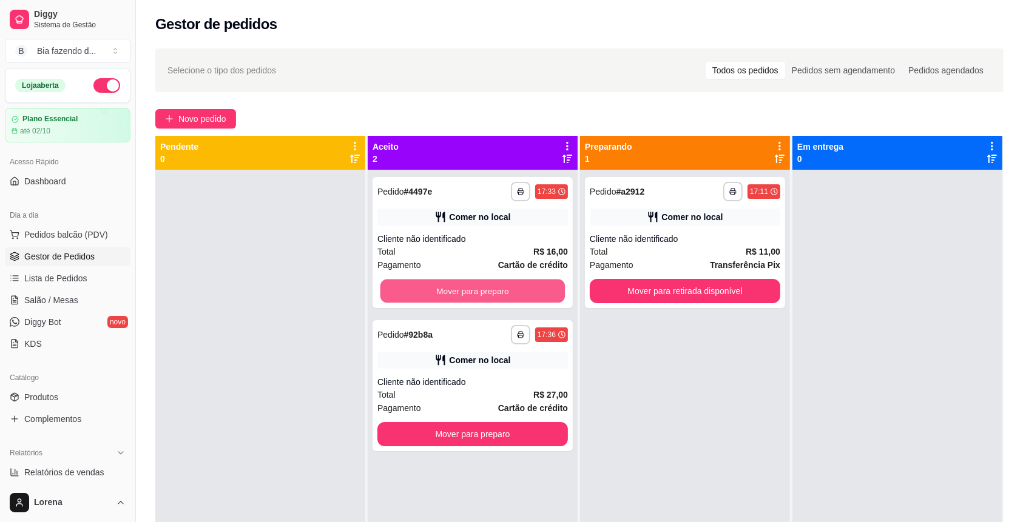
click at [476, 288] on button "Mover para preparo" at bounding box center [472, 292] width 185 height 24
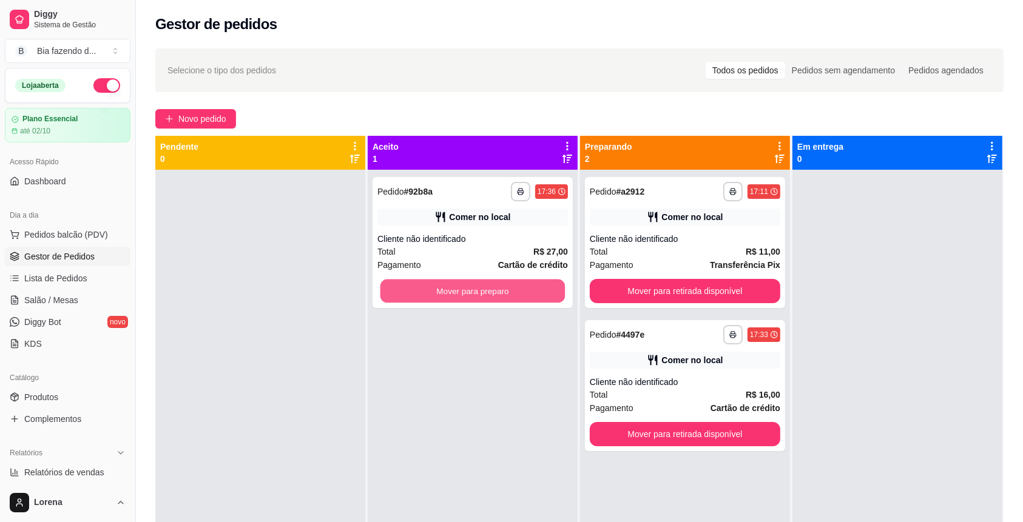
click at [476, 288] on button "Mover para preparo" at bounding box center [472, 292] width 185 height 24
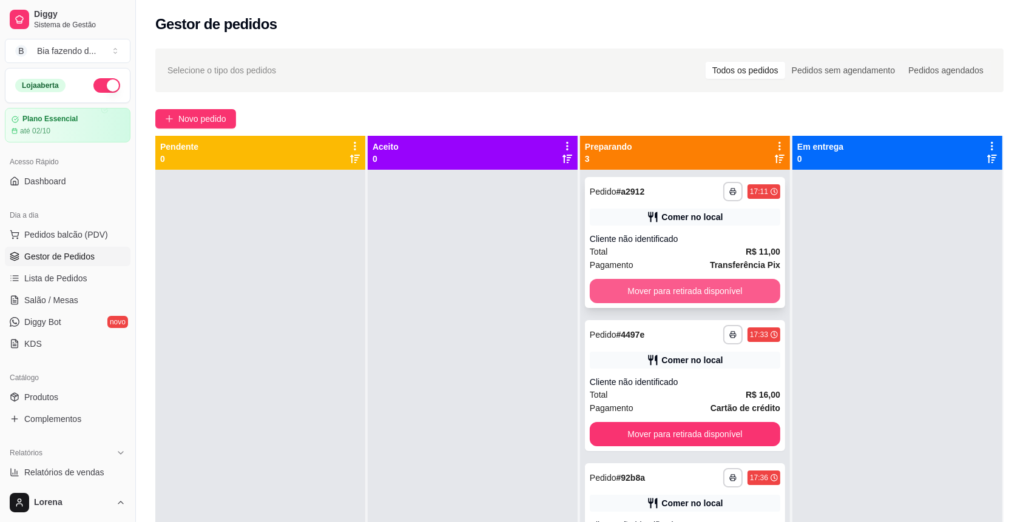
click at [713, 296] on button "Mover para retirada disponível" at bounding box center [685, 291] width 191 height 24
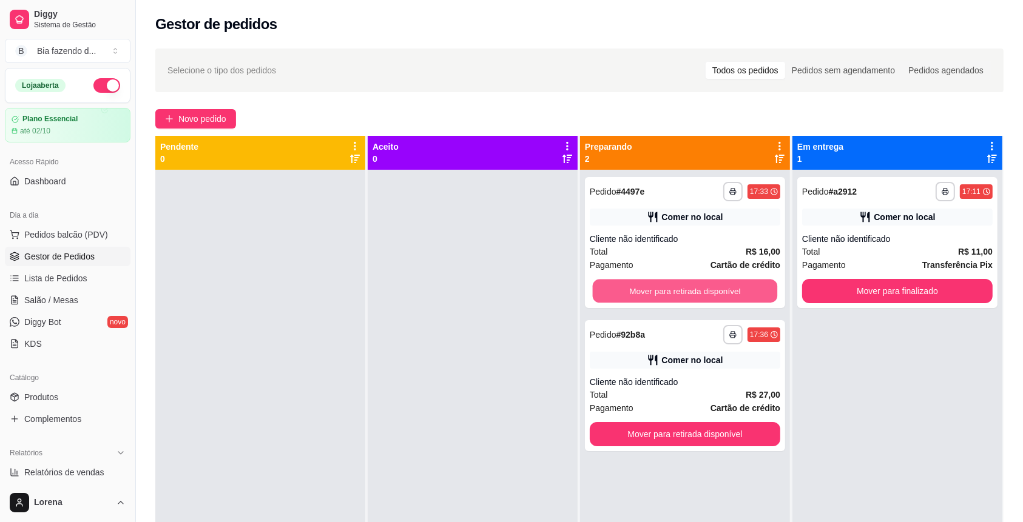
click at [713, 296] on button "Mover para retirada disponível" at bounding box center [685, 292] width 185 height 24
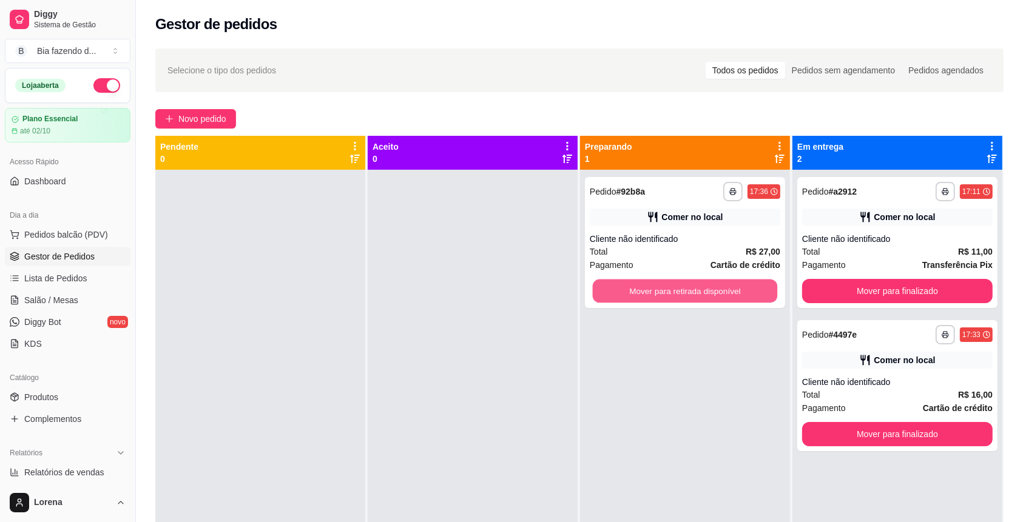
click at [713, 296] on button "Mover para retirada disponível" at bounding box center [685, 292] width 185 height 24
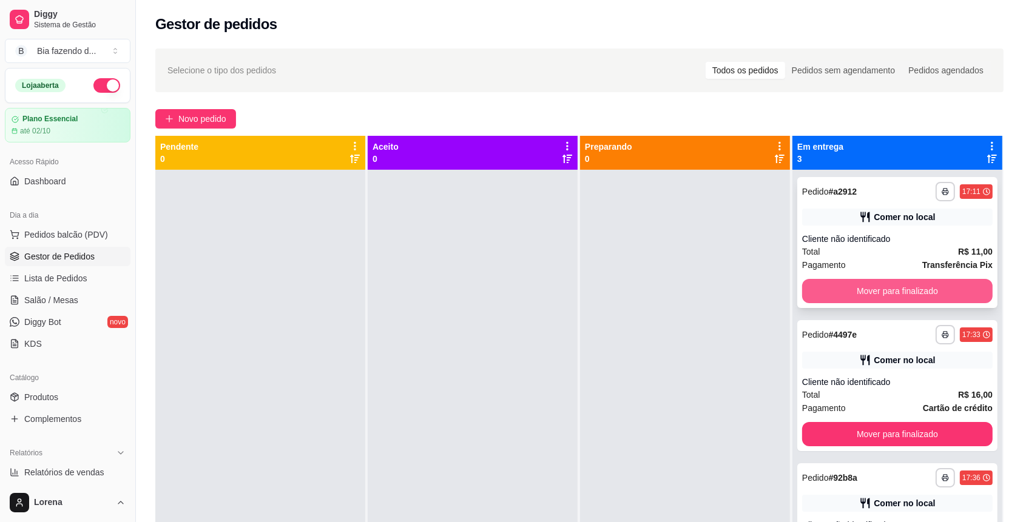
click at [835, 282] on button "Mover para finalizado" at bounding box center [897, 291] width 191 height 24
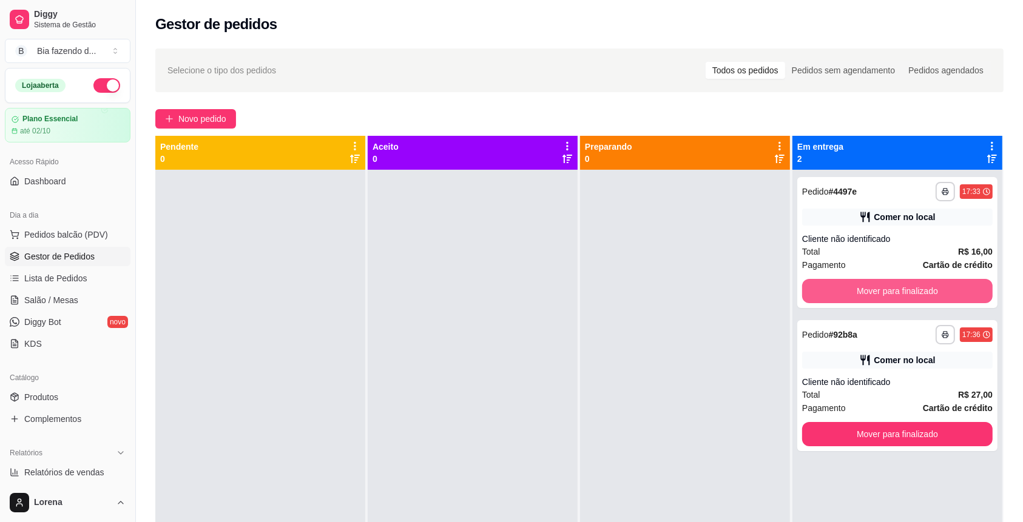
click at [835, 282] on button "Mover para finalizado" at bounding box center [897, 291] width 191 height 24
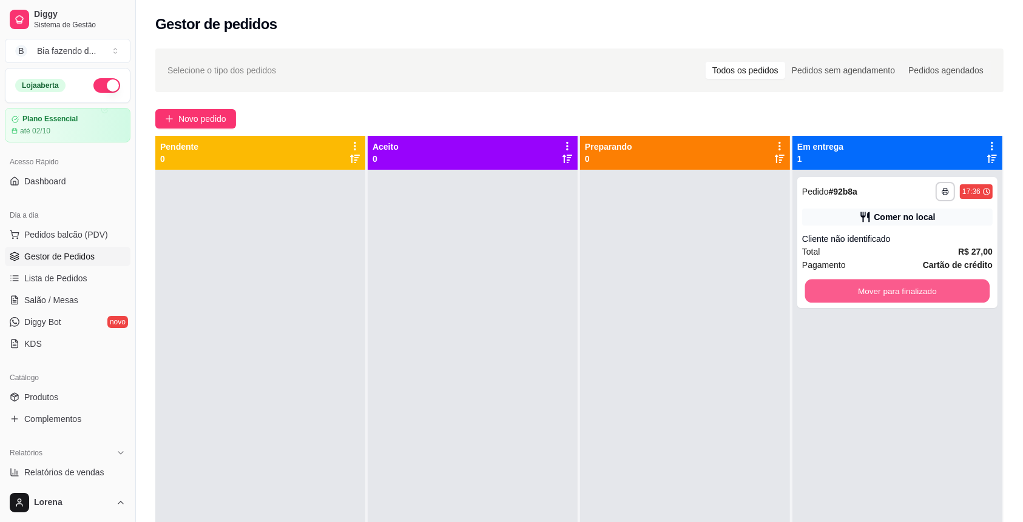
click at [835, 282] on button "Mover para finalizado" at bounding box center [897, 292] width 185 height 24
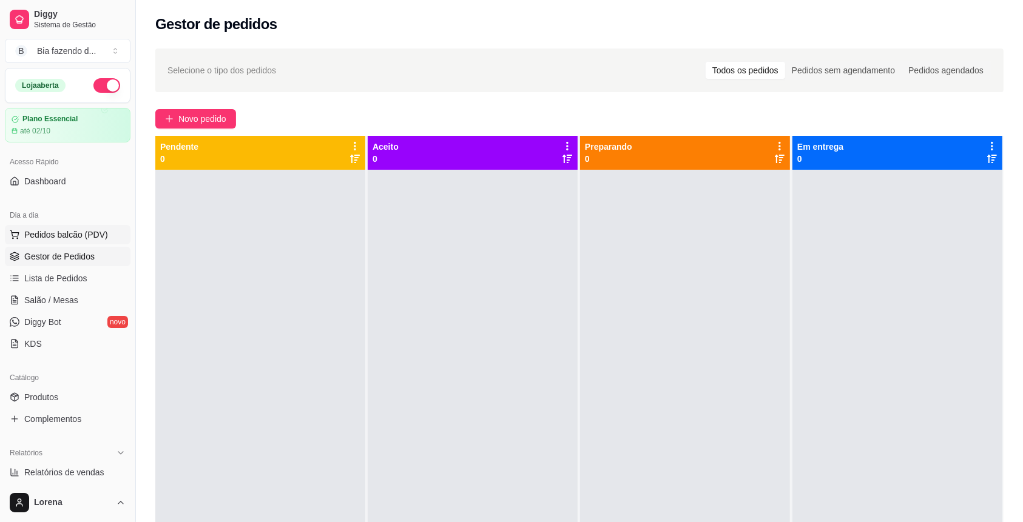
click at [101, 236] on span "Pedidos balcão (PDV)" at bounding box center [66, 235] width 84 height 12
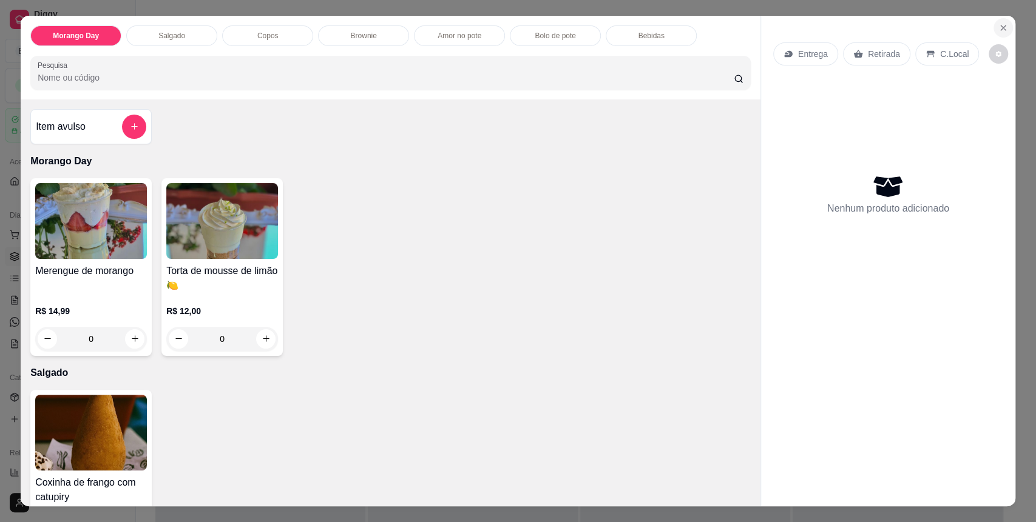
drag, startPoint x: 990, startPoint y: 37, endPoint x: 995, endPoint y: 25, distance: 13.3
click at [995, 27] on section "Morango Day Salgado Copos Brownie Amor no pote Bolo de pote Bebidas Pesquisa It…" at bounding box center [518, 261] width 995 height 491
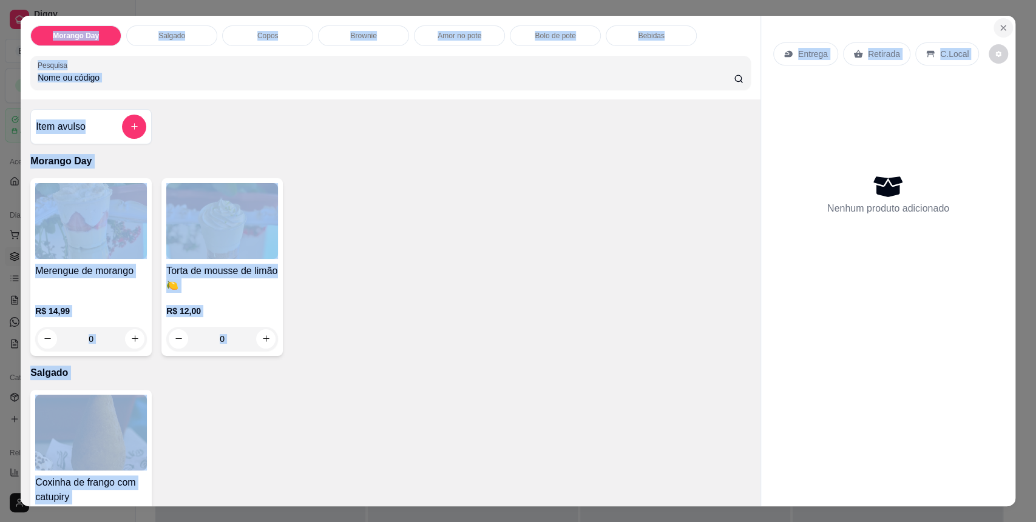
click at [998, 24] on icon "Close" at bounding box center [1003, 28] width 10 height 10
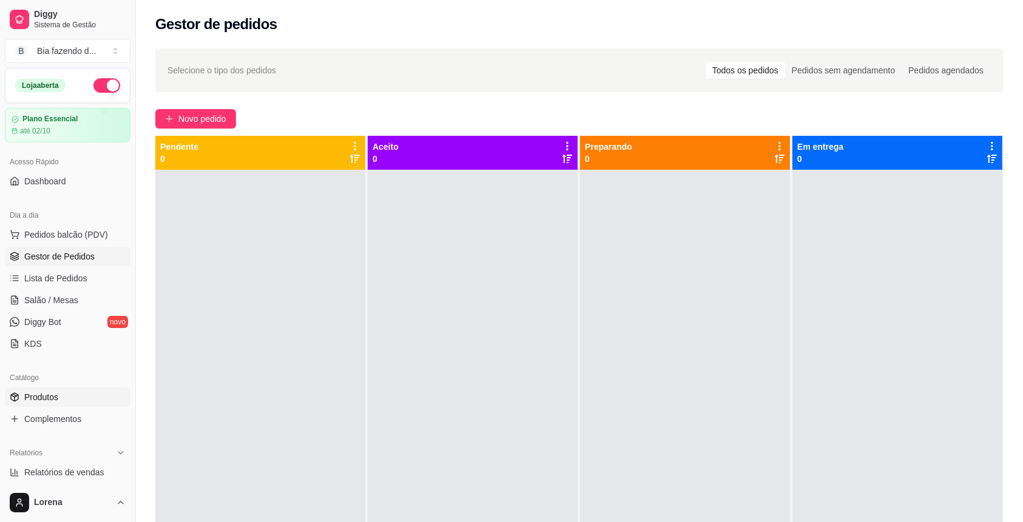
click at [50, 398] on span "Produtos" at bounding box center [41, 397] width 34 height 12
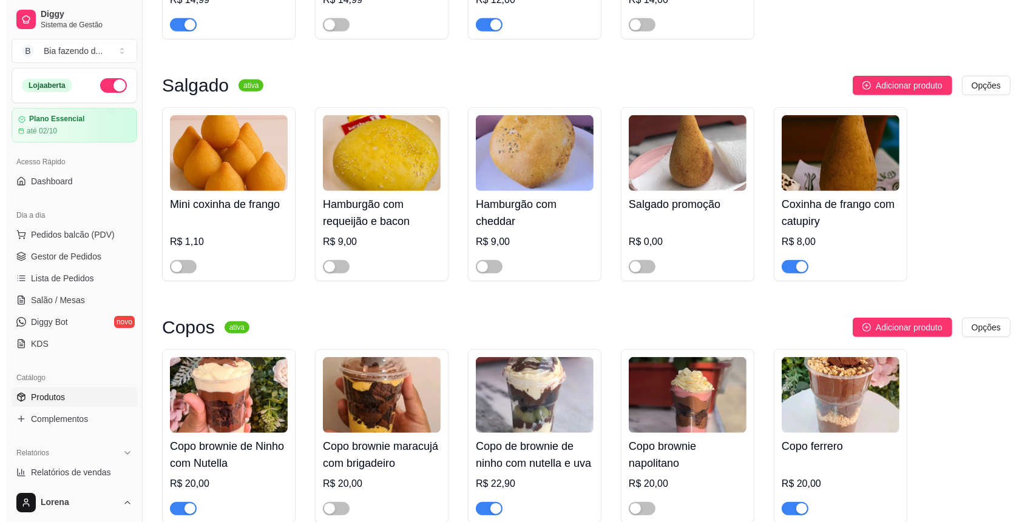
scroll to position [728, 0]
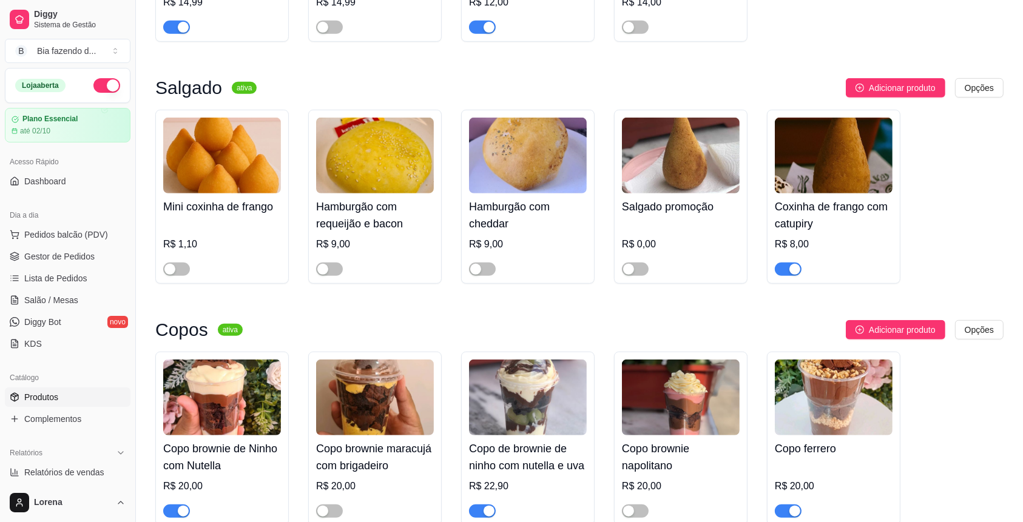
click at [790, 276] on span "button" at bounding box center [788, 269] width 27 height 13
click at [83, 235] on span "Pedidos balcão (PDV)" at bounding box center [66, 235] width 84 height 12
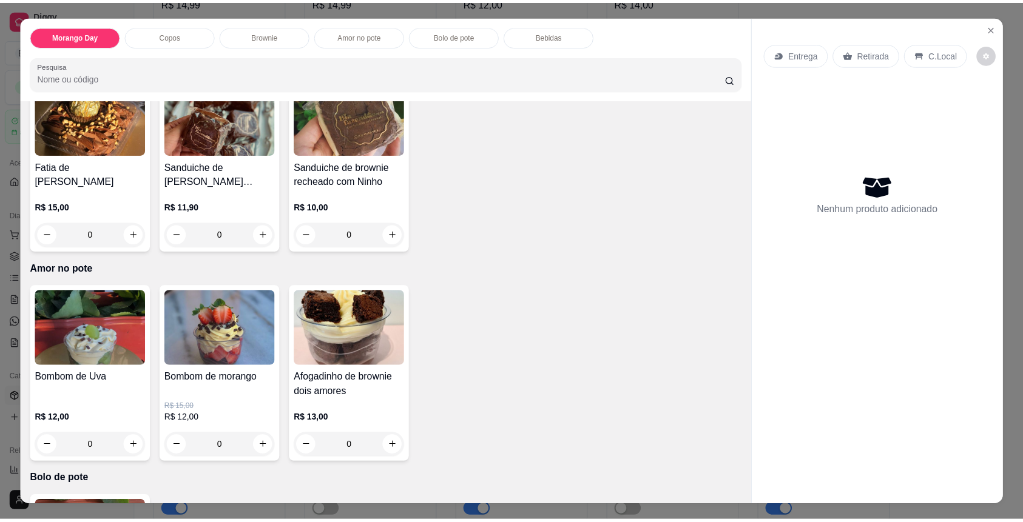
scroll to position [1294, 0]
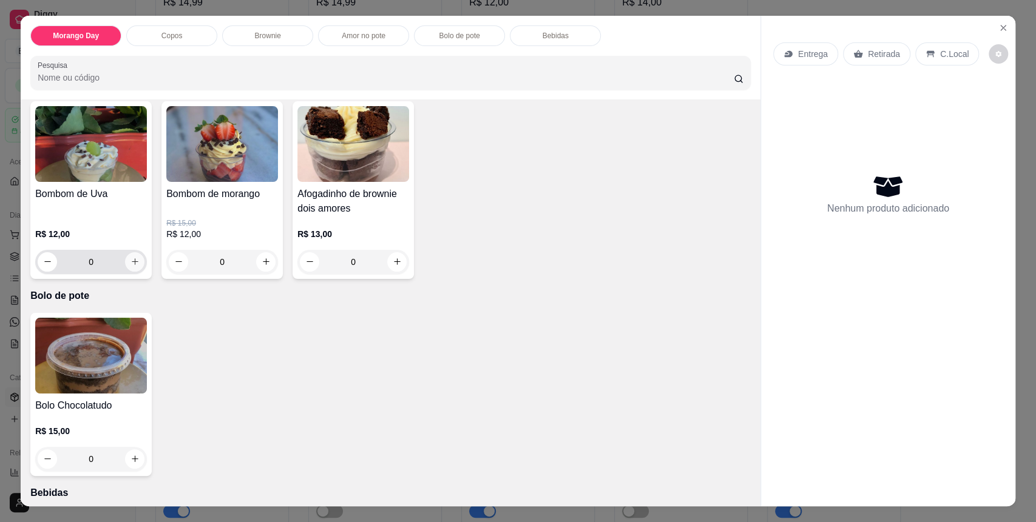
click at [132, 266] on button "increase-product-quantity" at bounding box center [134, 261] width 19 height 19
type input "1"
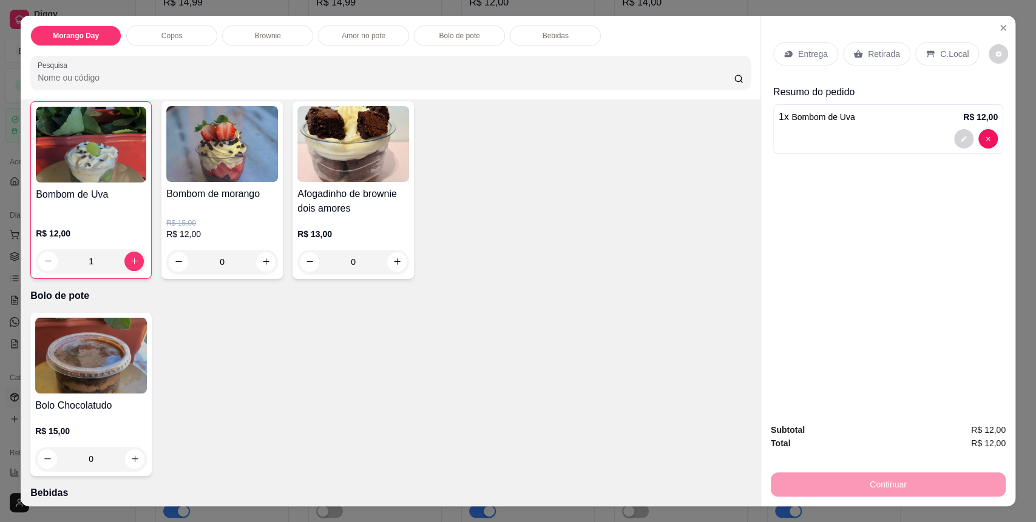
click at [925, 64] on div "C.Local" at bounding box center [947, 53] width 64 height 23
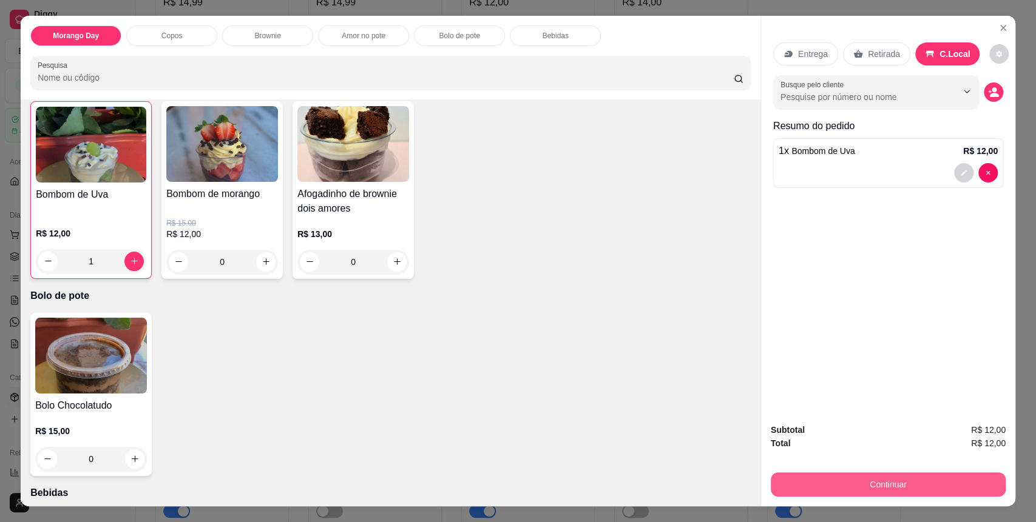
click at [907, 478] on button "Continuar" at bounding box center [888, 485] width 235 height 24
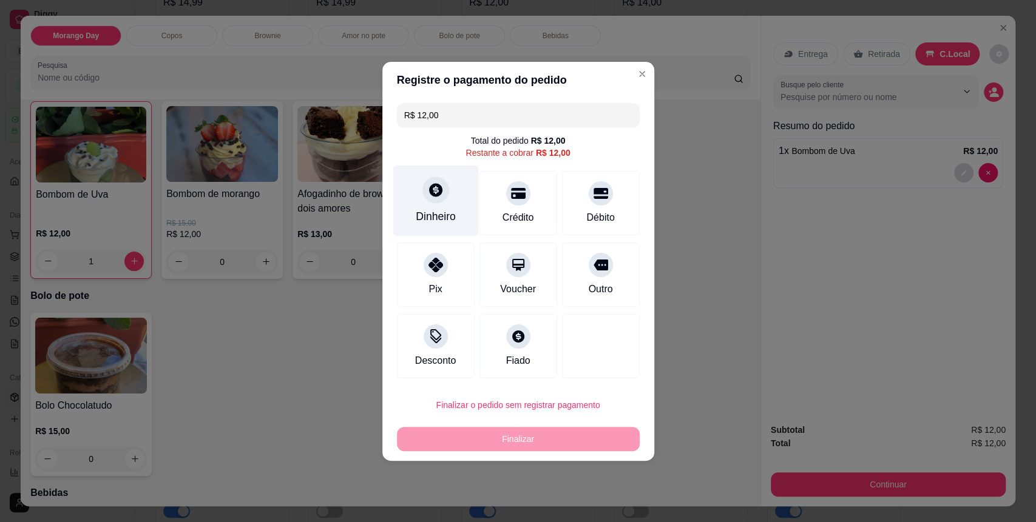
click at [426, 211] on div "Dinheiro" at bounding box center [436, 217] width 40 height 16
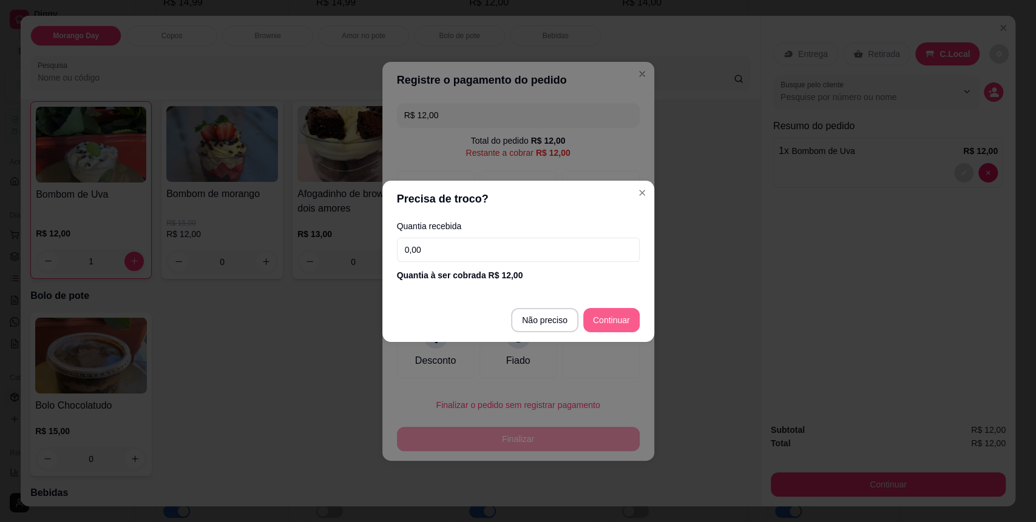
type input "R$ 0,00"
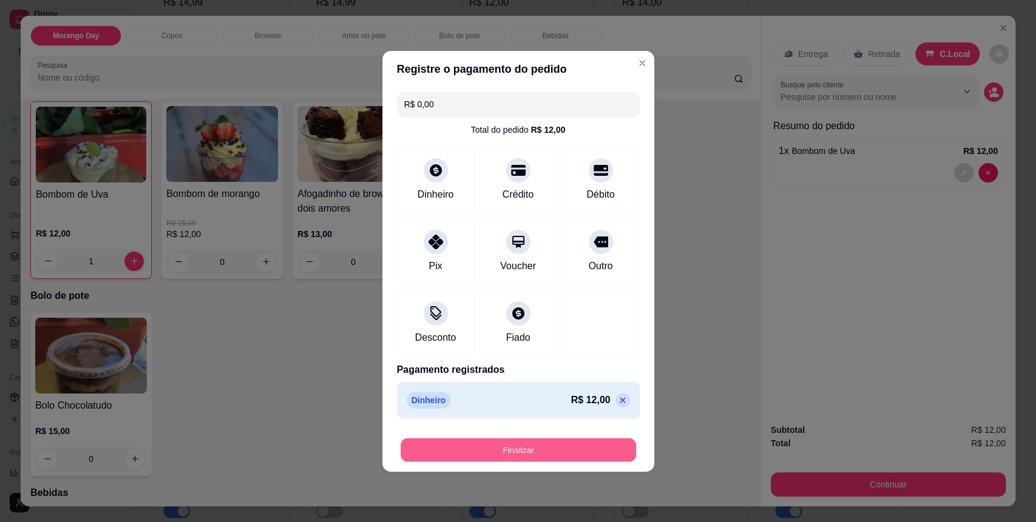
click at [583, 441] on button "Finalizar" at bounding box center [518, 450] width 235 height 24
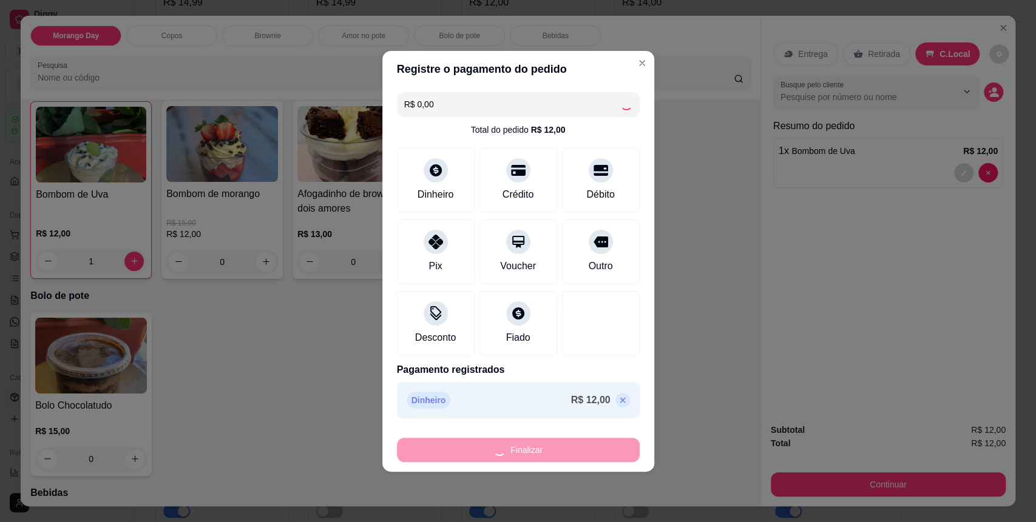
type input "0"
type input "-R$ 12,00"
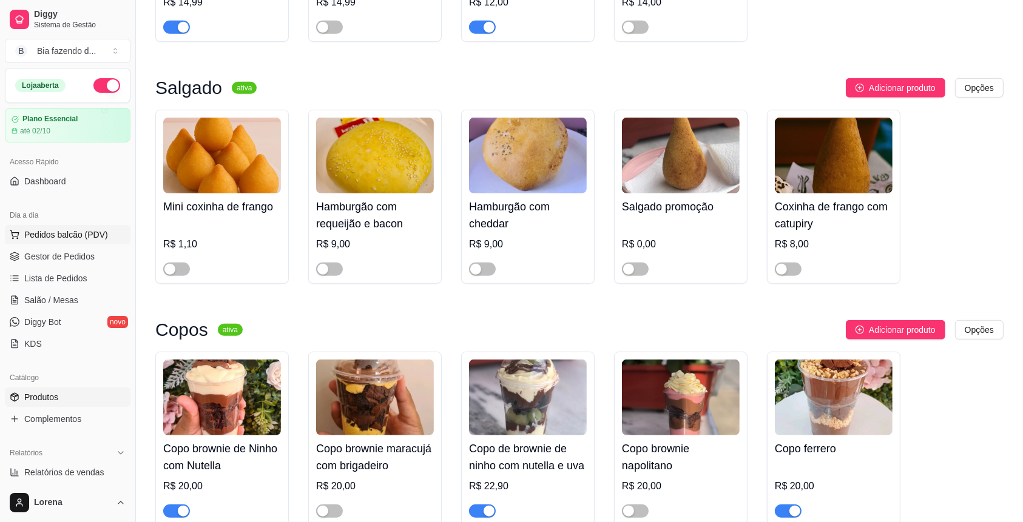
click at [58, 237] on span "Pedidos balcão (PDV)" at bounding box center [66, 235] width 84 height 12
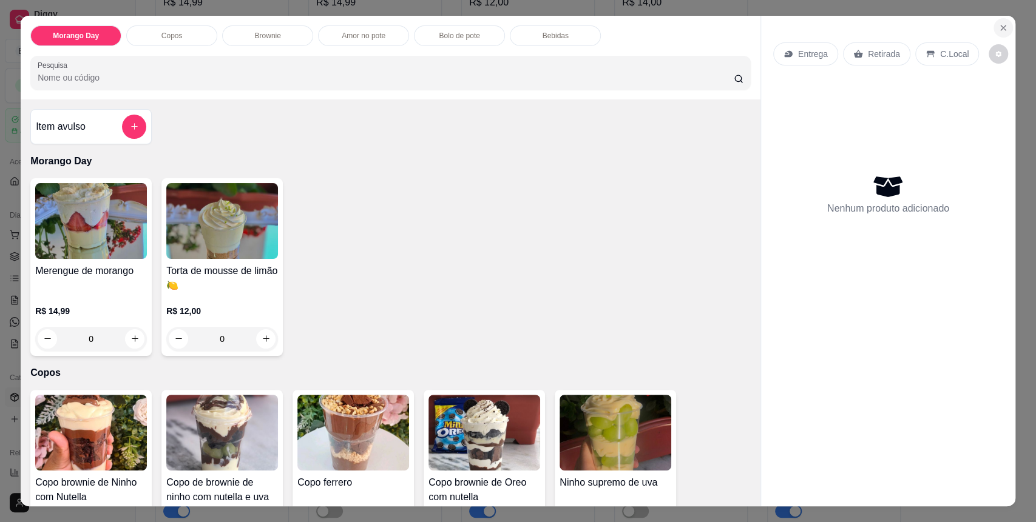
click at [1001, 28] on button "Close" at bounding box center [1002, 27] width 19 height 19
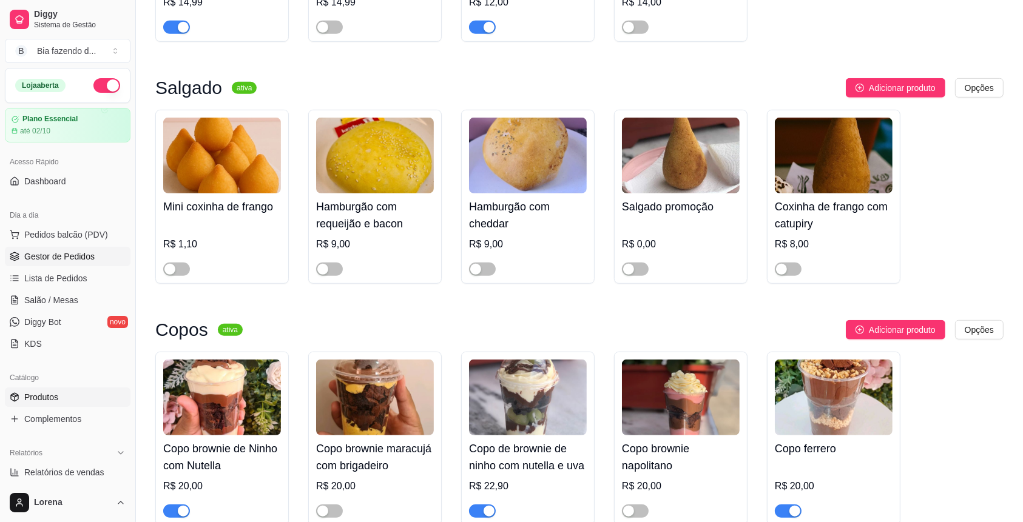
click at [90, 262] on span "Gestor de Pedidos" at bounding box center [59, 257] width 70 height 12
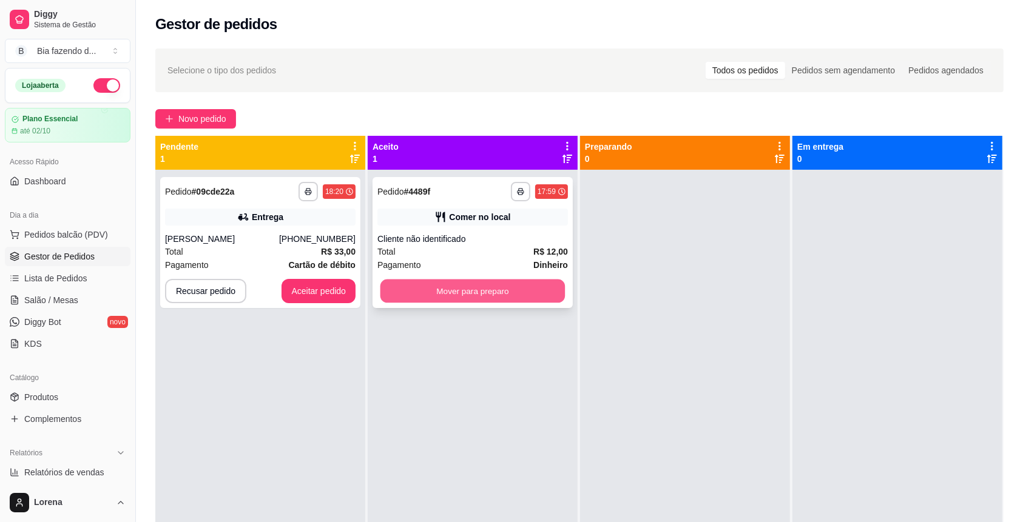
click at [473, 294] on button "Mover para preparo" at bounding box center [472, 292] width 185 height 24
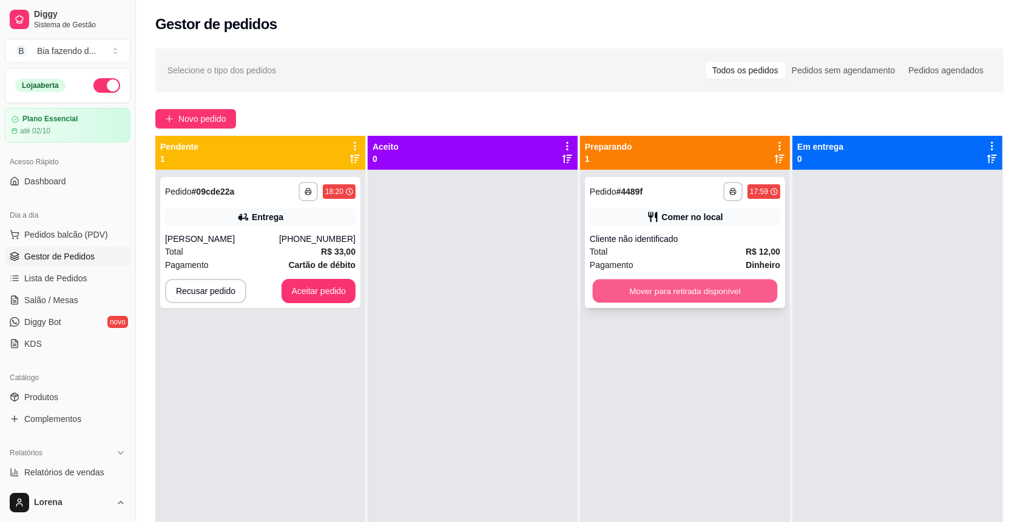
click at [647, 286] on button "Mover para retirada disponível" at bounding box center [685, 292] width 185 height 24
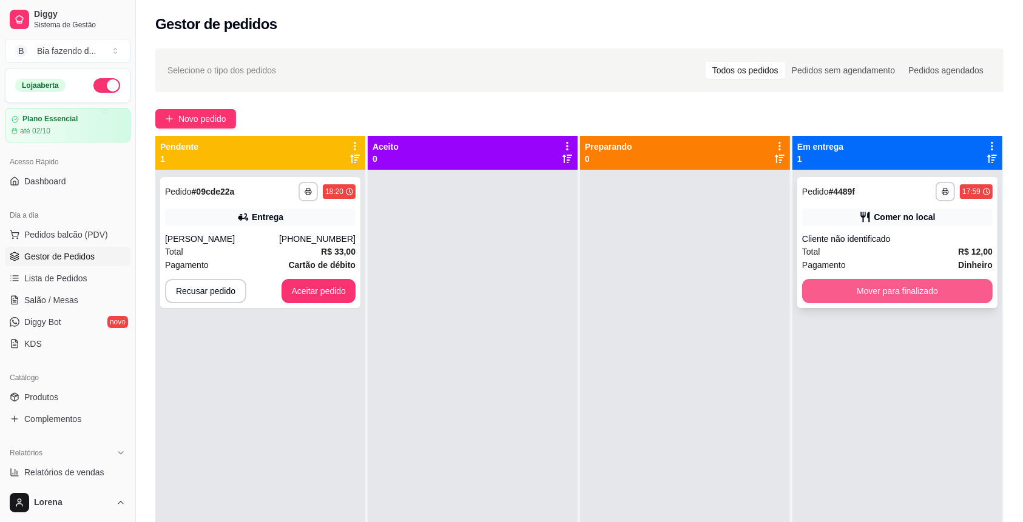
click at [832, 291] on button "Mover para finalizado" at bounding box center [897, 291] width 191 height 24
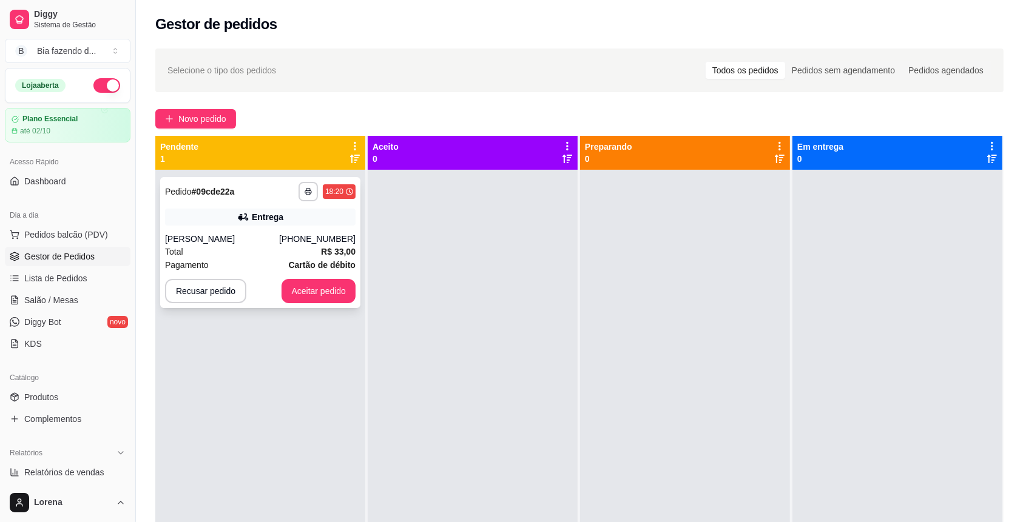
click at [312, 260] on strong "Cartão de débito" at bounding box center [322, 265] width 67 height 10
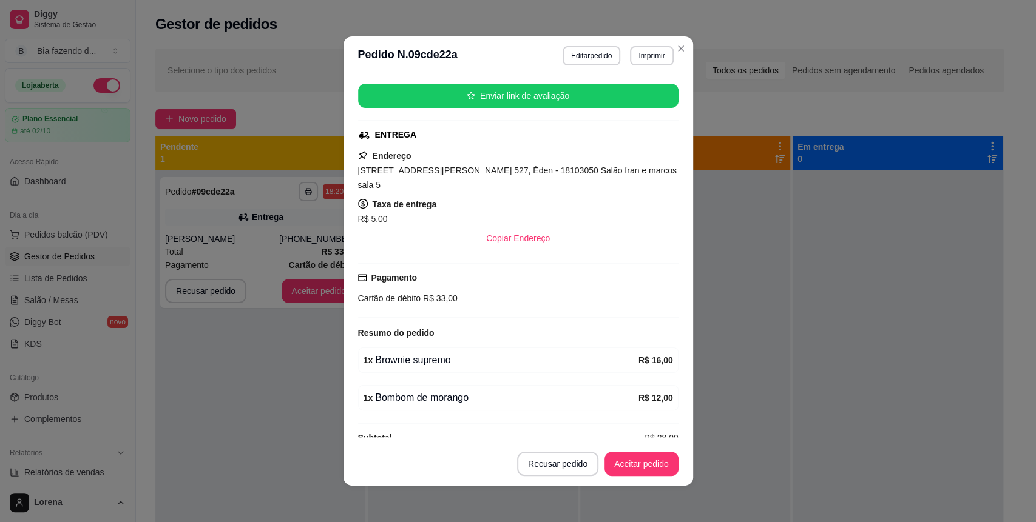
scroll to position [144, 0]
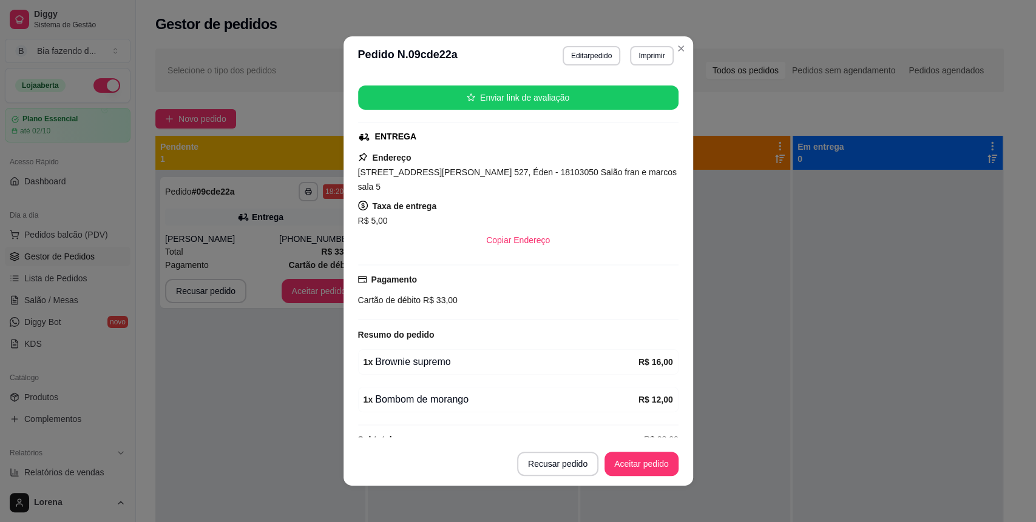
click at [409, 169] on span "[STREET_ADDRESS][PERSON_NAME] 527, Éden - 18103050 Salão fran e marcos sala 5" at bounding box center [517, 179] width 319 height 24
copy span "[STREET_ADDRESS][PERSON_NAME] 527, Éden - 18103050 Salão fran e marcos sala 5"
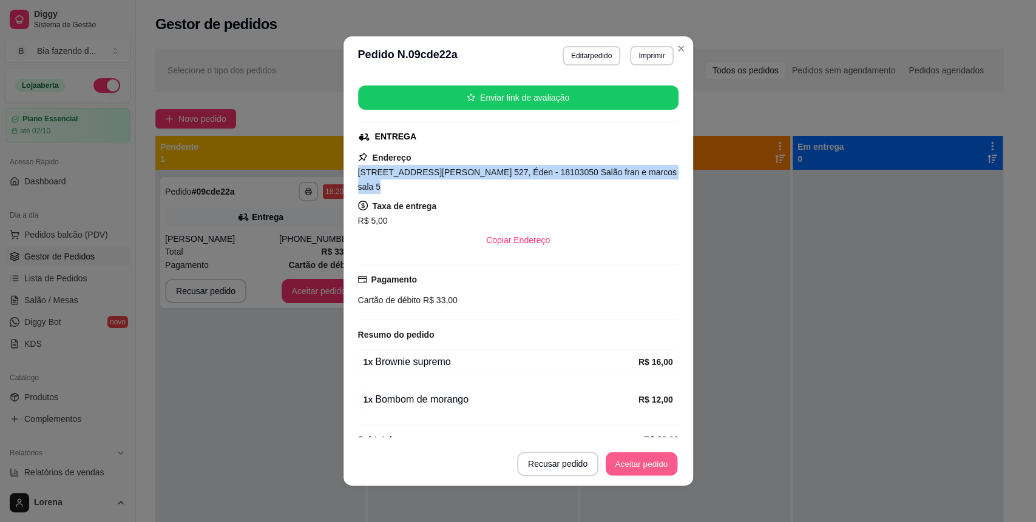
click at [654, 459] on button "Aceitar pedido" at bounding box center [642, 465] width 72 height 24
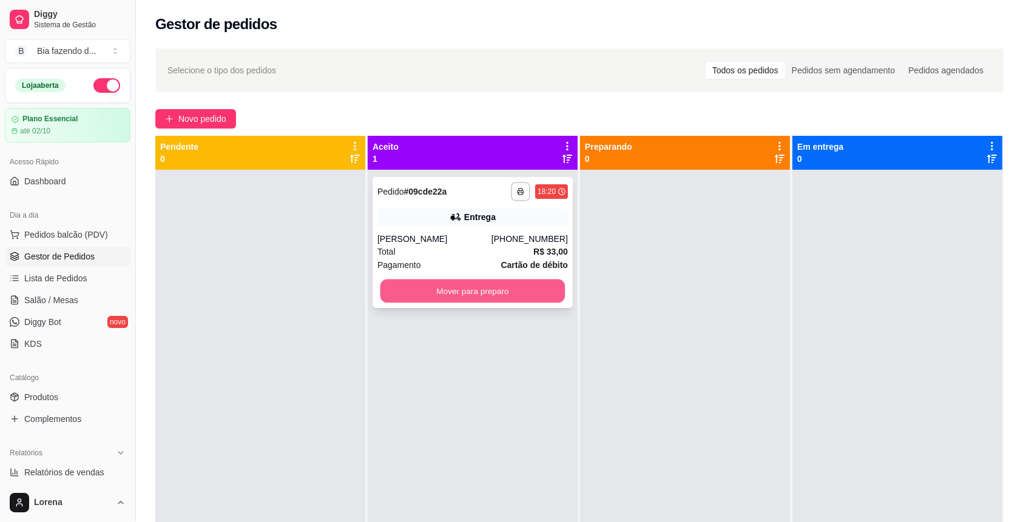
click at [515, 283] on button "Mover para preparo" at bounding box center [472, 292] width 185 height 24
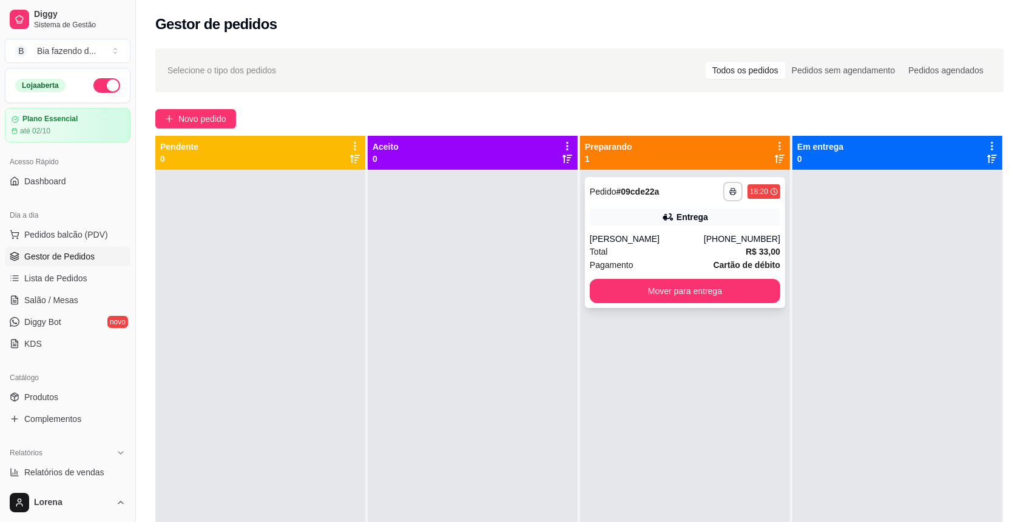
click at [668, 239] on div "[PERSON_NAME]" at bounding box center [647, 239] width 114 height 12
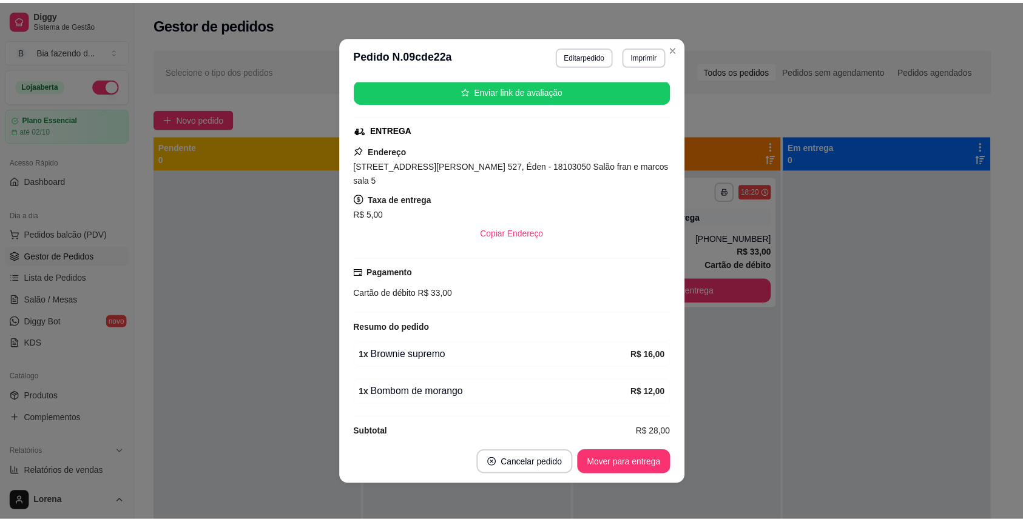
scroll to position [2, 0]
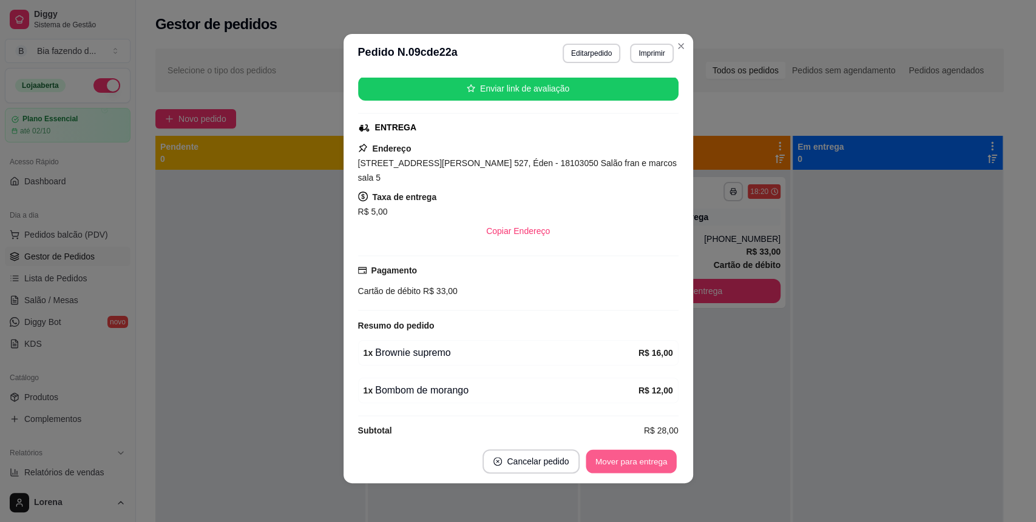
click at [640, 462] on button "Mover para entrega" at bounding box center [631, 462] width 91 height 24
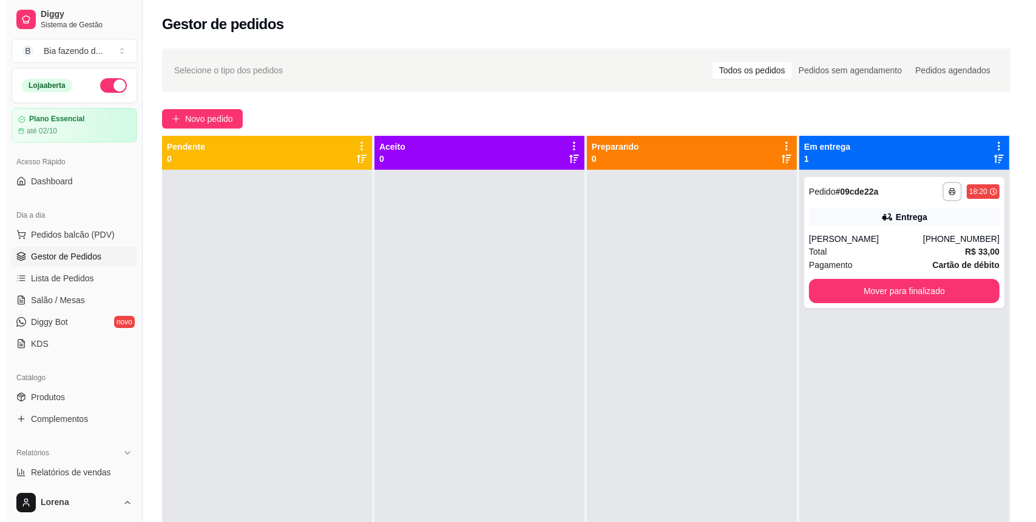
scroll to position [81, 0]
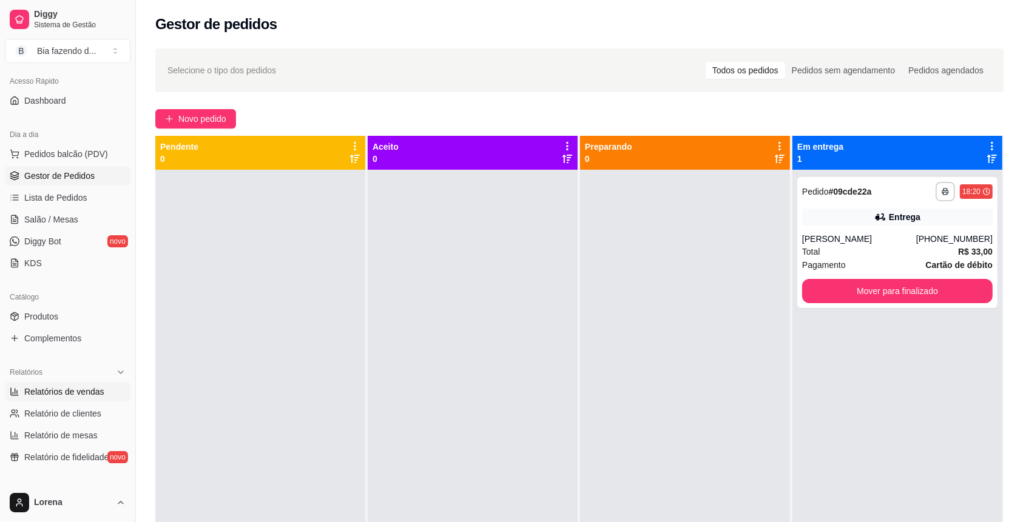
click at [78, 388] on span "Relatórios de vendas" at bounding box center [64, 392] width 80 height 12
select select "ALL"
select select "0"
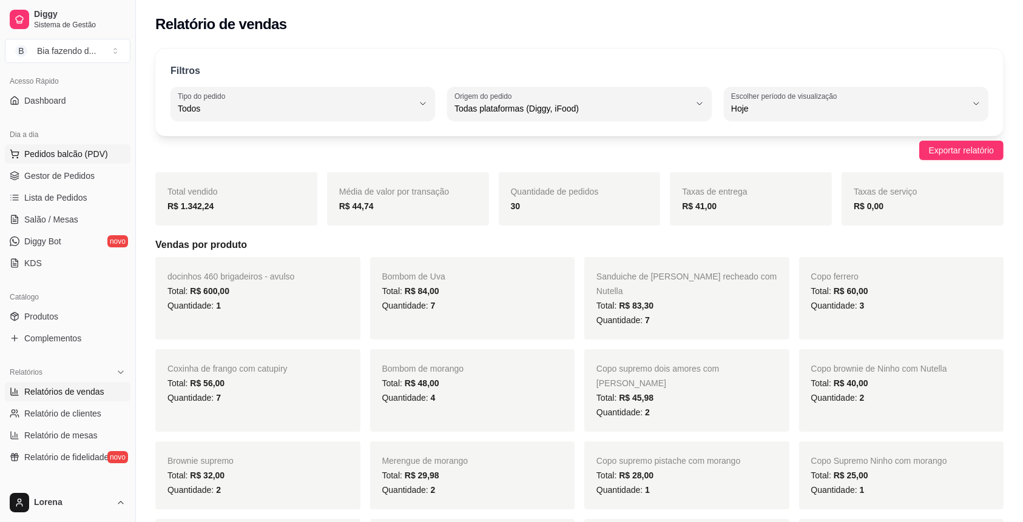
click at [87, 160] on button "Pedidos balcão (PDV)" at bounding box center [68, 153] width 126 height 19
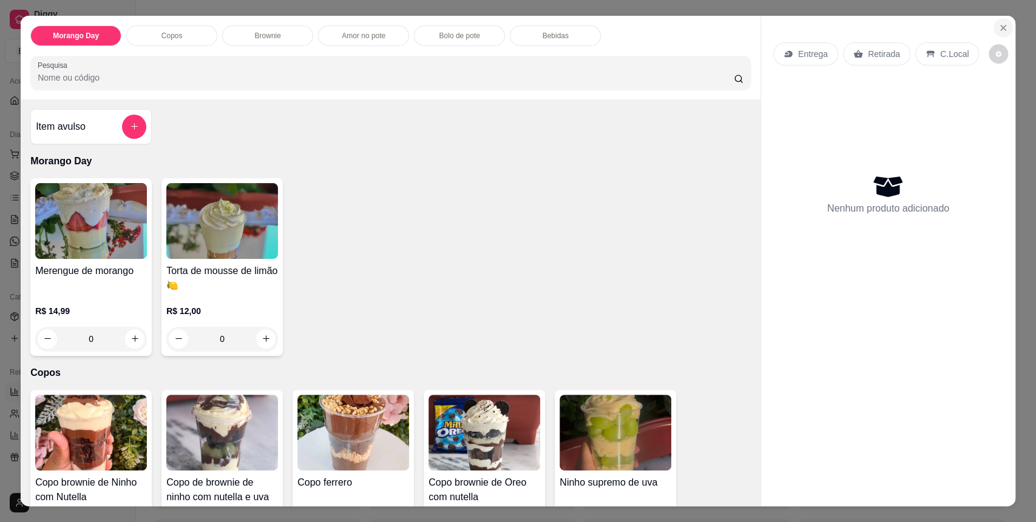
click at [998, 26] on icon "Close" at bounding box center [1003, 28] width 10 height 10
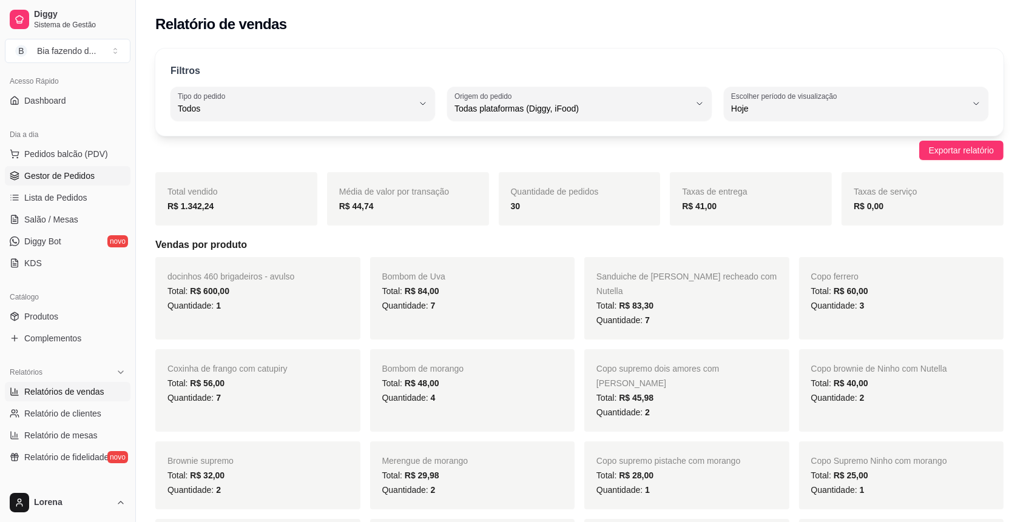
click at [87, 179] on span "Gestor de Pedidos" at bounding box center [59, 176] width 70 height 12
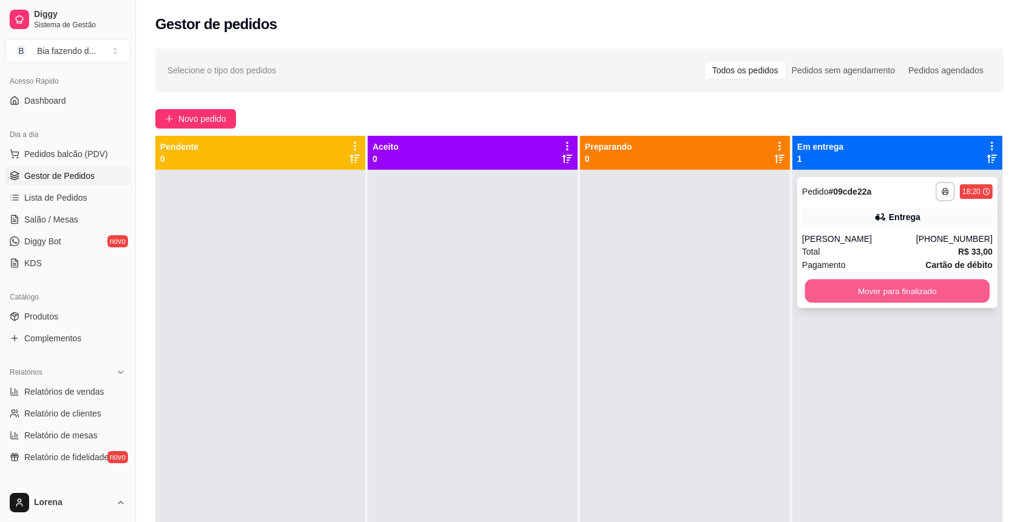
click at [864, 293] on button "Mover para finalizado" at bounding box center [897, 292] width 185 height 24
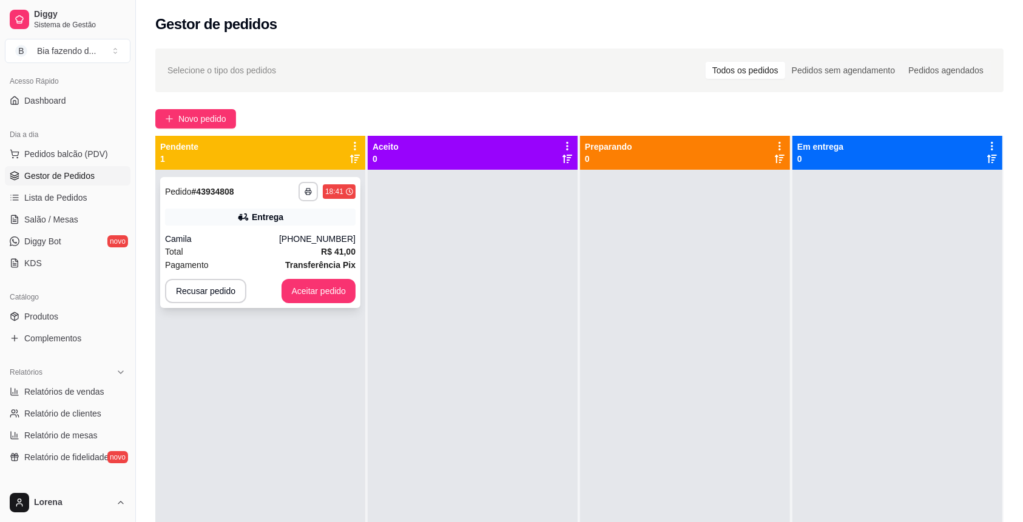
click at [317, 221] on div "Entrega" at bounding box center [260, 217] width 191 height 17
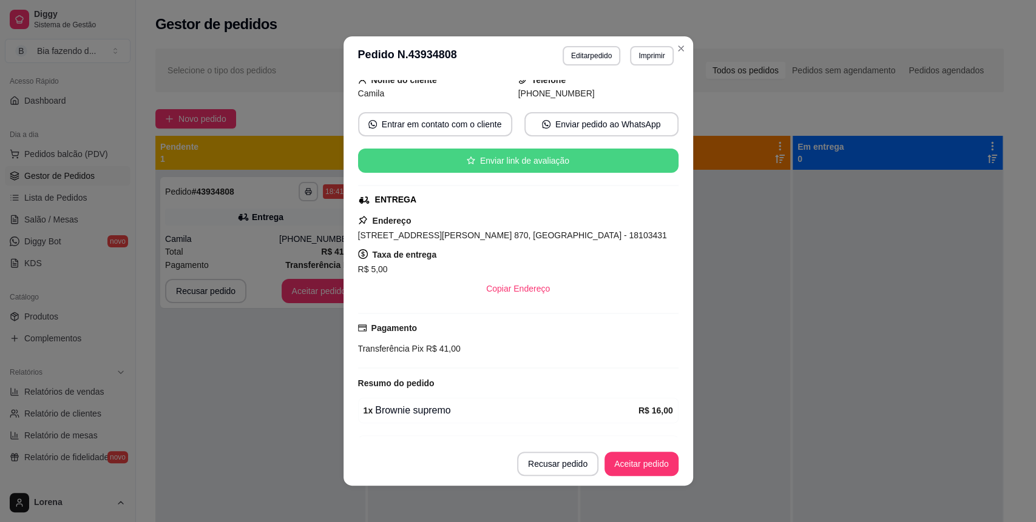
scroll to position [150, 0]
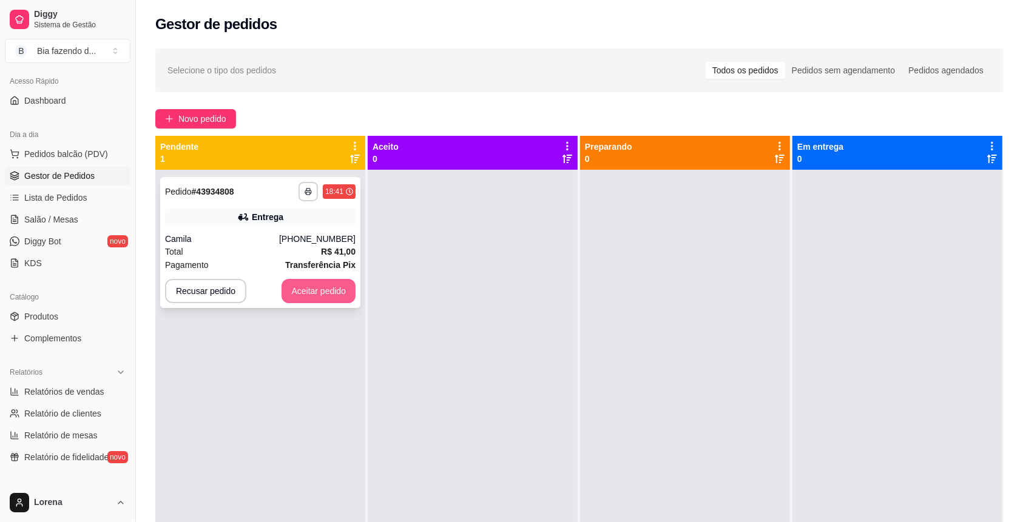
click at [337, 285] on button "Aceitar pedido" at bounding box center [319, 291] width 74 height 24
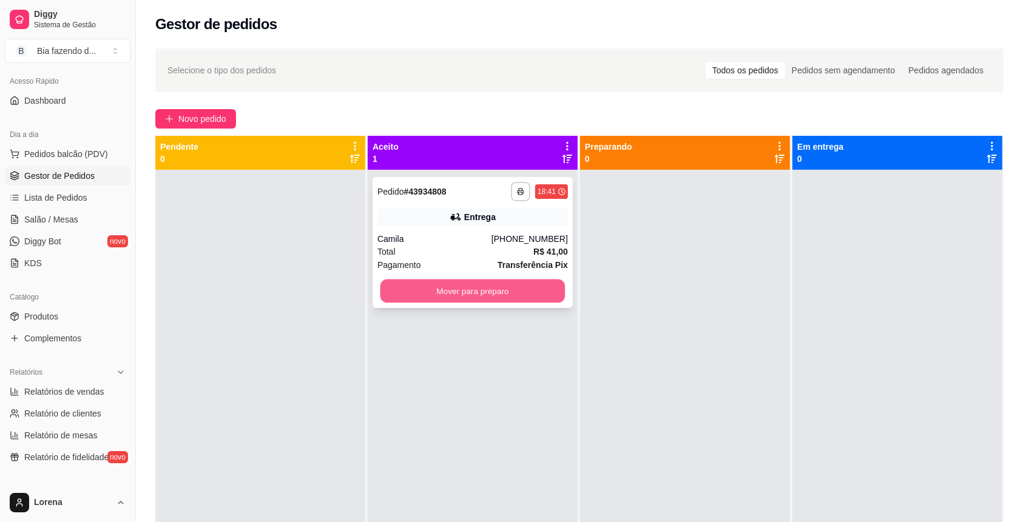
click at [471, 296] on button "Mover para preparo" at bounding box center [472, 292] width 185 height 24
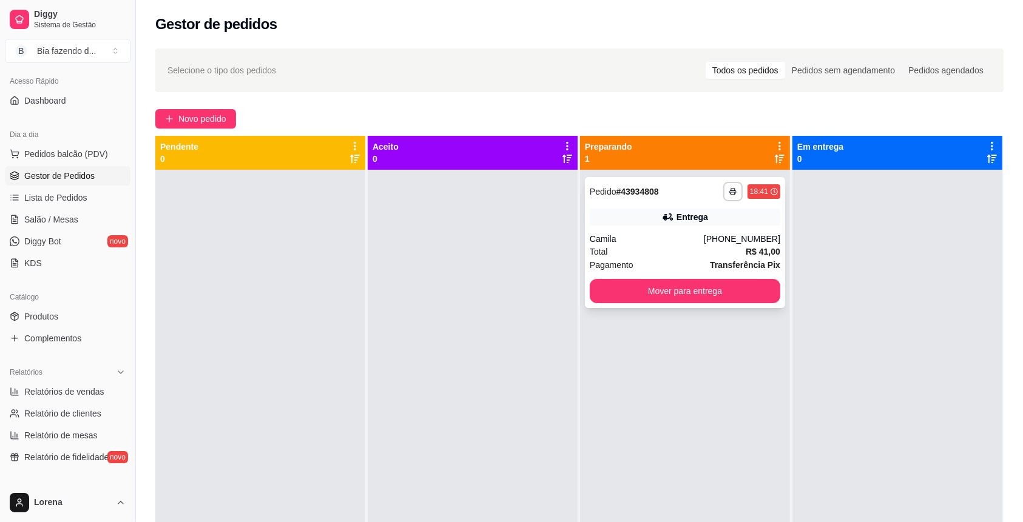
click at [612, 289] on button "Mover para entrega" at bounding box center [685, 291] width 191 height 24
click at [675, 280] on button "Mover para entrega" at bounding box center [685, 291] width 191 height 24
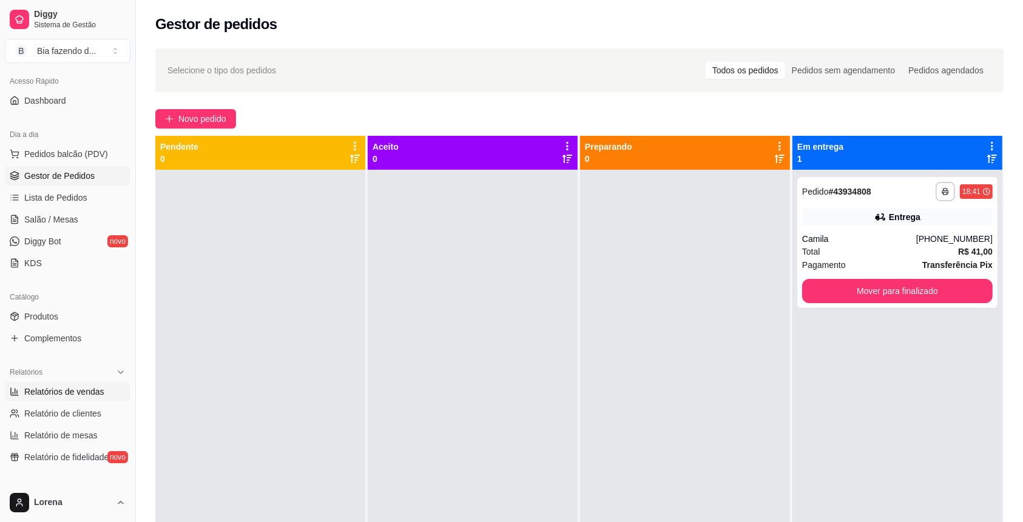
click at [67, 394] on span "Relatórios de vendas" at bounding box center [64, 392] width 80 height 12
select select "ALL"
select select "0"
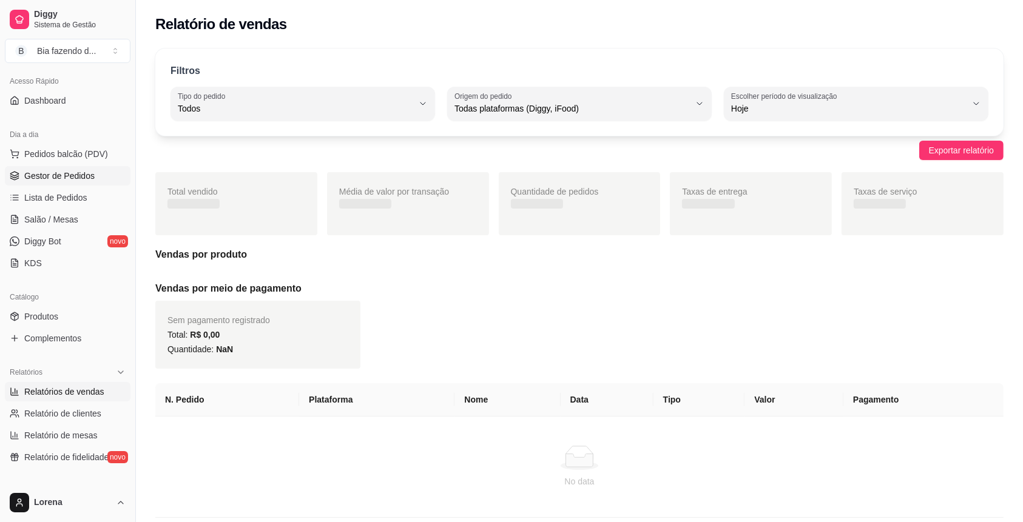
click at [87, 173] on span "Gestor de Pedidos" at bounding box center [59, 176] width 70 height 12
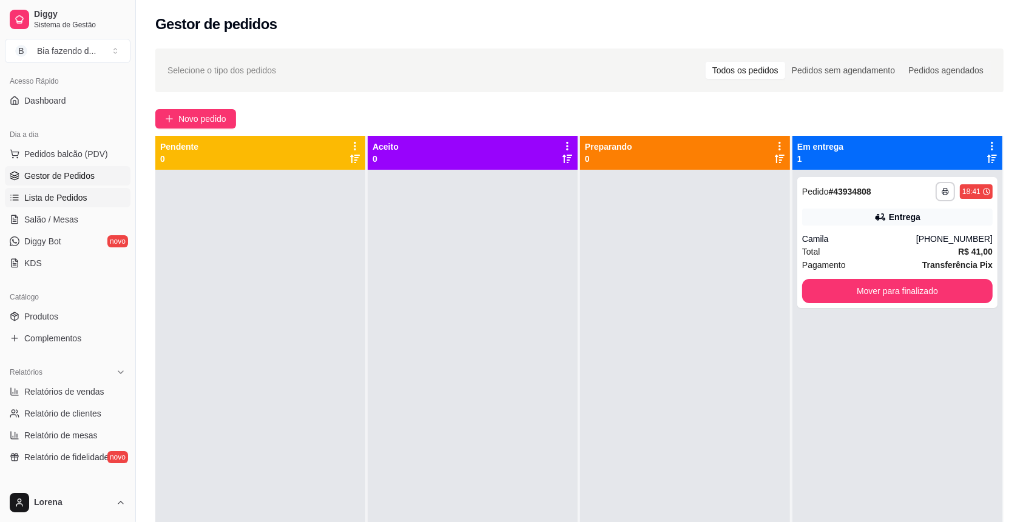
click at [81, 192] on span "Lista de Pedidos" at bounding box center [55, 198] width 63 height 12
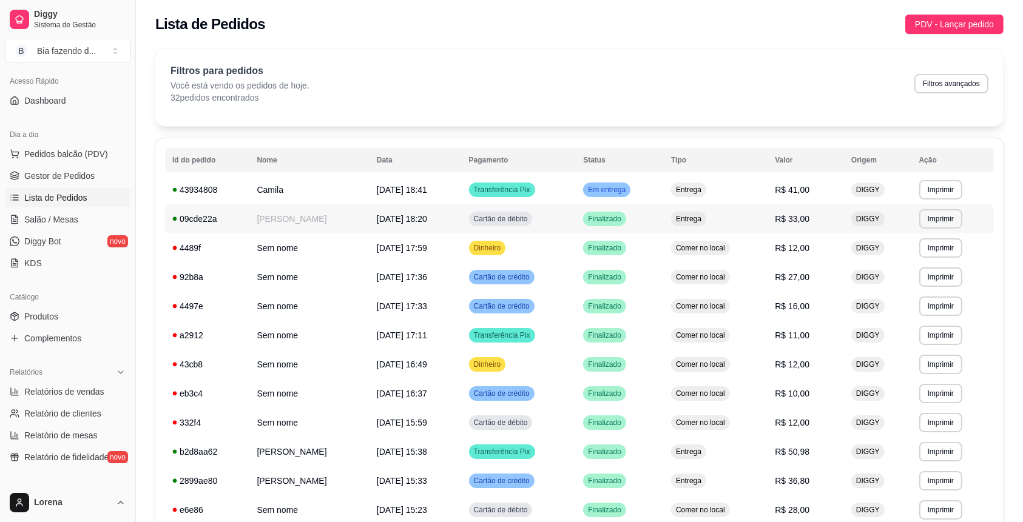
click at [377, 223] on span "[DATE] 18:20" at bounding box center [402, 219] width 50 height 10
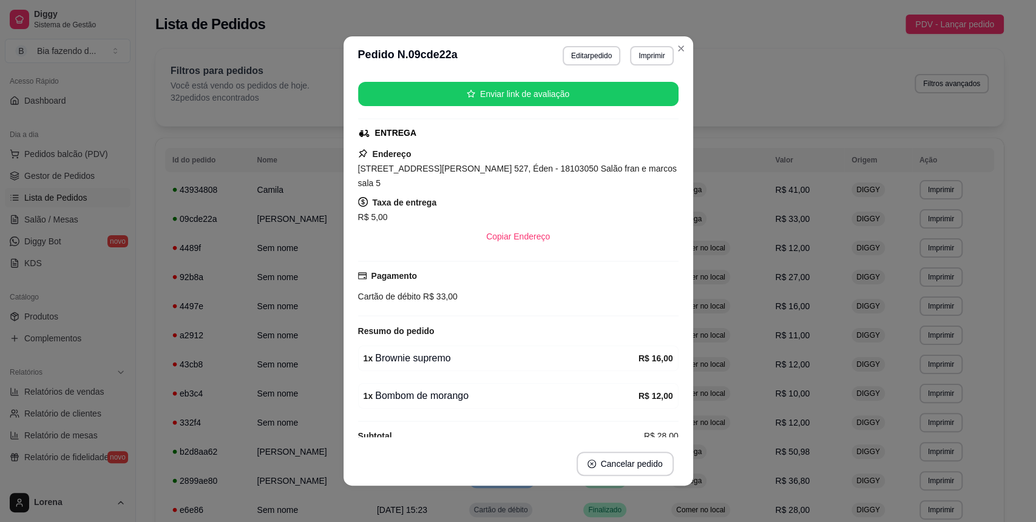
scroll to position [122, 0]
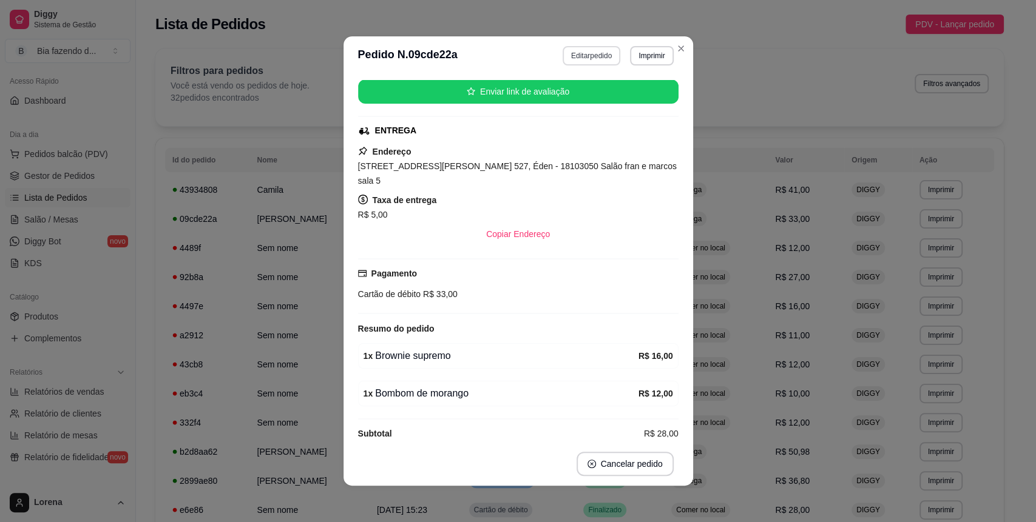
click at [568, 56] on button "Editar pedido" at bounding box center [592, 55] width 58 height 19
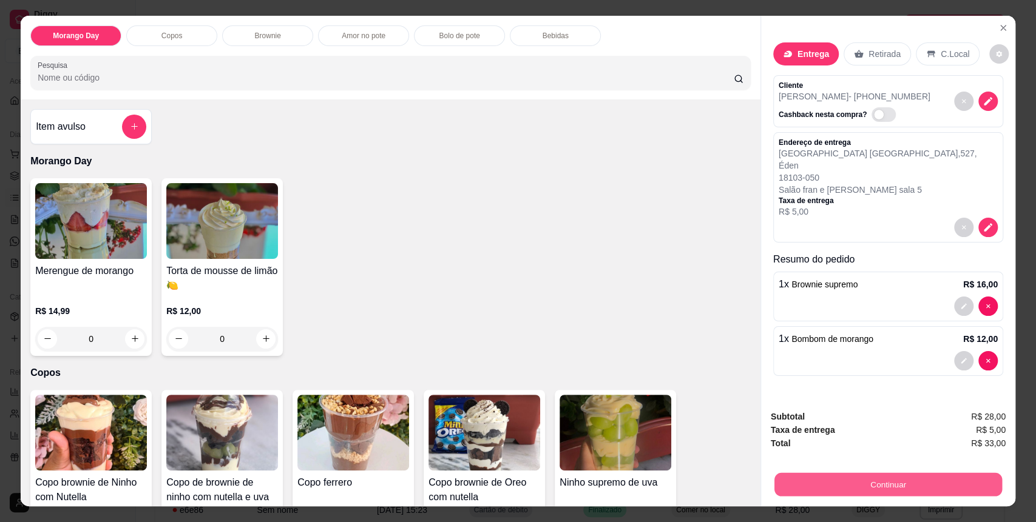
click at [857, 478] on button "Continuar" at bounding box center [888, 485] width 228 height 24
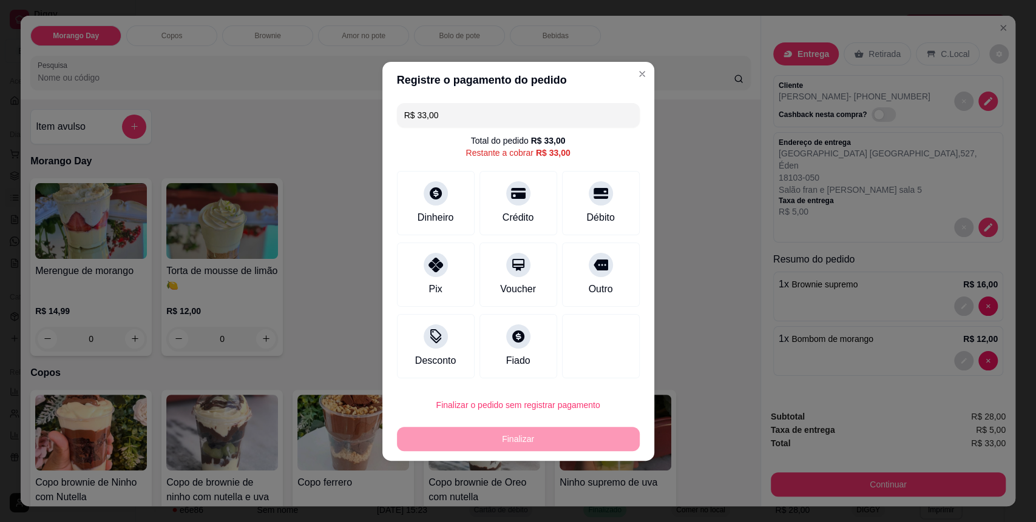
click at [450, 118] on input "R$ 33,00" at bounding box center [518, 115] width 228 height 24
click at [576, 199] on div "Débito" at bounding box center [601, 200] width 86 height 71
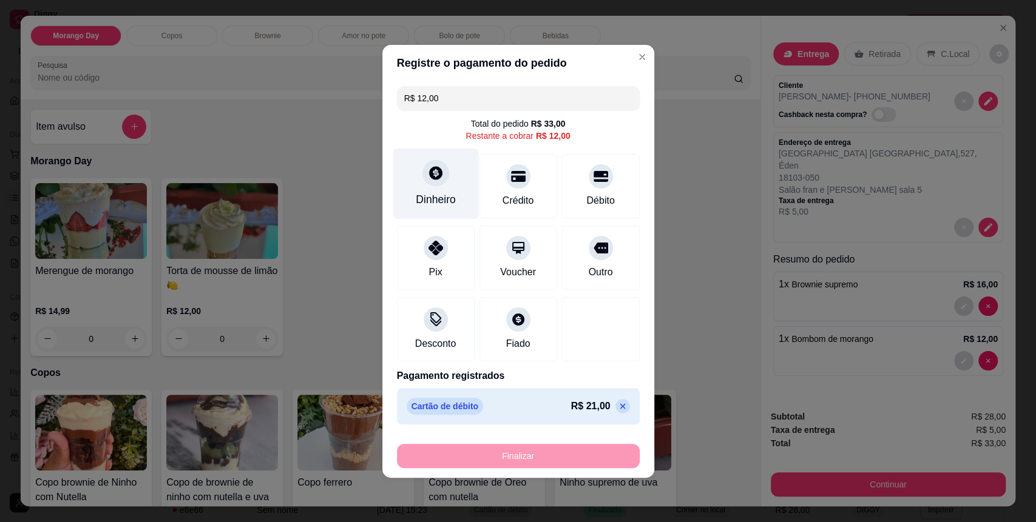
click at [418, 193] on div "Dinheiro" at bounding box center [436, 200] width 40 height 16
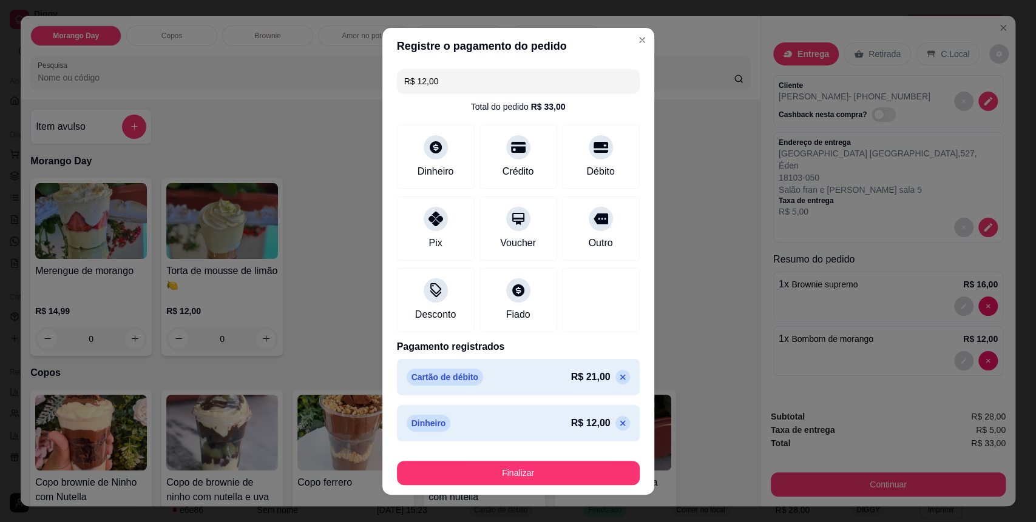
type input "R$ 0,00"
click at [476, 475] on button "Finalizar" at bounding box center [518, 473] width 243 height 24
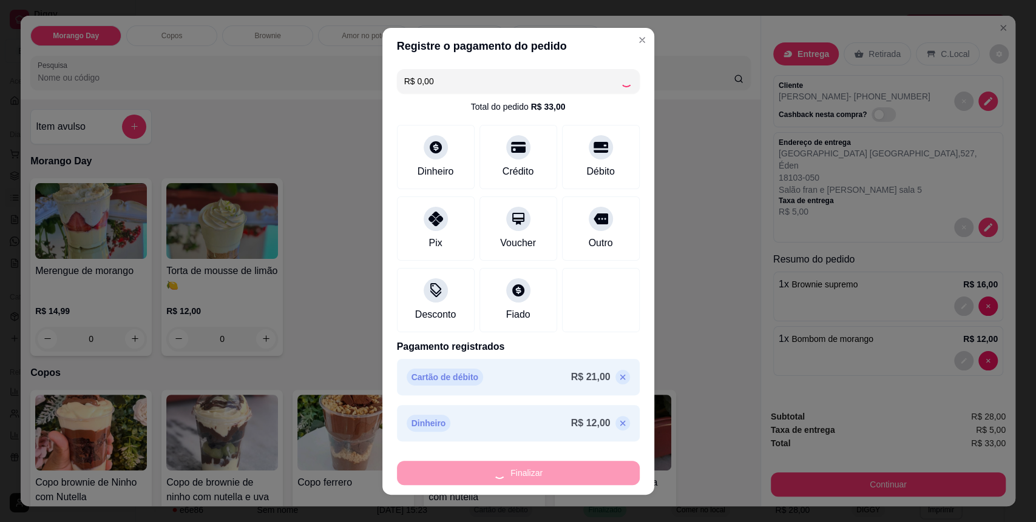
type input "0"
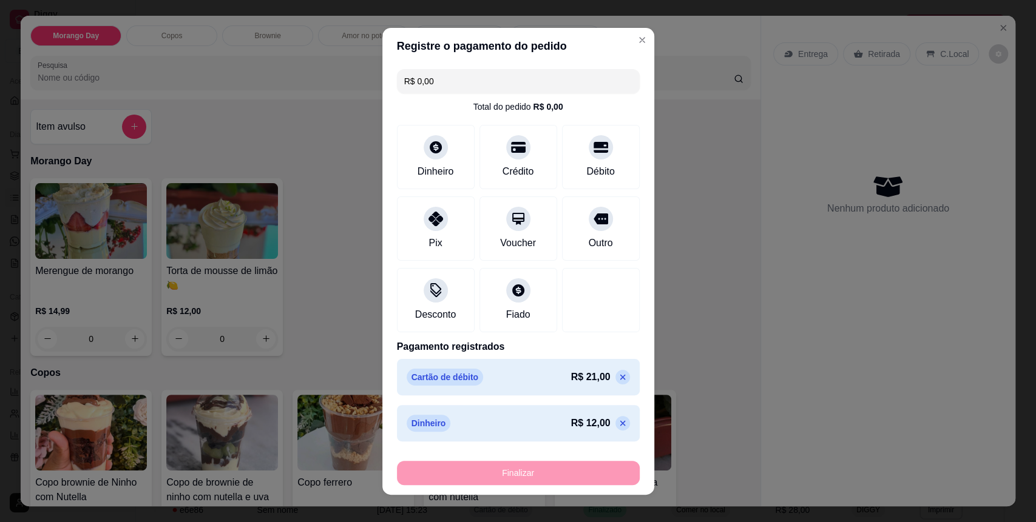
type input "-R$ 33,00"
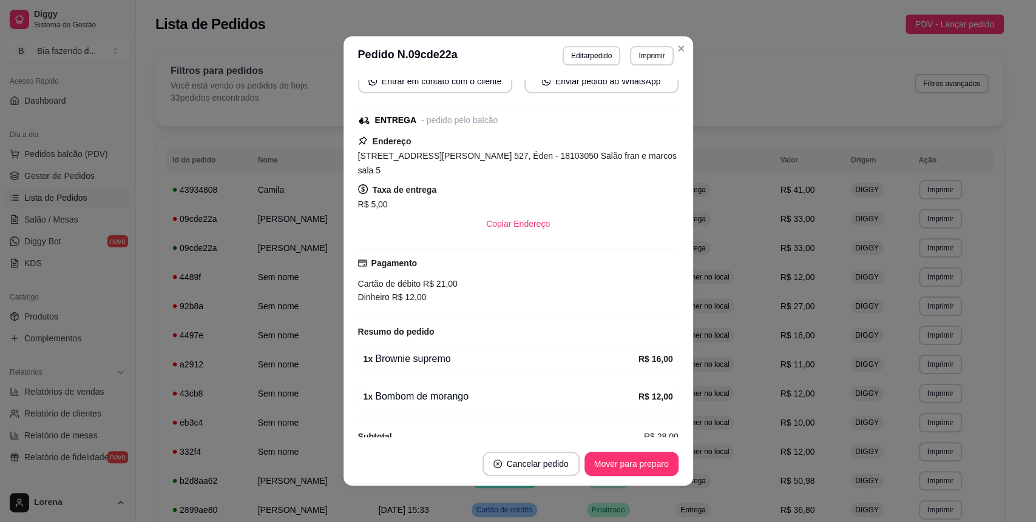
scroll to position [154, 0]
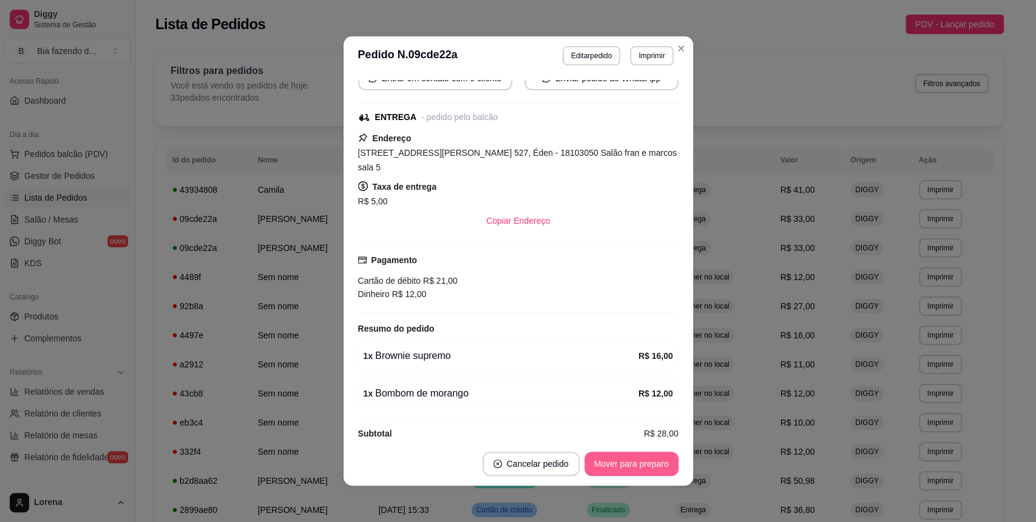
click at [589, 456] on button "Mover para preparo" at bounding box center [631, 464] width 94 height 24
click at [615, 464] on button "Mover para entrega" at bounding box center [631, 465] width 91 height 24
click at [630, 464] on button "Mover para finalizado" at bounding box center [628, 465] width 98 height 24
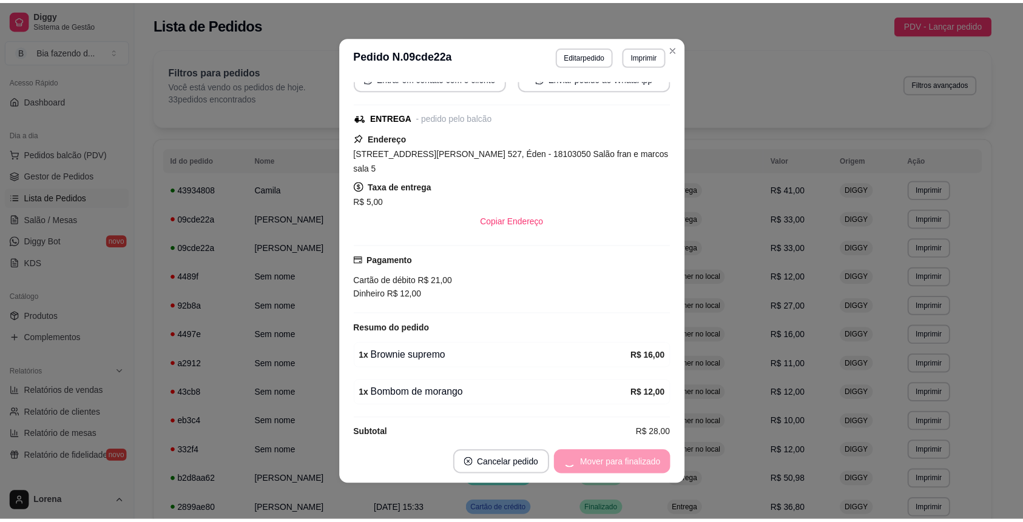
scroll to position [113, 0]
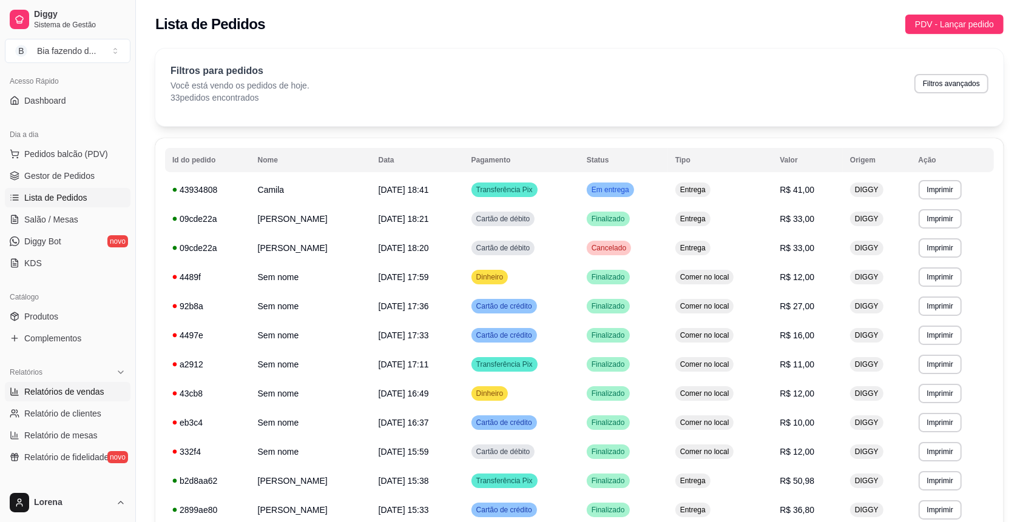
click at [72, 384] on link "Relatórios de vendas" at bounding box center [68, 391] width 126 height 19
select select "ALL"
select select "0"
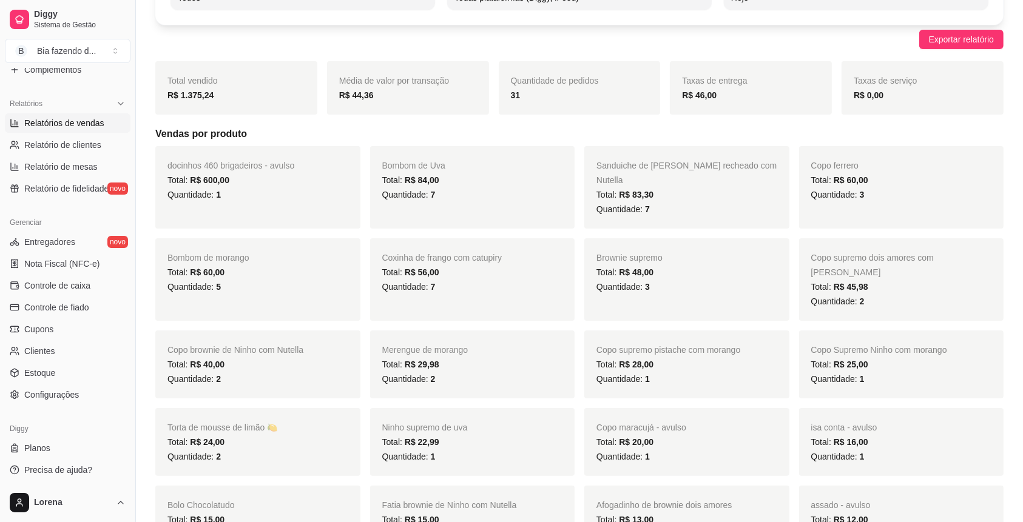
scroll to position [161, 0]
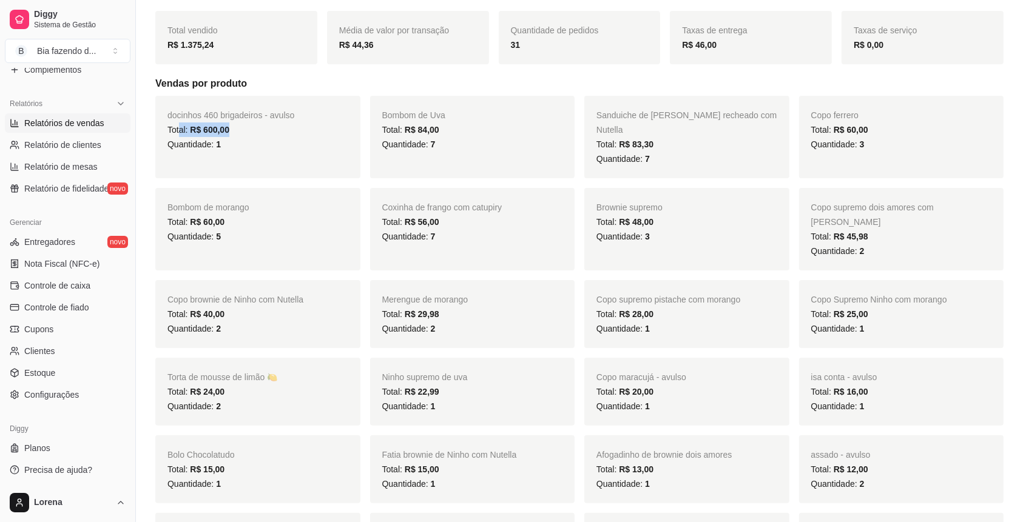
drag, startPoint x: 236, startPoint y: 130, endPoint x: 180, endPoint y: 136, distance: 56.1
click at [180, 136] on div "Total: R$ 600,00" at bounding box center [257, 130] width 181 height 15
click at [289, 157] on div "docinhos 460 brigadeiros - avulso Total: R$ 600,00 Quantidade: 1" at bounding box center [257, 137] width 205 height 83
drag, startPoint x: 446, startPoint y: 137, endPoint x: 413, endPoint y: 144, distance: 34.3
click at [413, 144] on div "Quantidade: 7" at bounding box center [472, 144] width 181 height 15
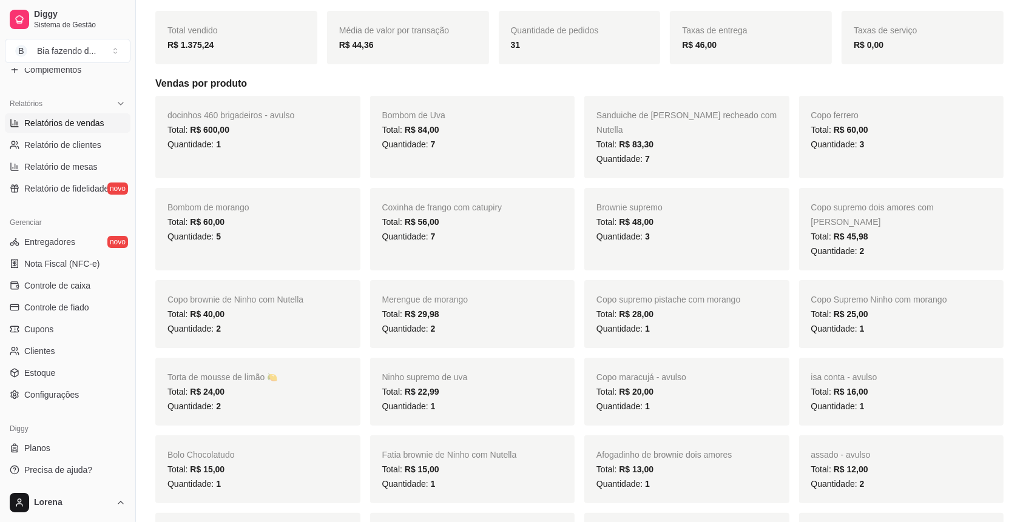
click at [494, 126] on div "Total: R$ 84,00" at bounding box center [472, 130] width 181 height 15
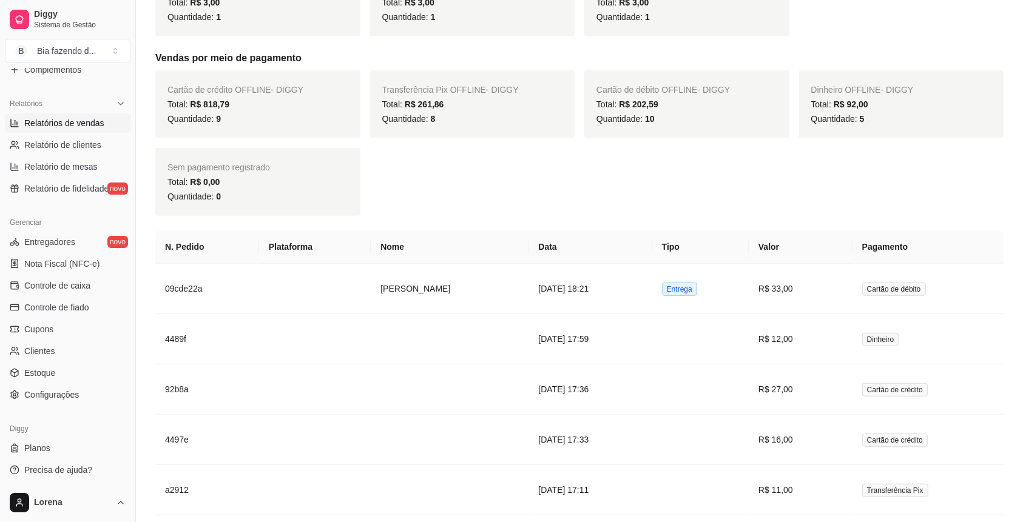
scroll to position [809, 0]
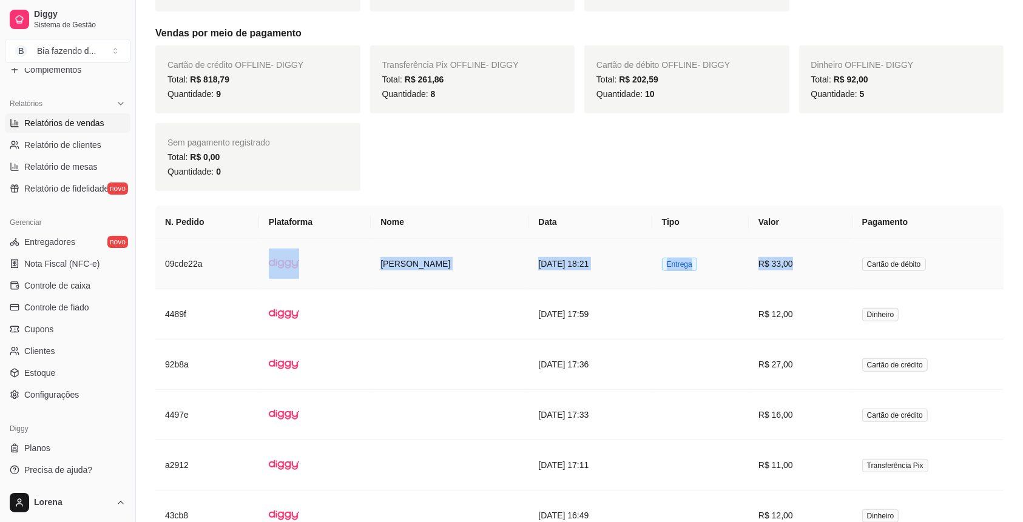
drag, startPoint x: 425, startPoint y: 237, endPoint x: 808, endPoint y: 243, distance: 382.4
click at [808, 243] on tr "09cde22a [PERSON_NAME] [DATE] 18:21 Entrega R$ 33,00 Cartão de débito" at bounding box center [579, 264] width 848 height 50
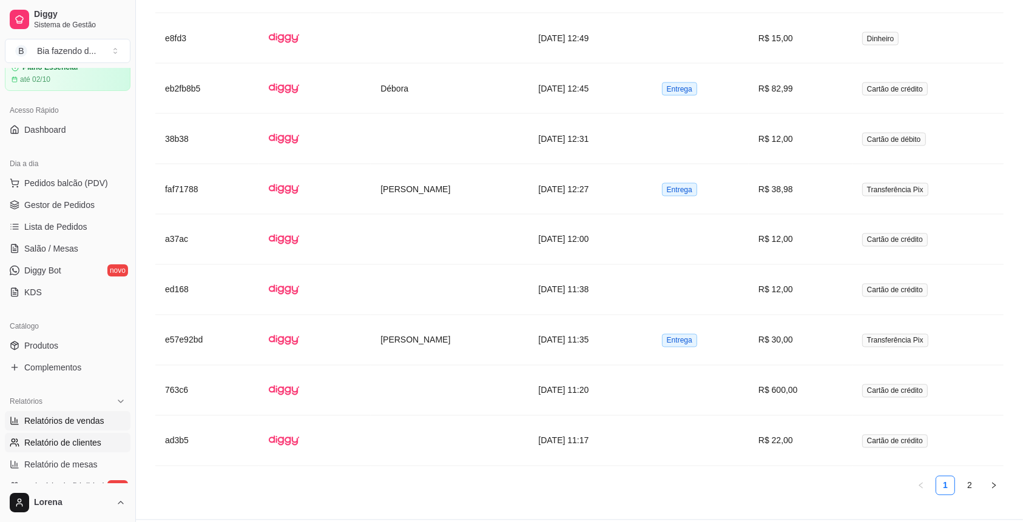
scroll to position [26, 0]
